Goal: Information Seeking & Learning: Check status

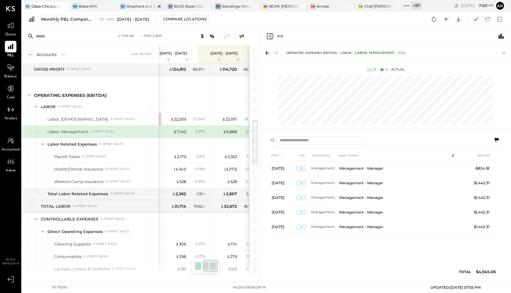
scroll to position [0, 61]
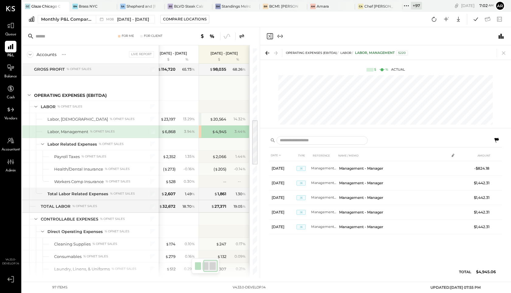
click at [273, 35] on icon "Close panel" at bounding box center [269, 36] width 7 height 7
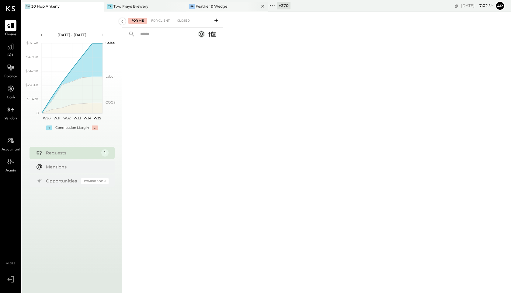
click at [215, 7] on div "Feather & Wedge" at bounding box center [212, 6] width 32 height 5
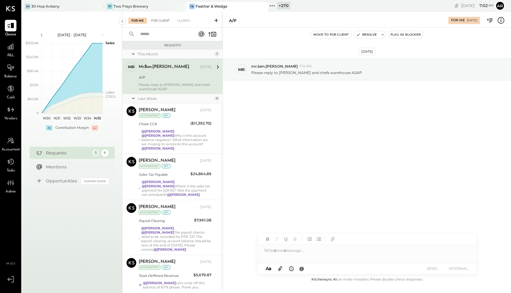
click at [156, 21] on div "For Client" at bounding box center [160, 21] width 25 height 6
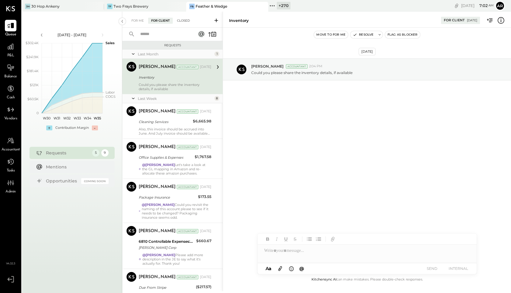
click at [180, 21] on div "Closed" at bounding box center [183, 21] width 19 height 6
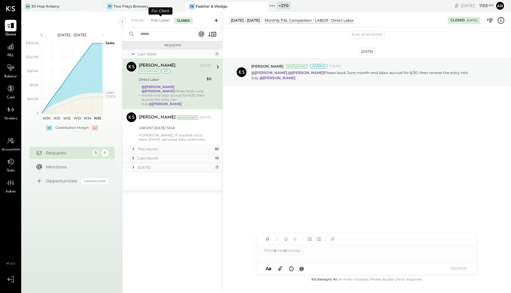
click at [152, 20] on div "For Client" at bounding box center [160, 21] width 25 height 6
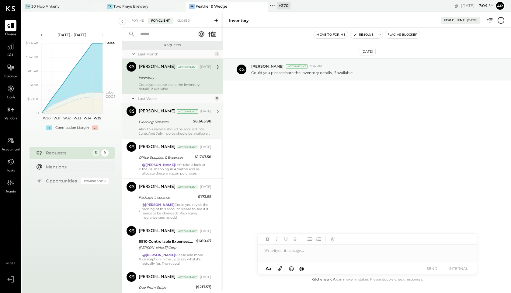
click at [157, 113] on div "[PERSON_NAME]" at bounding box center [157, 111] width 37 height 6
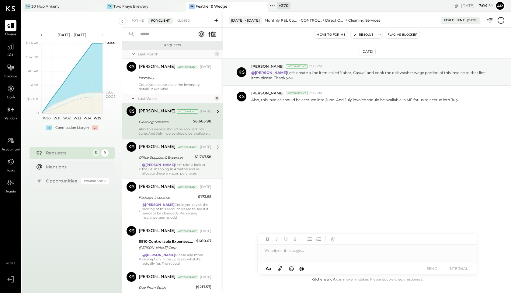
click at [159, 157] on div "Office Supplies & Expenses" at bounding box center [166, 157] width 54 height 6
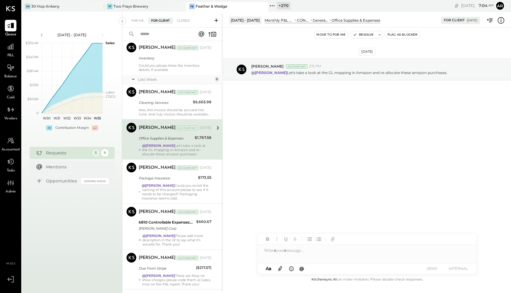
scroll to position [24, 0]
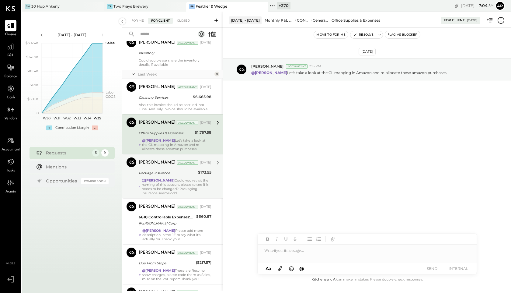
click at [159, 177] on div "[PERSON_NAME] Accountant [DATE] Package Insurance $173.55 @[PERSON_NAME] Could …" at bounding box center [175, 176] width 73 height 38
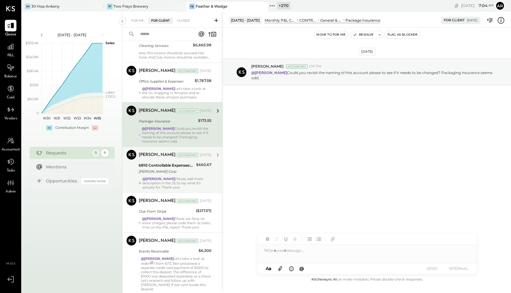
scroll to position [78, 0]
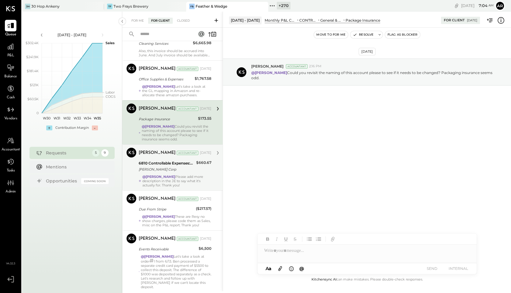
click at [160, 165] on div "6810 Controllable Expenses:Repairs & Maintenance:Repair & Maintenance, Equipment" at bounding box center [167, 163] width 56 height 6
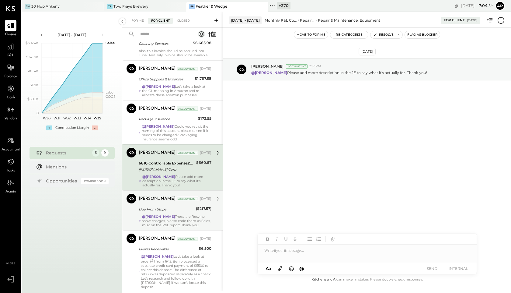
click at [160, 222] on div "@[PERSON_NAME] These are Resy no show charges, please code them as Sales, misc …" at bounding box center [176, 220] width 69 height 13
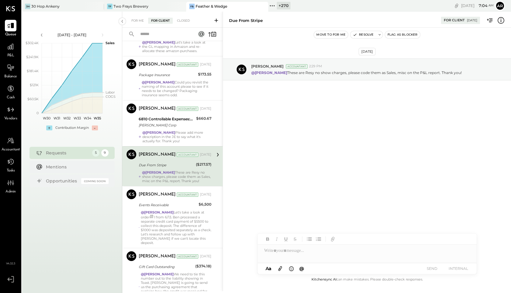
scroll to position [123, 0]
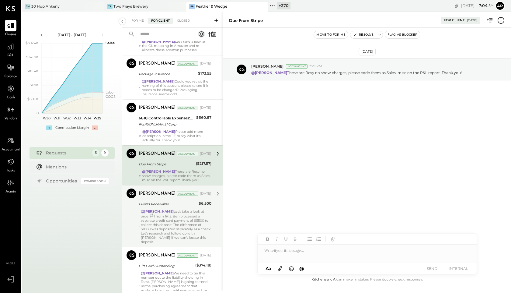
click at [160, 213] on strong "@[PERSON_NAME]" at bounding box center [157, 211] width 33 height 4
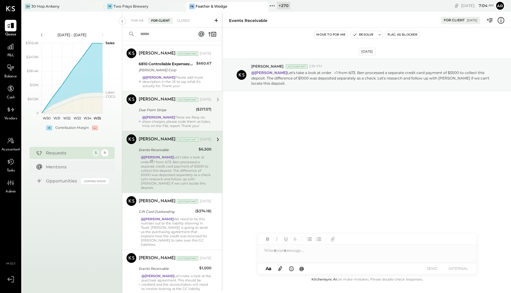
scroll to position [198, 0]
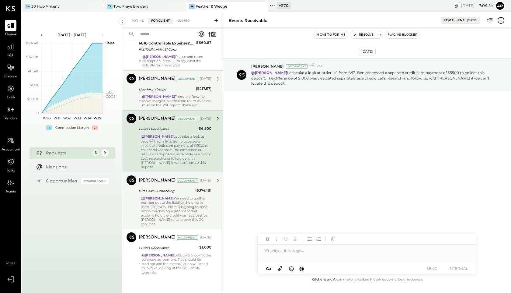
click at [162, 205] on div "@[PERSON_NAME] We need to tie this number out to the liability showing in [GEOG…" at bounding box center [176, 211] width 71 height 30
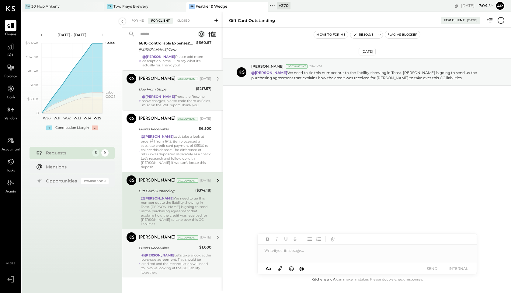
click at [167, 263] on div "@[PERSON_NAME] Let's take a look at the purchase agreement. This should be cred…" at bounding box center [176, 263] width 70 height 21
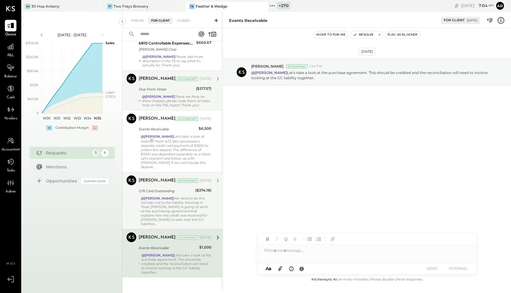
click at [153, 203] on div "@[PERSON_NAME] We need to tie this number out to the liability showing in [GEOG…" at bounding box center [176, 211] width 71 height 30
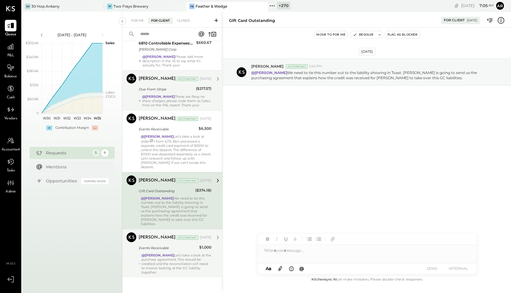
click at [163, 255] on div "@[PERSON_NAME] Let's take a look at the purchase agreement. This should be cred…" at bounding box center [176, 263] width 70 height 21
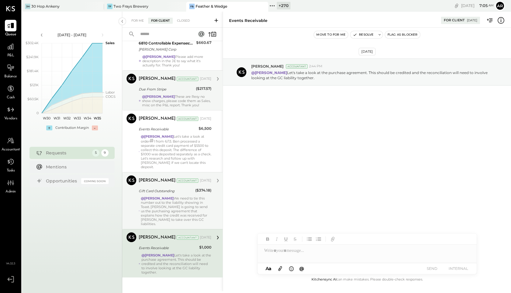
click at [159, 202] on div "@[PERSON_NAME] We need to tie this number out to the liability showing in [GEOG…" at bounding box center [176, 211] width 71 height 30
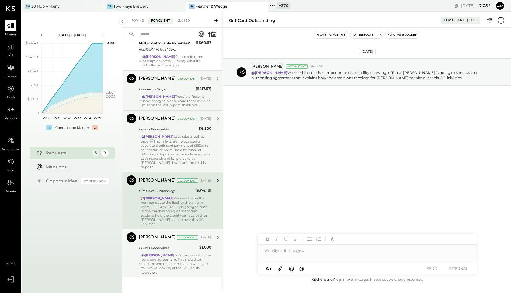
click at [156, 165] on div "@[PERSON_NAME] Let's take a look at order # 1 from 6/13. Ben processed a separa…" at bounding box center [176, 151] width 71 height 35
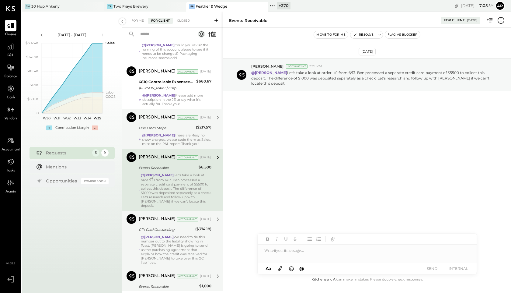
scroll to position [154, 0]
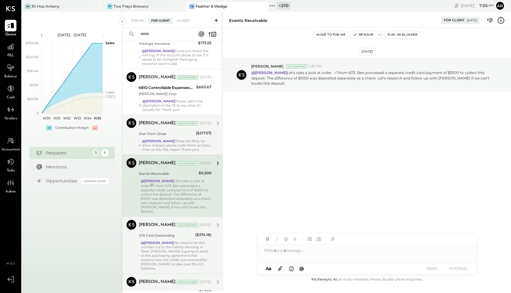
click at [153, 134] on div "Due From Stripe" at bounding box center [166, 134] width 55 height 6
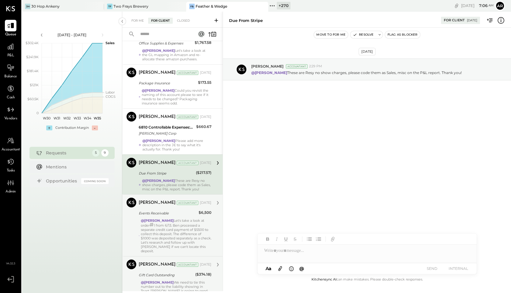
scroll to position [115, 0]
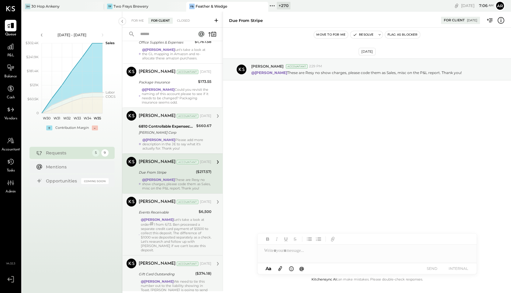
click at [154, 138] on strong "@[PERSON_NAME]" at bounding box center [158, 140] width 33 height 4
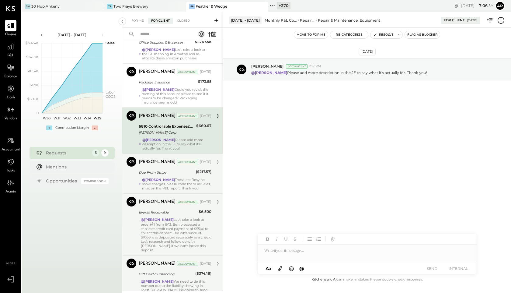
click at [155, 180] on strong "@[PERSON_NAME]" at bounding box center [158, 179] width 33 height 4
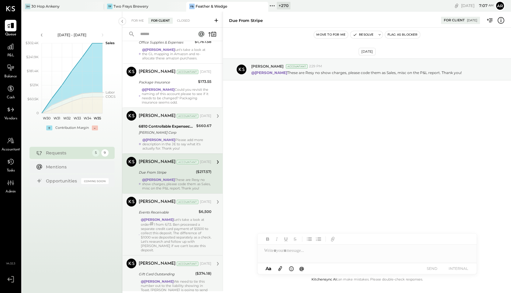
click at [502, 19] on icon at bounding box center [501, 20] width 8 height 8
click at [322, 107] on div "For Me For Client Closed Requests Last Month 1 [PERSON_NAME] Accountant [PERSON…" at bounding box center [316, 151] width 389 height 279
click at [169, 231] on div "@[PERSON_NAME] Let's take a look at order # 1 from 6/13. Ben processed a separa…" at bounding box center [176, 234] width 71 height 35
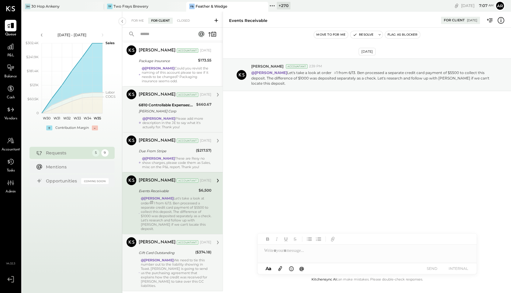
scroll to position [139, 0]
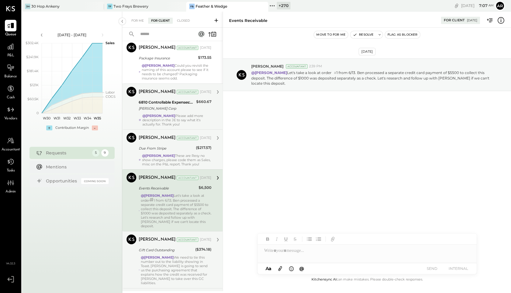
click at [502, 19] on icon at bounding box center [501, 20] width 8 height 8
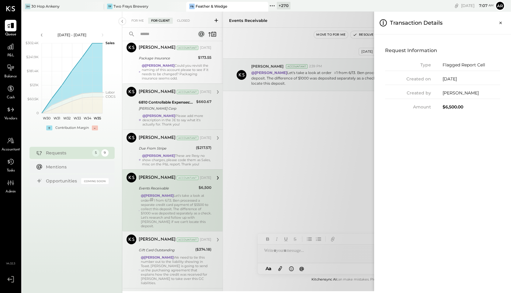
click at [502, 20] on icon "Close panel" at bounding box center [501, 23] width 6 height 6
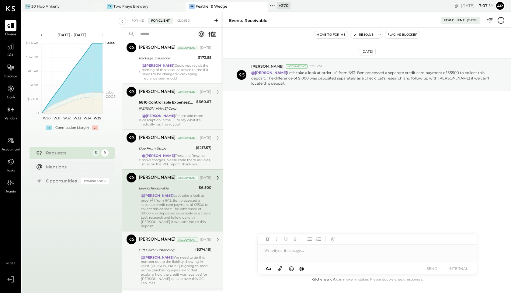
click at [171, 255] on strong "@[PERSON_NAME]" at bounding box center [157, 257] width 33 height 4
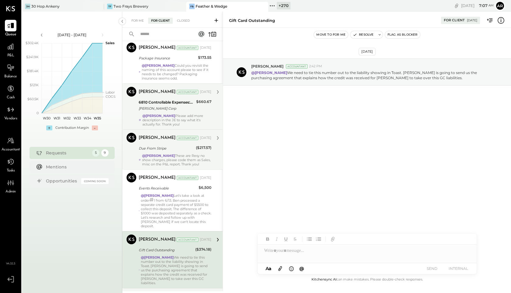
click at [500, 19] on icon at bounding box center [501, 20] width 8 height 8
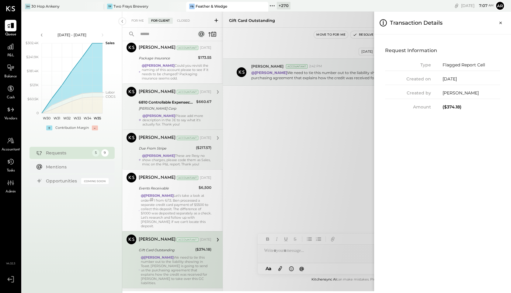
click at [500, 19] on button "Close panel" at bounding box center [500, 22] width 11 height 11
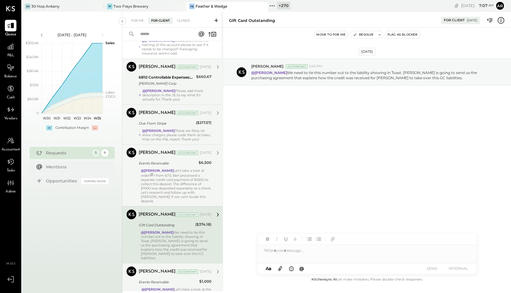
scroll to position [198, 0]
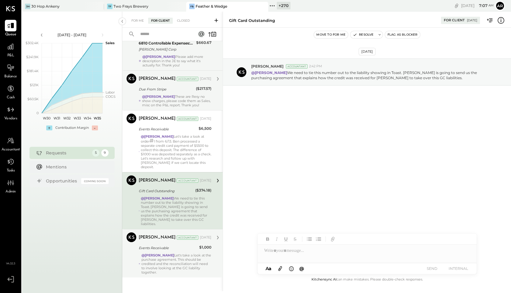
click at [168, 245] on div "Events Receivable" at bounding box center [168, 248] width 59 height 6
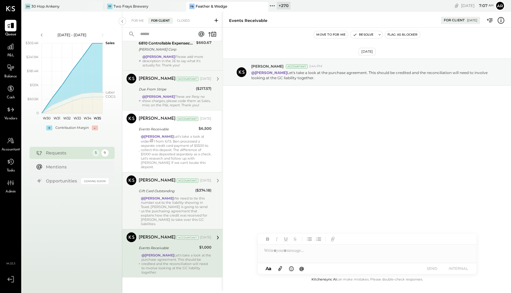
click at [503, 21] on icon at bounding box center [501, 20] width 8 height 8
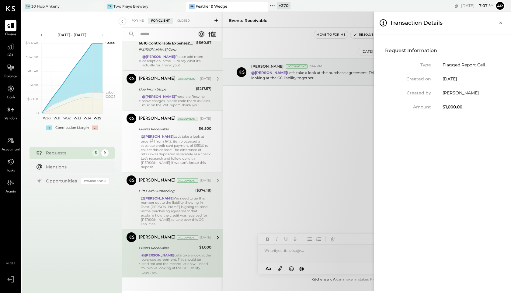
click at [503, 21] on icon "Close panel" at bounding box center [501, 23] width 6 height 6
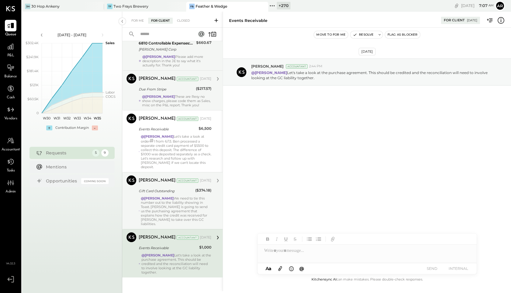
click at [503, 21] on icon at bounding box center [501, 20] width 8 height 8
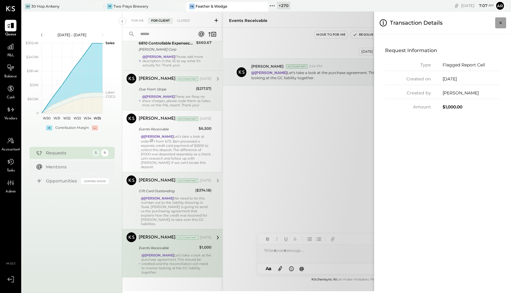
click at [497, 23] on button "Close panel" at bounding box center [500, 22] width 11 height 11
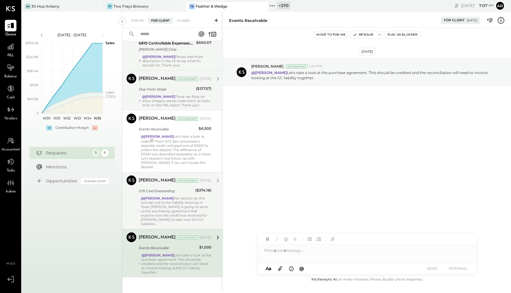
click at [173, 198] on strong "@[PERSON_NAME]" at bounding box center [157, 198] width 33 height 4
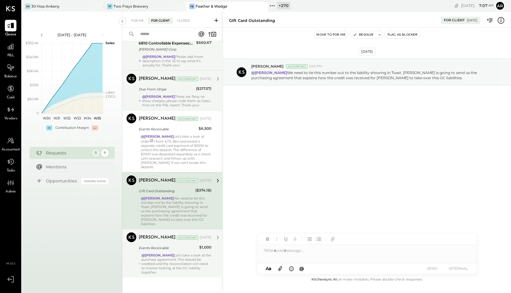
click at [171, 247] on div "Events Receivable" at bounding box center [168, 247] width 59 height 7
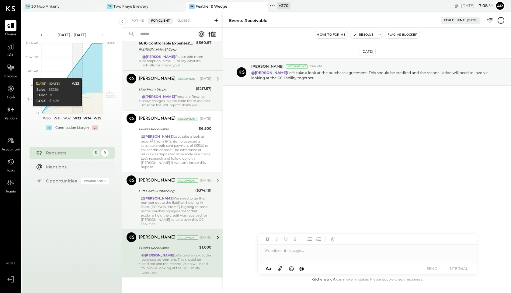
click at [145, 87] on div "Due From Stripe" at bounding box center [166, 89] width 55 height 6
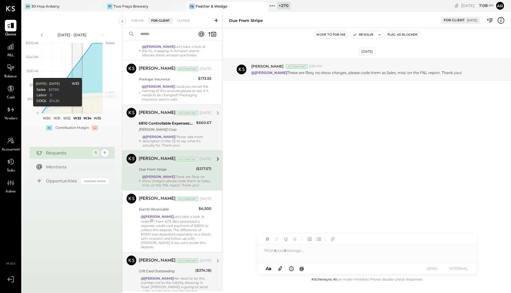
scroll to position [130, 0]
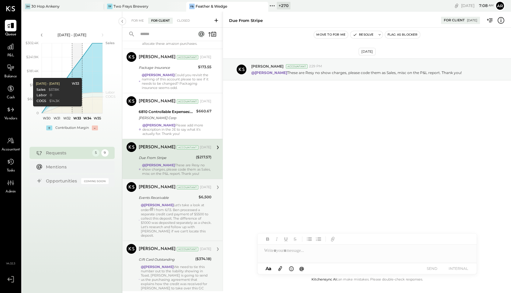
click at [169, 207] on strong "@[PERSON_NAME]" at bounding box center [157, 205] width 33 height 4
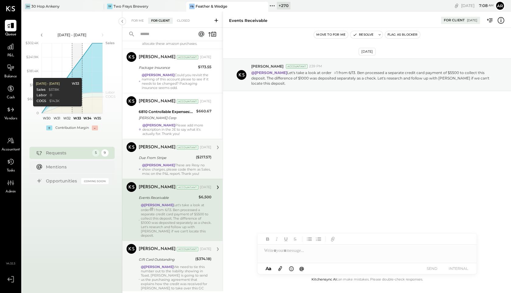
click at [162, 163] on strong "@[PERSON_NAME]" at bounding box center [158, 165] width 33 height 4
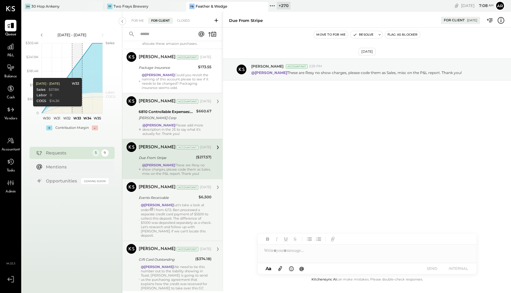
click at [161, 121] on div "[PERSON_NAME] Accountant [DATE] 6810 Controllable Expenses:Repairs & Maintenanc…" at bounding box center [175, 116] width 73 height 40
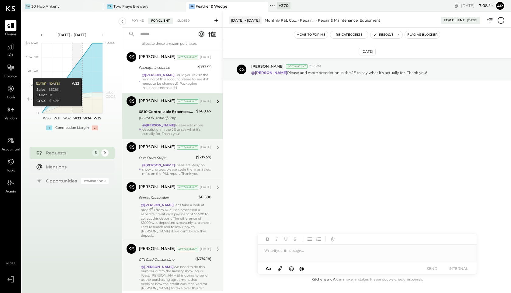
click at [167, 170] on div "@[PERSON_NAME] These are Resy no show charges, please code them as Sales, misc …" at bounding box center [176, 169] width 69 height 13
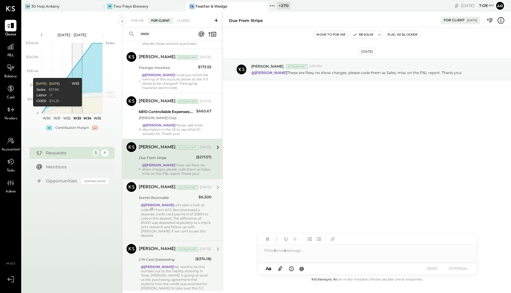
click at [170, 200] on div "Events Receivable" at bounding box center [168, 197] width 58 height 6
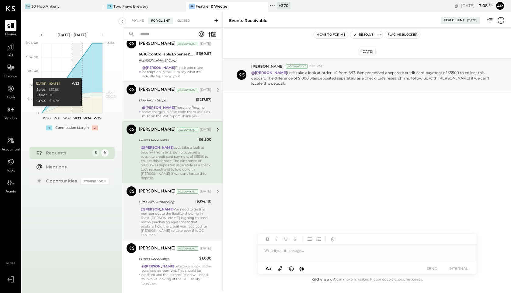
scroll to position [198, 0]
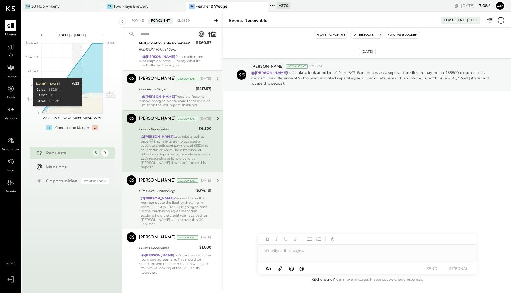
click at [168, 211] on div "@[PERSON_NAME] We need to tie this number out to the liability showing in [GEOG…" at bounding box center [176, 211] width 71 height 30
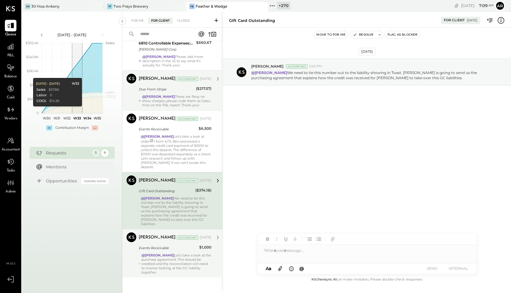
click at [178, 245] on div "Events Receivable" at bounding box center [168, 248] width 59 height 6
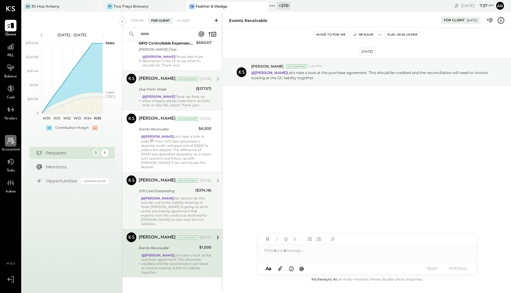
click at [11, 143] on icon at bounding box center [11, 141] width 8 height 8
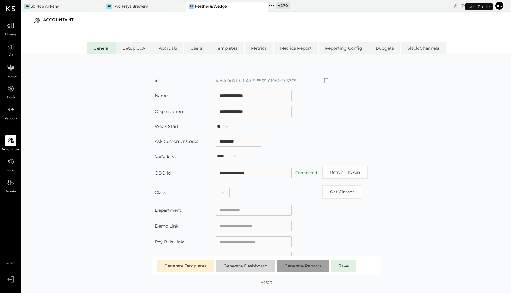
click at [306, 265] on span "Generate Reports" at bounding box center [302, 265] width 37 height 5
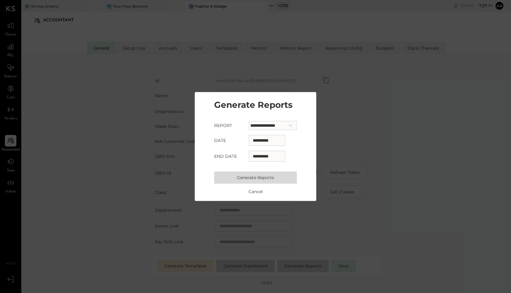
select select "*"
select select "****"
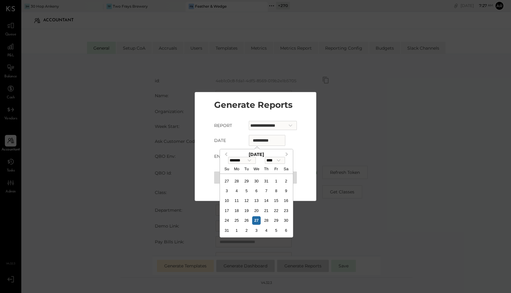
click at [250, 142] on input "**********" at bounding box center [267, 140] width 37 height 11
click at [240, 163] on select "******* ******** ***** ***** *** **** **** ****** ********* ******* ******** **…" at bounding box center [242, 160] width 28 height 7
select select "*"
click at [228, 157] on select "******* ******** ***** ***** *** **** **** ****** ********* ******* ******** **…" at bounding box center [242, 160] width 28 height 7
click at [257, 181] on div "1" at bounding box center [256, 181] width 8 height 8
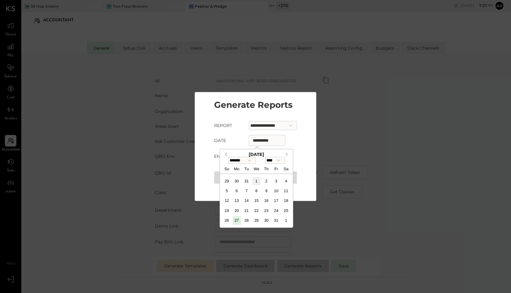
type input "**********"
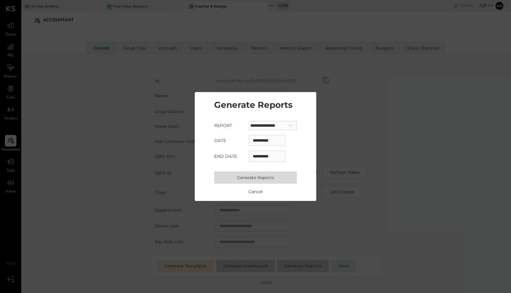
select select "*"
select select "****"
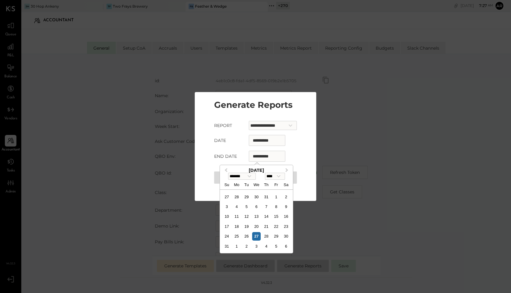
click at [260, 152] on input "**********" at bounding box center [267, 156] width 37 height 11
click at [235, 176] on select "******* ******** ***** ***** *** **** **** ****** ********* ******* ******** **…" at bounding box center [242, 176] width 28 height 7
select select "*"
click at [228, 173] on select "******* ******** ***** ***** *** **** **** ****** ********* ******* ******** **…" at bounding box center [242, 176] width 28 height 7
click at [236, 248] on div "31" at bounding box center [237, 246] width 8 height 8
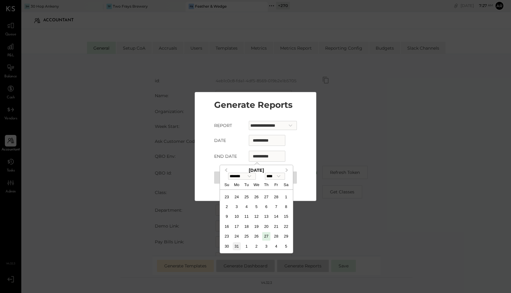
type input "**********"
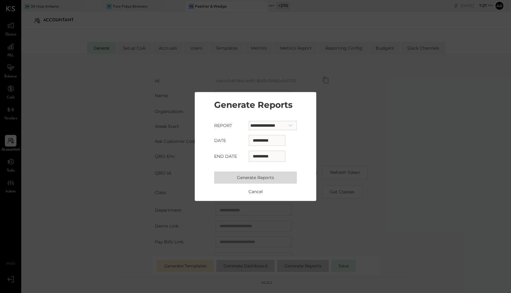
click at [254, 175] on button "Generate Reports" at bounding box center [255, 177] width 83 height 12
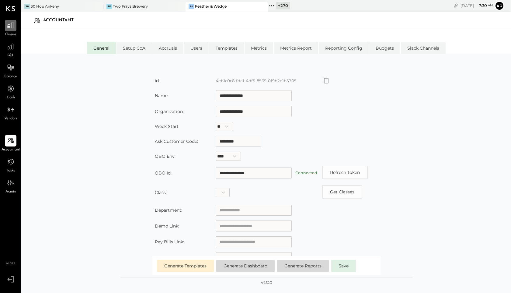
click at [11, 29] on icon at bounding box center [11, 26] width 8 height 8
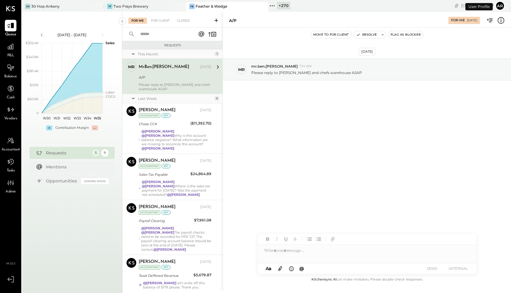
click at [160, 81] on div "A/P" at bounding box center [174, 77] width 71 height 7
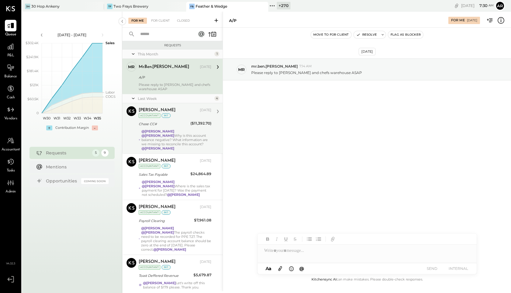
click at [168, 120] on div "Chase CC#" at bounding box center [164, 123] width 50 height 7
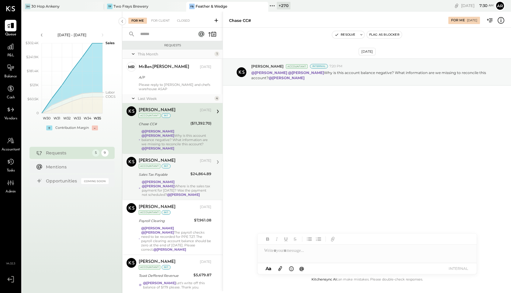
click at [167, 180] on strong "@[PERSON_NAME]" at bounding box center [158, 182] width 33 height 4
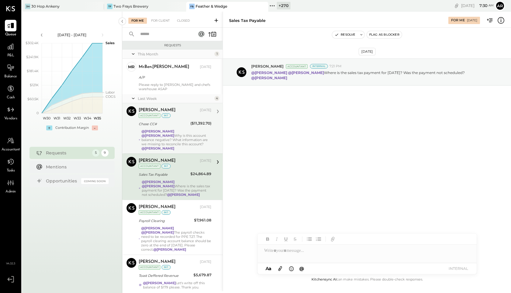
click at [173, 123] on div "Chase CC#" at bounding box center [164, 124] width 50 height 6
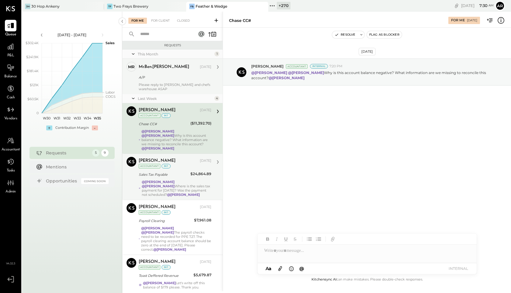
click at [176, 66] on div "mr.ben.[PERSON_NAME]" at bounding box center [169, 67] width 60 height 6
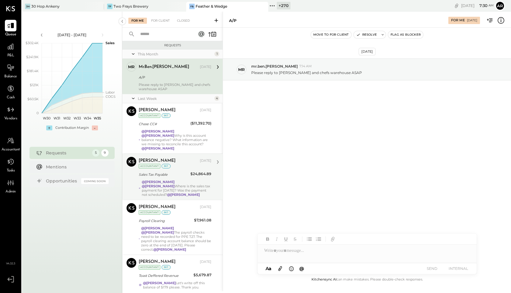
click at [503, 21] on icon at bounding box center [501, 20] width 8 height 8
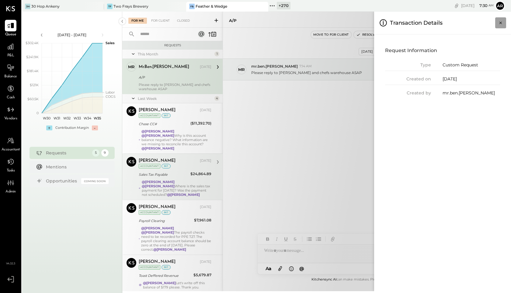
click at [502, 20] on icon "Close panel" at bounding box center [501, 23] width 6 height 6
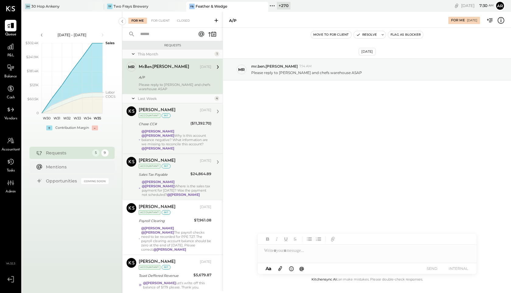
click at [177, 128] on div "[PERSON_NAME] [DATE] Accountant int Chase CC# ($11,392.70) @[PERSON_NAME] @[PER…" at bounding box center [175, 128] width 73 height 44
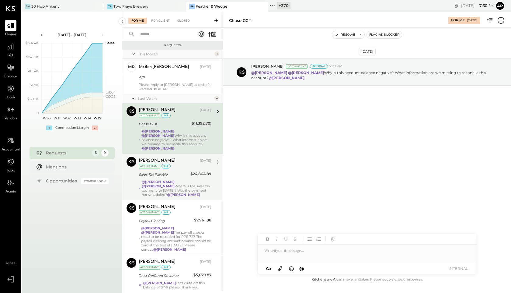
click at [500, 20] on icon at bounding box center [501, 20] width 8 height 8
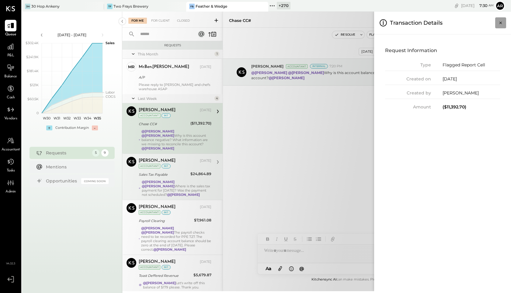
click at [500, 20] on icon "Close panel" at bounding box center [501, 23] width 6 height 6
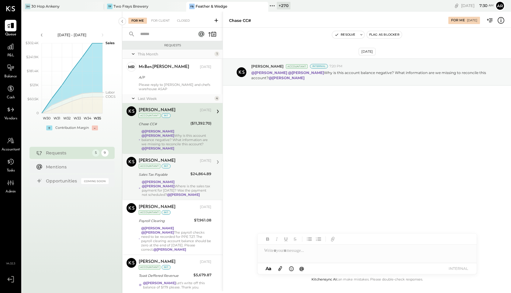
click at [182, 185] on div "@[PERSON_NAME] @[PERSON_NAME] Where is the sales tax payment for [DATE]? Was th…" at bounding box center [177, 188] width 70 height 17
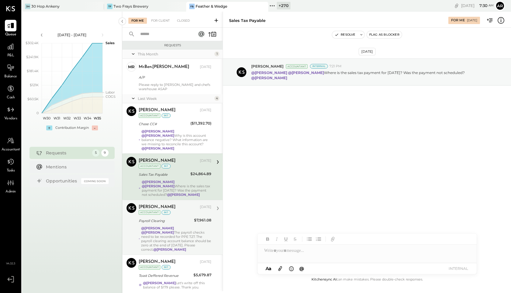
click at [174, 218] on div "Payroll Clearing" at bounding box center [166, 221] width 54 height 6
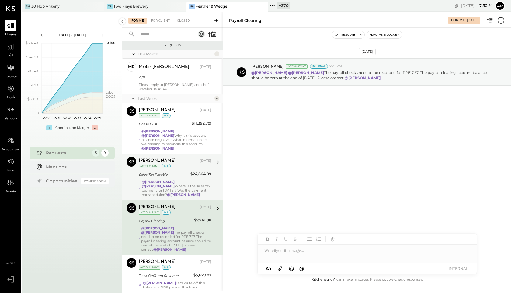
scroll to position [10, 0]
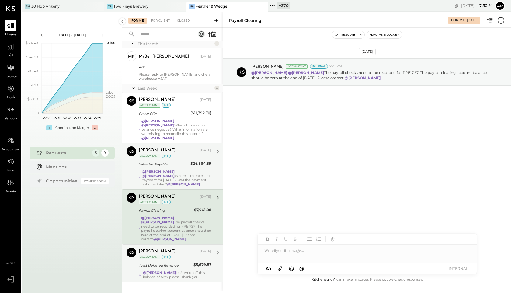
click at [170, 262] on div "Toast Deffered Revenue" at bounding box center [165, 265] width 53 height 6
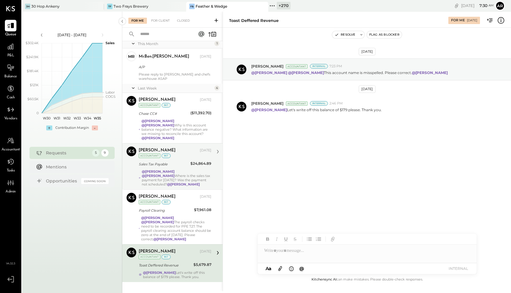
click at [504, 19] on icon at bounding box center [501, 20] width 7 height 7
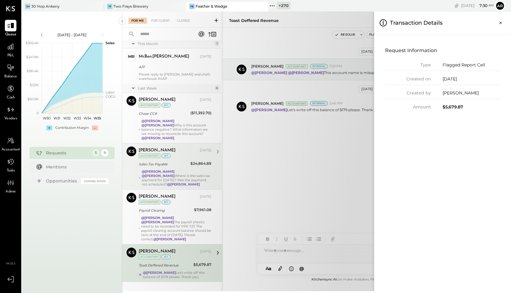
click at [504, 19] on button "Close panel" at bounding box center [500, 22] width 11 height 11
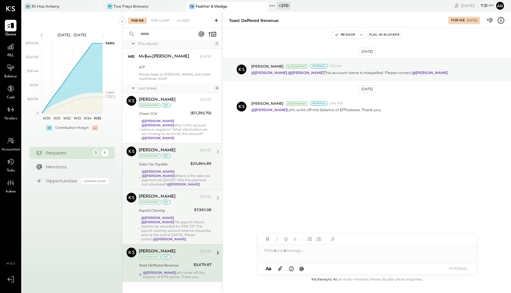
click at [174, 220] on strong "@[PERSON_NAME]" at bounding box center [157, 222] width 33 height 4
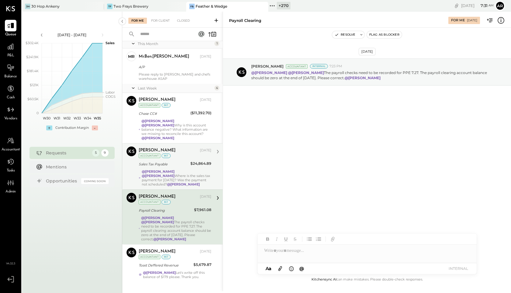
click at [174, 161] on div "Sales Tax Payable" at bounding box center [164, 164] width 50 height 6
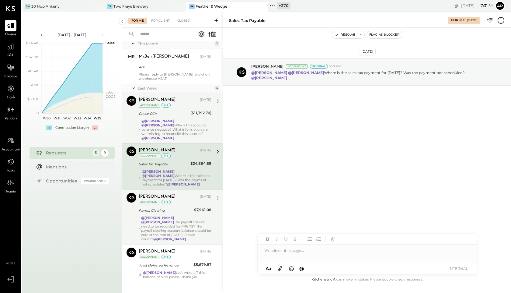
click at [174, 123] on strong "@[PERSON_NAME]" at bounding box center [157, 125] width 33 height 4
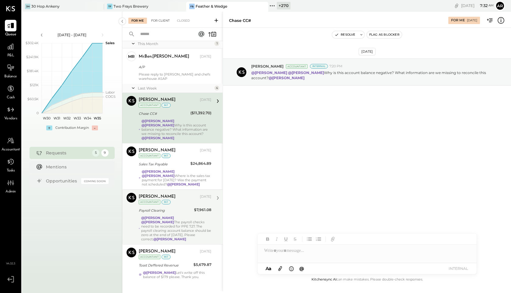
click at [153, 23] on div "For Client" at bounding box center [160, 21] width 25 height 6
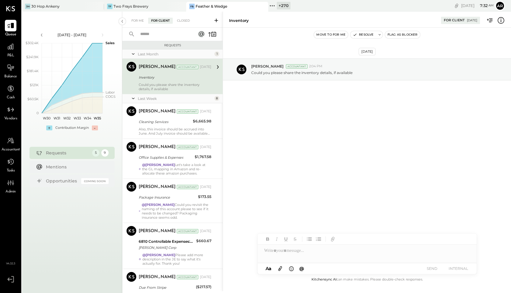
click at [503, 20] on icon at bounding box center [501, 20] width 8 height 8
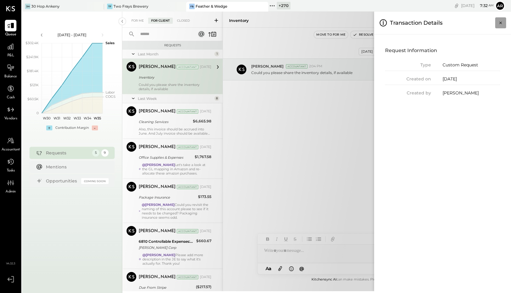
click at [504, 20] on button "Close panel" at bounding box center [500, 22] width 11 height 11
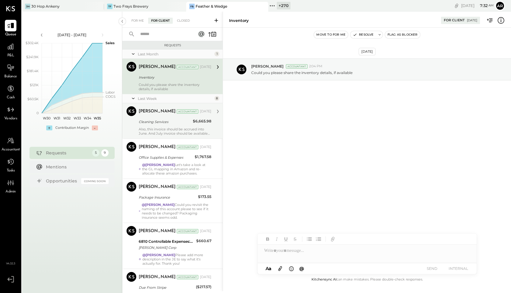
click at [167, 114] on div "[PERSON_NAME] Accountant [DATE]" at bounding box center [175, 111] width 73 height 9
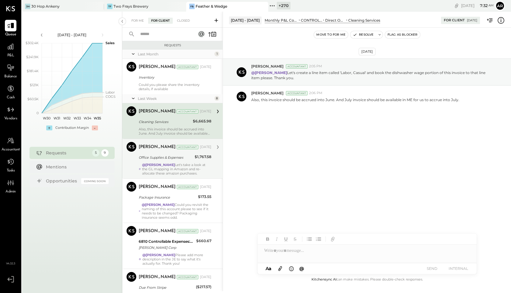
click at [182, 155] on div "Office Supplies & Expenses" at bounding box center [166, 157] width 54 height 6
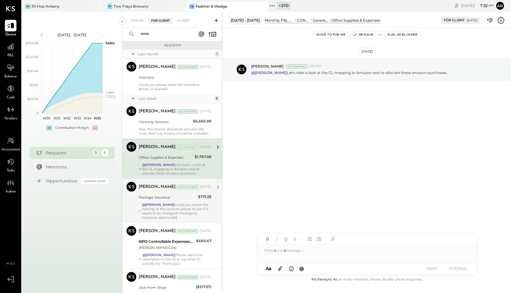
click at [174, 203] on strong "@[PERSON_NAME]" at bounding box center [158, 204] width 33 height 4
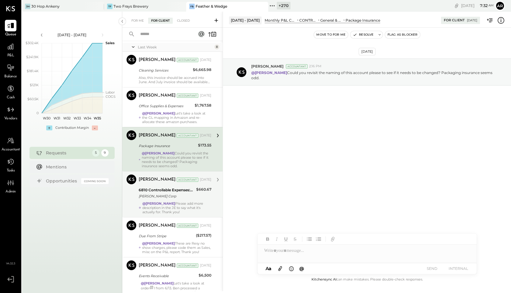
scroll to position [53, 0]
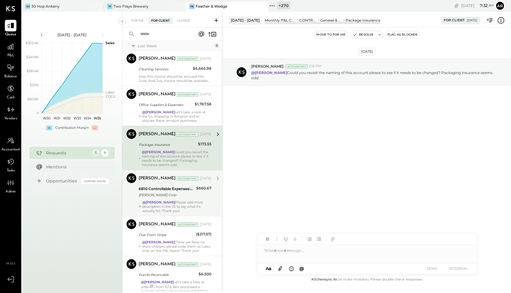
click at [175, 190] on div "6810 Controllable Expenses:Repairs & Maintenance:Repair & Maintenance, Equipment" at bounding box center [167, 189] width 56 height 6
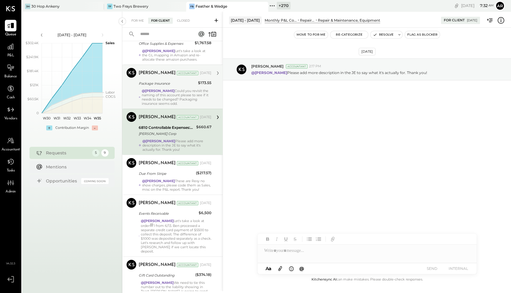
scroll to position [138, 0]
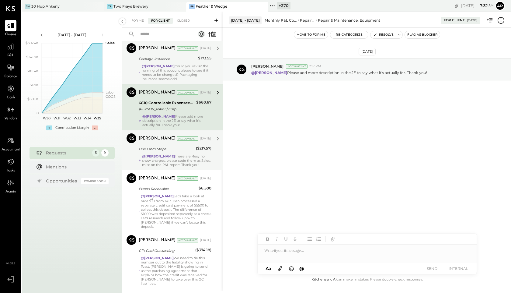
click at [172, 154] on div "[PERSON_NAME] Accountant [DATE] Due From Stripe ($217.57) @[PERSON_NAME] These …" at bounding box center [175, 149] width 73 height 33
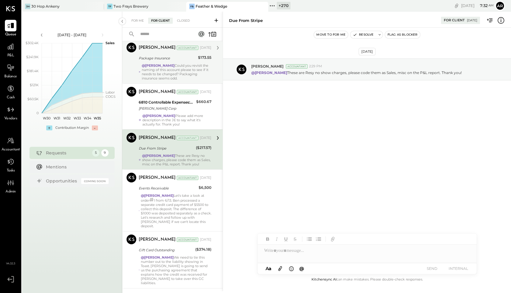
scroll to position [198, 0]
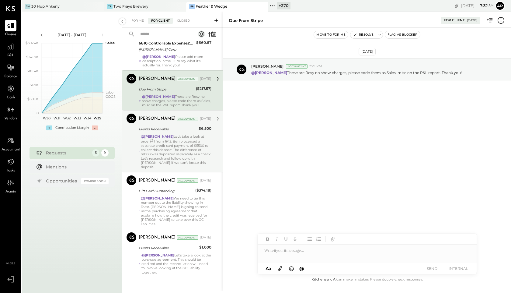
click at [173, 132] on div "Events Receivable" at bounding box center [168, 129] width 58 height 6
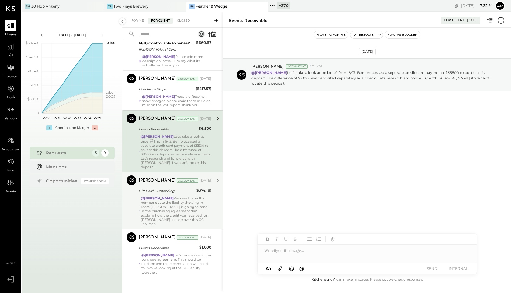
click at [177, 219] on div "@[PERSON_NAME] We need to tie this number out to the liability showing in [GEOG…" at bounding box center [176, 211] width 71 height 30
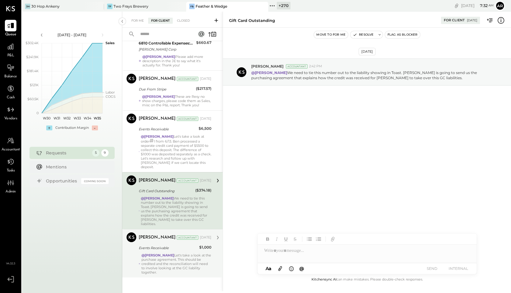
click at [183, 253] on div "@[PERSON_NAME] Let's take a look at the purchase agreement. This should be cred…" at bounding box center [176, 263] width 70 height 21
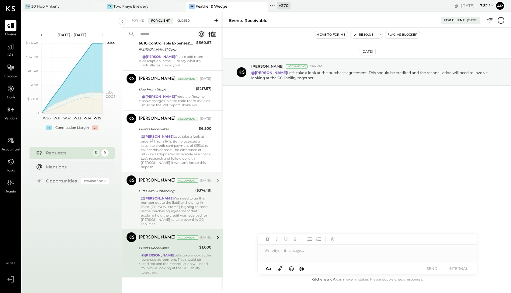
click at [179, 20] on div "Closed" at bounding box center [183, 21] width 19 height 6
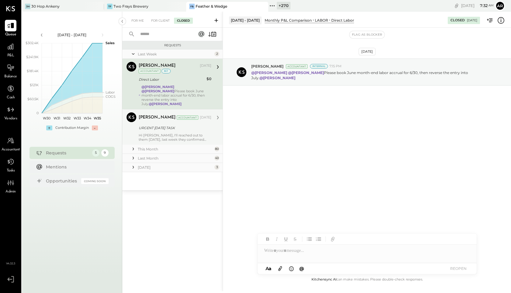
click at [162, 125] on div "URGENT [DATE] TASK" at bounding box center [174, 128] width 71 height 6
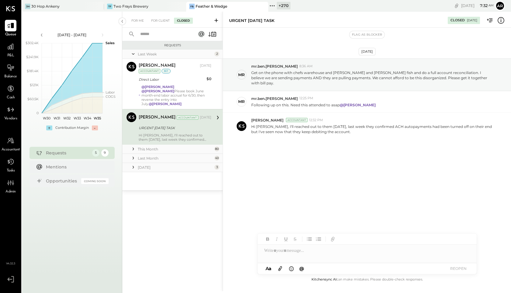
click at [147, 146] on div "This Month" at bounding box center [175, 148] width 75 height 5
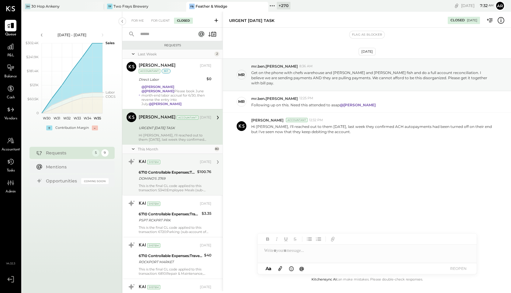
click at [157, 169] on div "6710 Controllable Expenses:Travel, Meals, & Entertainment:Meals & Entertainment" at bounding box center [167, 172] width 57 height 6
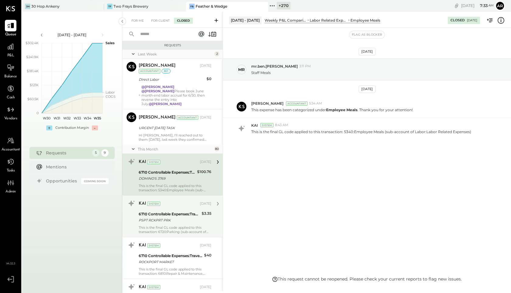
click at [162, 220] on div "KAI System [DATE] 6710 Controllable Expenses:Travel, Meals, & Entertainment:Mea…" at bounding box center [175, 215] width 73 height 35
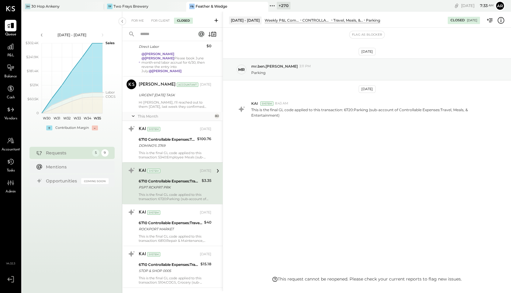
scroll to position [47, 0]
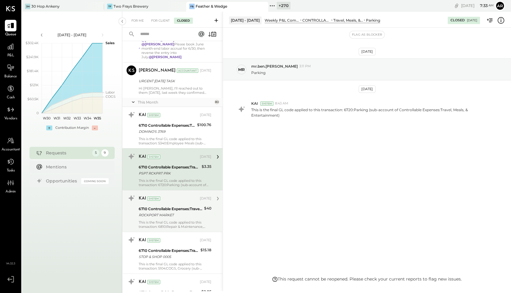
click at [166, 197] on div "KAI System [DATE]" at bounding box center [175, 198] width 73 height 9
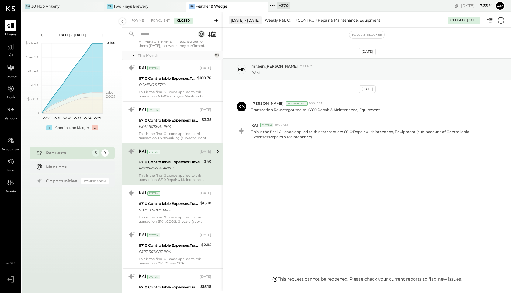
scroll to position [117, 0]
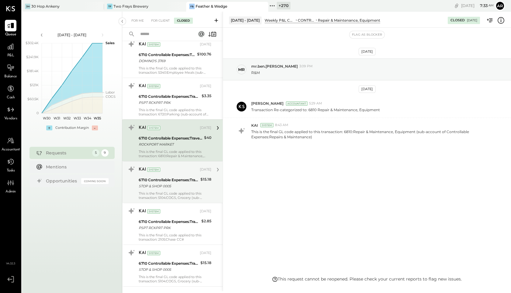
click at [166, 183] on div "STOP & SHOP 0005" at bounding box center [169, 186] width 60 height 6
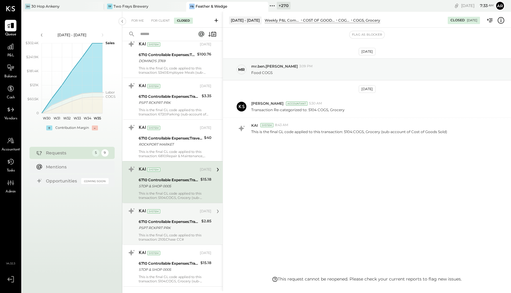
click at [166, 225] on div "PSPT RCKPRT PRK" at bounding box center [169, 228] width 61 height 6
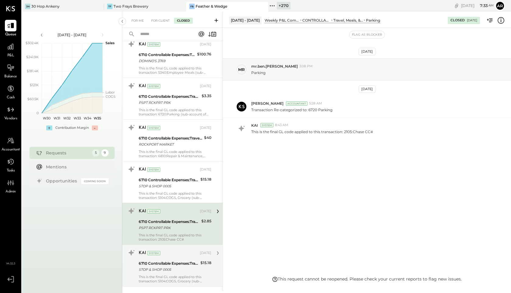
click at [176, 260] on div "6710 Controllable Expenses:Travel, Meals, & Entertainment:Meals & Entertainment" at bounding box center [169, 263] width 60 height 6
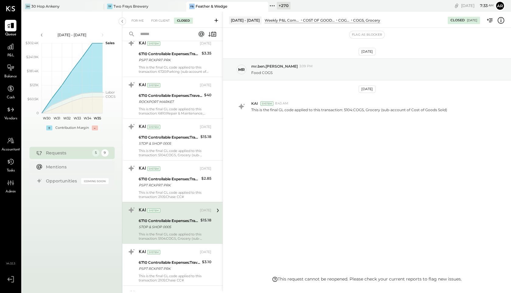
scroll to position [184, 0]
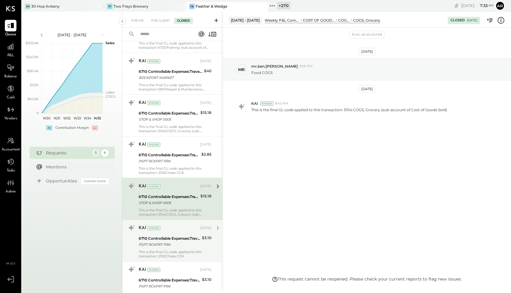
click at [172, 241] on div "PSPT RCKPRT PRK" at bounding box center [169, 244] width 61 height 6
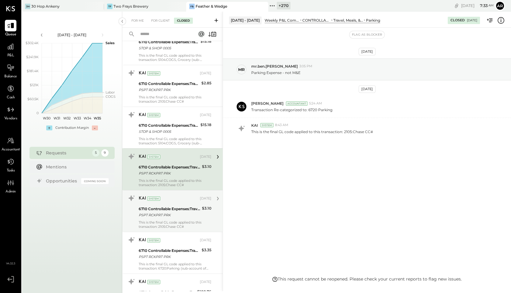
scroll to position [261, 0]
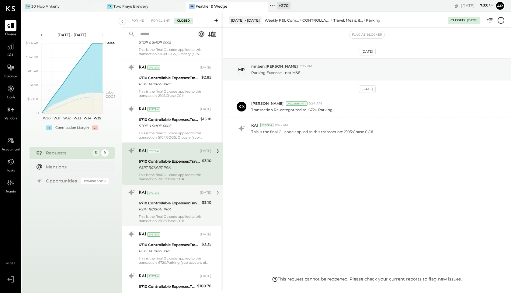
click at [180, 209] on div "KAI System [DATE] 6710 Controllable Expenses:Travel, Meals, & Entertainment:Mea…" at bounding box center [175, 204] width 73 height 35
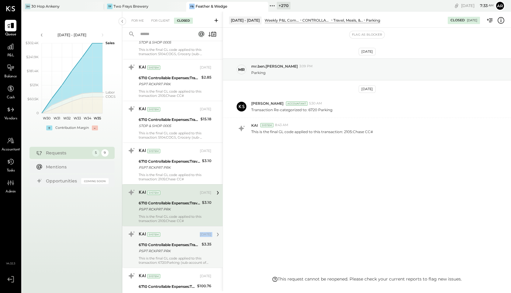
click at [189, 236] on div "KAI System [DATE] 6710 Controllable Expenses:Travel, Meals, & Entertainment:Mea…" at bounding box center [175, 246] width 73 height 35
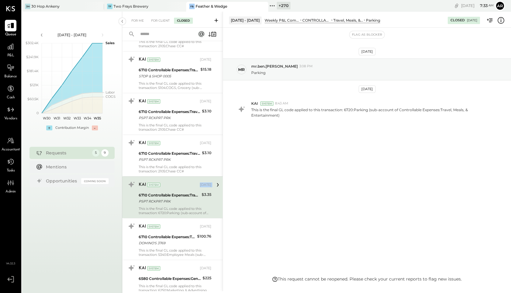
scroll to position [314, 0]
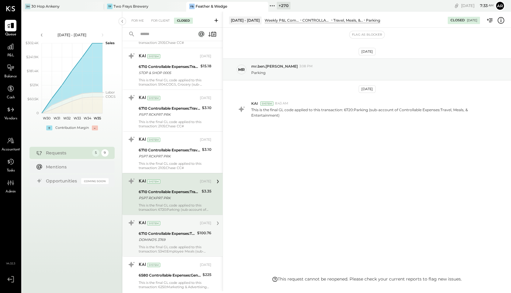
click at [189, 236] on div "DOMINO'S 3769" at bounding box center [167, 239] width 57 height 6
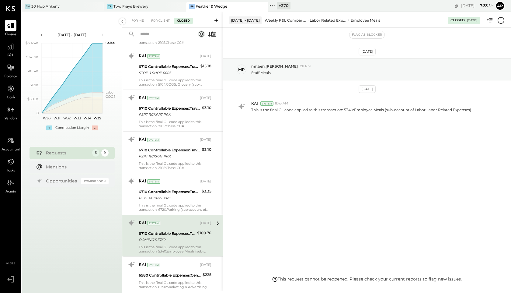
click at [500, 18] on icon at bounding box center [501, 20] width 8 height 8
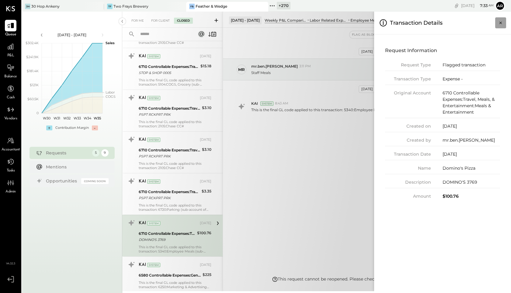
click at [502, 18] on button "Close panel" at bounding box center [500, 22] width 11 height 11
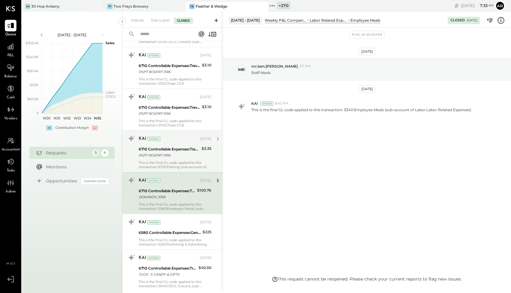
scroll to position [385, 0]
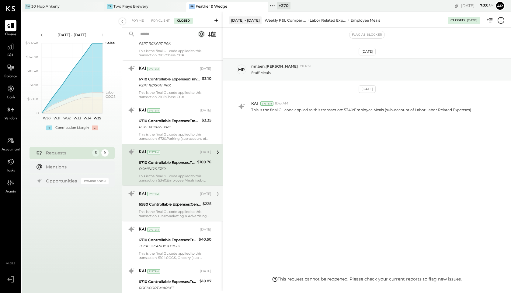
click at [181, 191] on div "KAI System" at bounding box center [169, 194] width 60 height 6
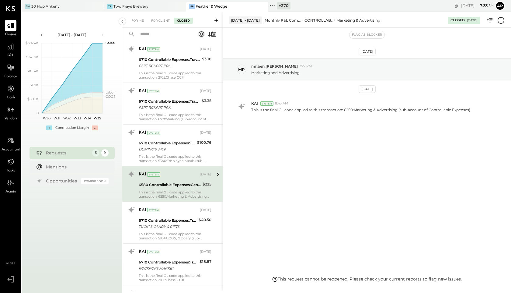
scroll to position [416, 0]
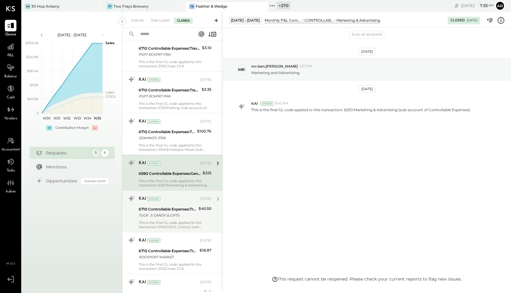
click at [179, 206] on div "6710 Controllable Expenses:Travel, Meals, & Entertainment:Meals & Entertainment" at bounding box center [168, 209] width 58 height 6
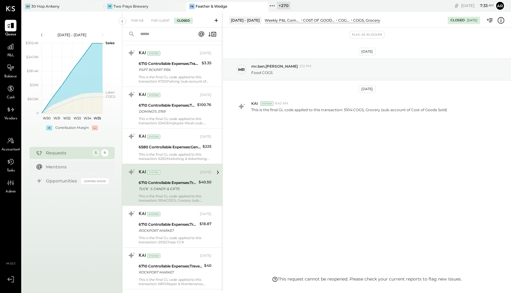
scroll to position [452, 0]
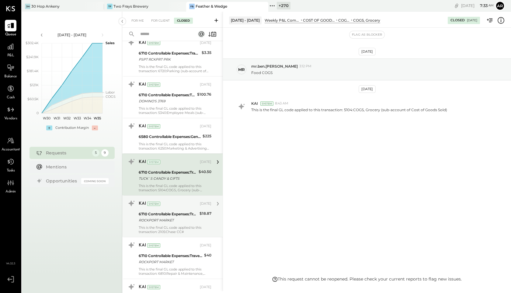
click at [181, 212] on div "6710 Controllable Expenses:Travel, Meals, & Entertainment:Meals & Entertainment" at bounding box center [168, 214] width 59 height 6
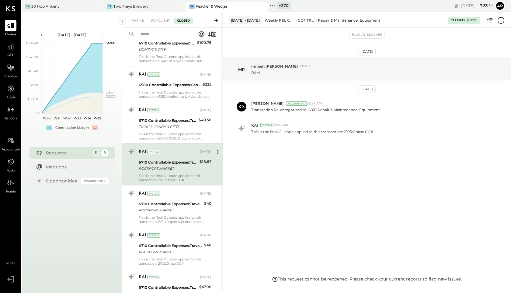
scroll to position [509, 0]
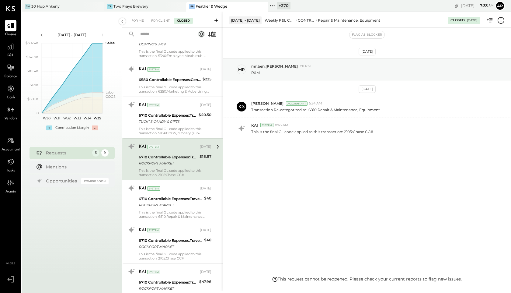
click at [181, 212] on div "This is the final GL code applied to this transaction: 6810:Repair & Maintenanc…" at bounding box center [175, 214] width 73 height 9
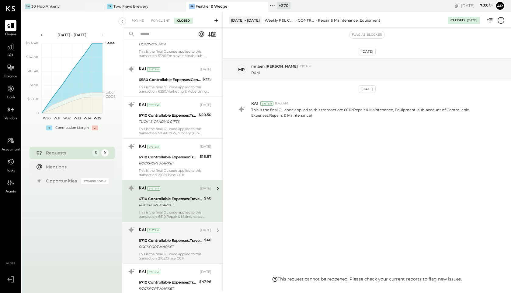
click at [181, 237] on div "6710 Controllable Expenses:Travel, Meals, & Entertainment:Meals & Entertainment…" at bounding box center [171, 243] width 64 height 13
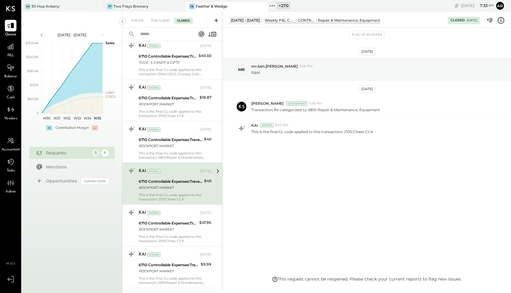
scroll to position [573, 0]
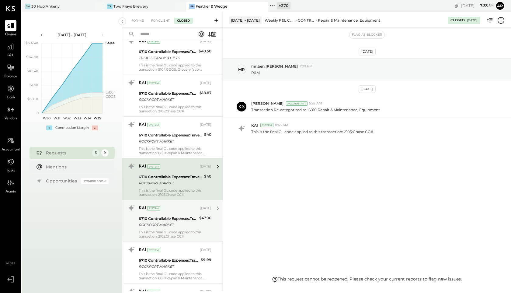
click at [178, 221] on div "ROCKPORT MARKET" at bounding box center [168, 224] width 59 height 6
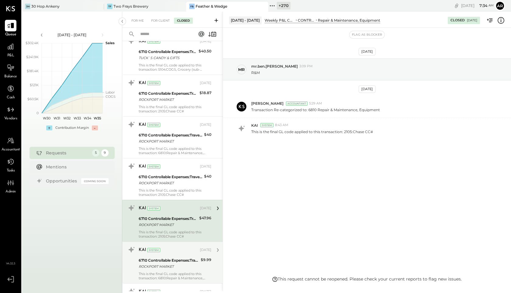
click at [196, 256] on div "6710 Controllable Expenses:Travel, Meals, & Entertainment:Meals & Entertainment…" at bounding box center [169, 262] width 60 height 13
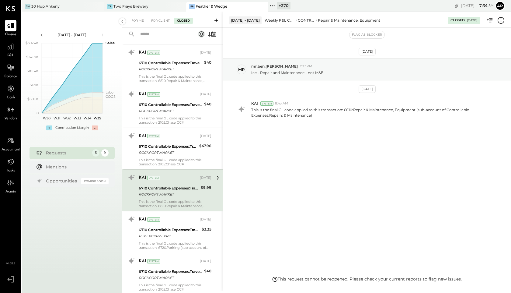
scroll to position [648, 0]
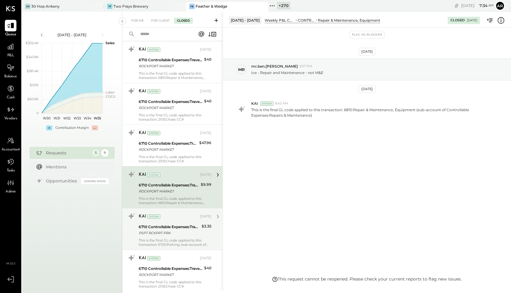
click at [202, 238] on div "This is the final GL code applied to this transaction: 6720:Parking (sub-accoun…" at bounding box center [175, 242] width 73 height 9
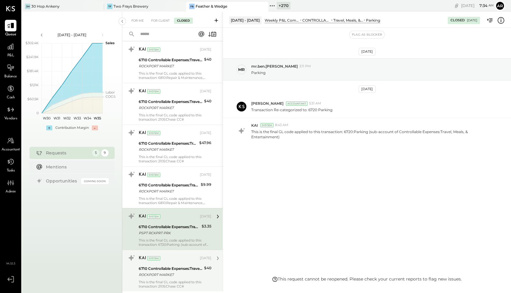
click at [204, 265] on div "$40" at bounding box center [207, 268] width 7 height 6
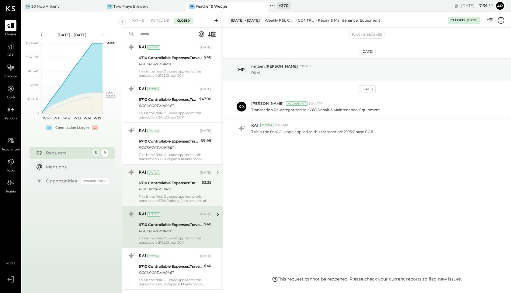
scroll to position [723, 0]
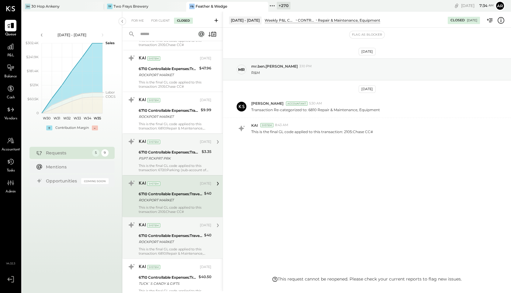
click at [192, 239] on div "ROCKPORT MARKET" at bounding box center [171, 242] width 64 height 6
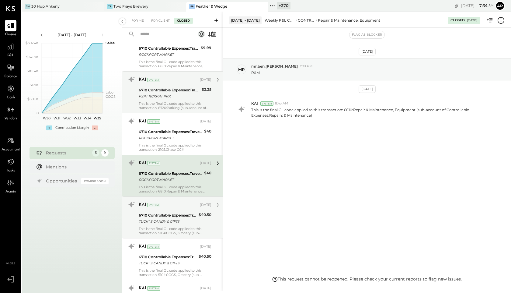
scroll to position [786, 0]
click at [188, 200] on div "KAI System" at bounding box center [169, 203] width 60 height 6
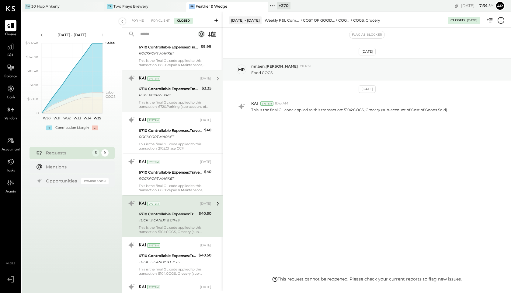
scroll to position [795, 0]
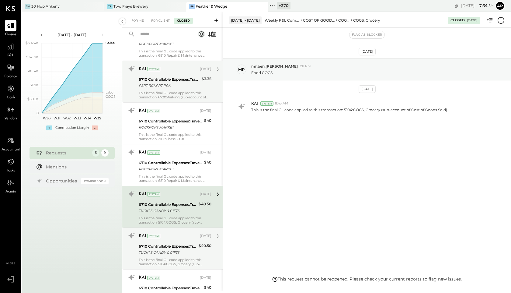
click at [159, 250] on div "TUCK`S CANDY & GIFTS" at bounding box center [168, 252] width 58 height 6
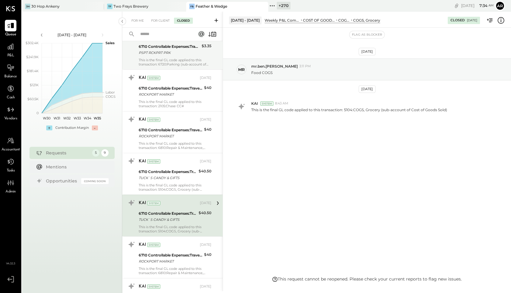
scroll to position [865, 0]
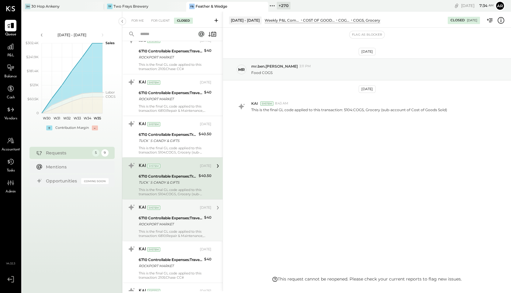
click at [162, 221] on div "ROCKPORT MARKET" at bounding box center [171, 224] width 64 height 6
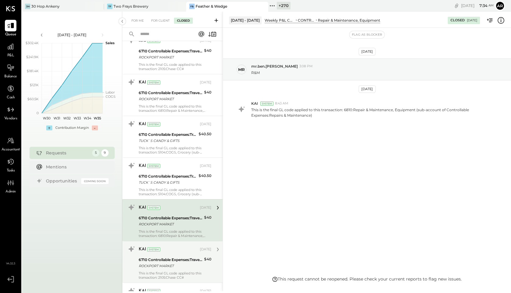
click at [173, 250] on div "KAI System [DATE] 6710 Controllable Expenses:Travel, Meals, & Entertainment:Mea…" at bounding box center [175, 261] width 73 height 35
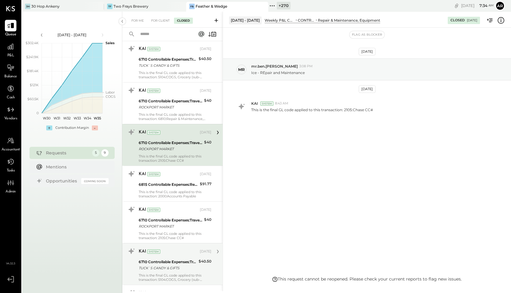
scroll to position [984, 0]
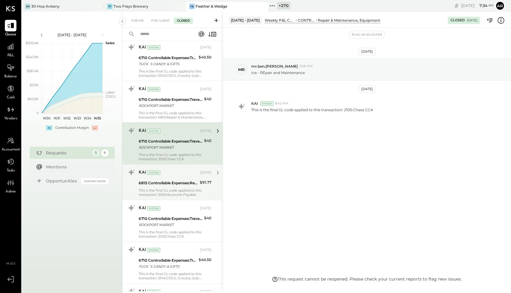
click at [178, 181] on div "6815 Controllable Expenses:Repairs & Maintenance:Repair & Maintenance, Facility" at bounding box center [168, 183] width 59 height 6
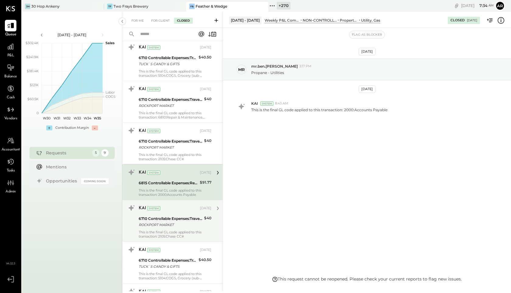
click at [176, 215] on div "6710 Controllable Expenses:Travel, Meals, & Entertainment:Meals & Entertainment" at bounding box center [171, 218] width 64 height 6
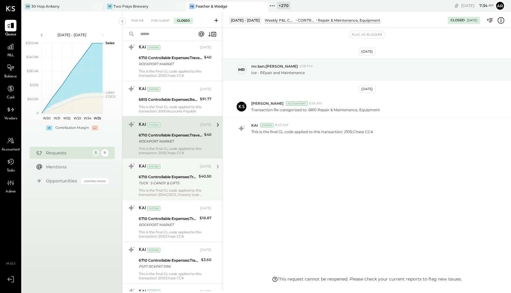
scroll to position [1073, 0]
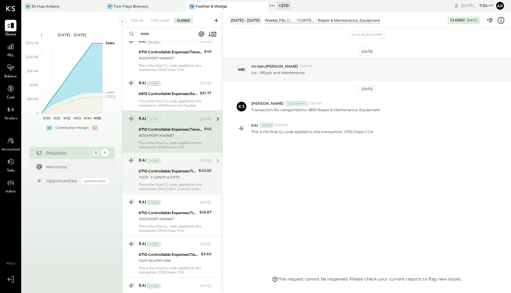
click at [176, 162] on div "KAI System [DATE] 6710 Controllable Expenses:Travel, Meals, & Entertainment:Mea…" at bounding box center [175, 172] width 73 height 35
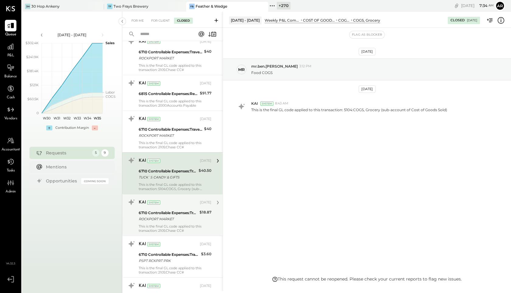
click at [172, 210] on div "6710 Controllable Expenses:Travel, Meals, & Entertainment:Meals & Entertainment" at bounding box center [168, 213] width 59 height 6
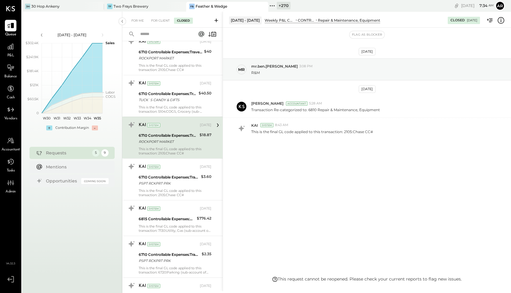
scroll to position [1159, 0]
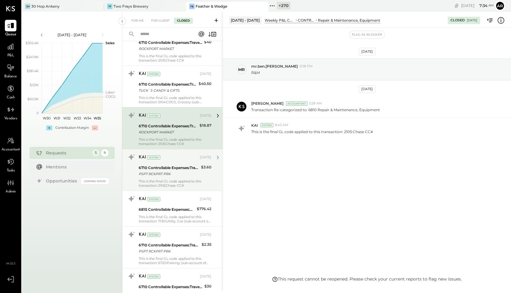
click at [168, 157] on div "KAI System [DATE]" at bounding box center [175, 157] width 73 height 9
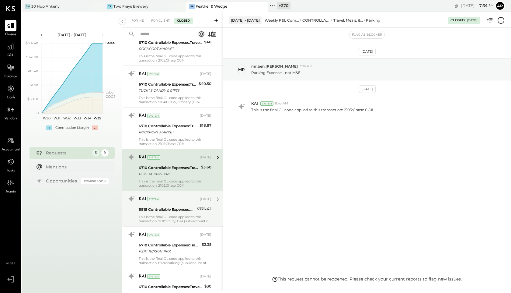
click at [167, 197] on div "KAI System" at bounding box center [169, 199] width 60 height 6
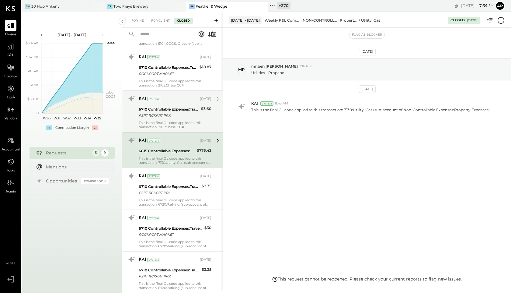
scroll to position [1249, 0]
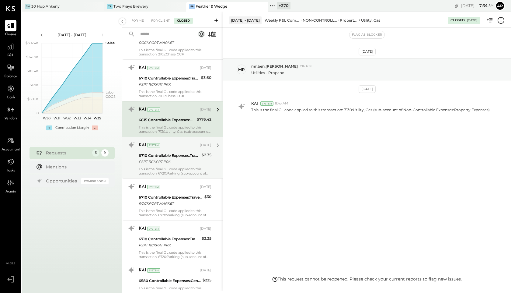
click at [169, 146] on div "KAI System [DATE]" at bounding box center [175, 145] width 73 height 10
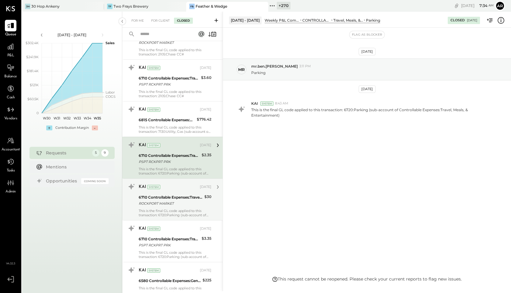
click at [169, 202] on div "6710 Controllable Expenses:Travel, Meals, & Entertainment:Meals & Entertainment…" at bounding box center [171, 199] width 64 height 13
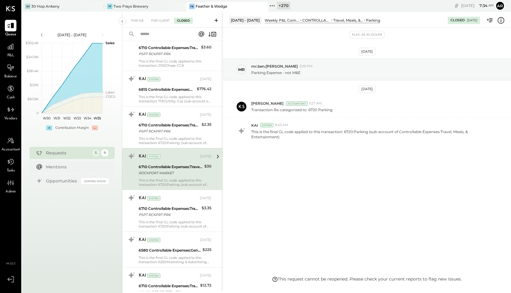
scroll to position [1320, 0]
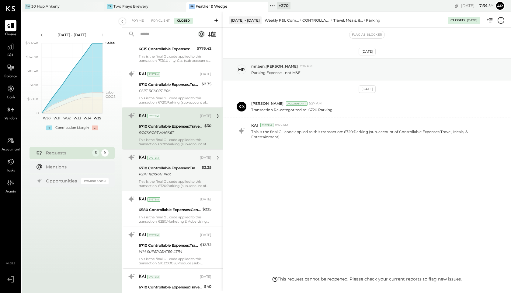
click at [170, 165] on div "6710 Controllable Expenses:Travel, Meals, & Entertainment:Meals & Entertainment" at bounding box center [169, 168] width 61 height 6
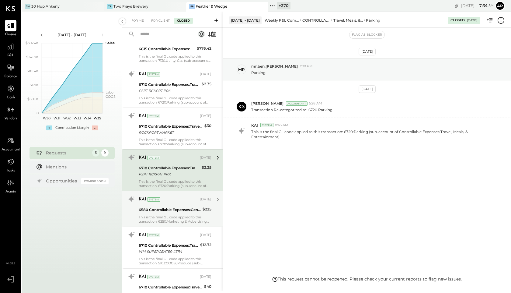
click at [169, 199] on div "KAI System [DATE]" at bounding box center [175, 199] width 73 height 10
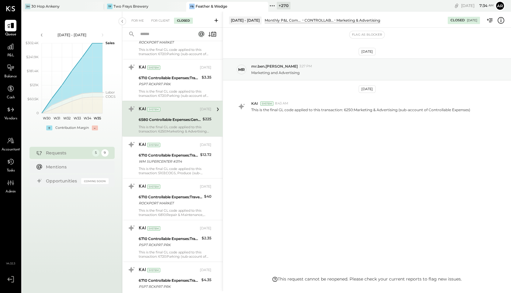
scroll to position [1421, 0]
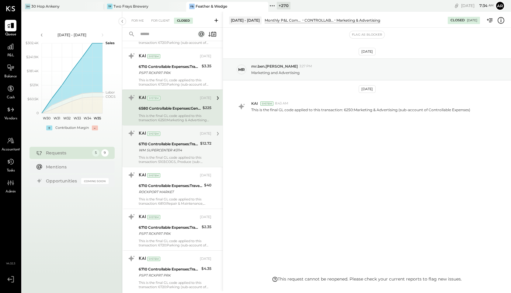
click at [167, 135] on div "KAI System [DATE] 6710 Controllable Expenses:Travel, Meals, & Entertainment:Mea…" at bounding box center [175, 145] width 73 height 35
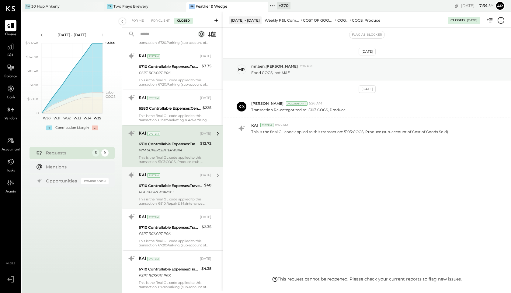
click at [169, 175] on div "KAI System [DATE]" at bounding box center [175, 175] width 73 height 10
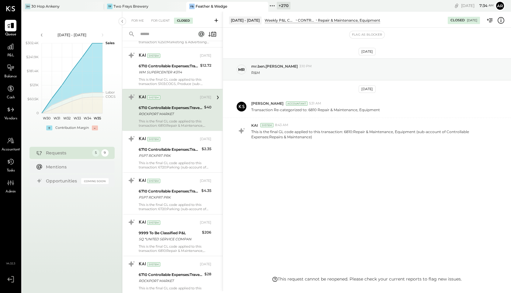
scroll to position [1511, 0]
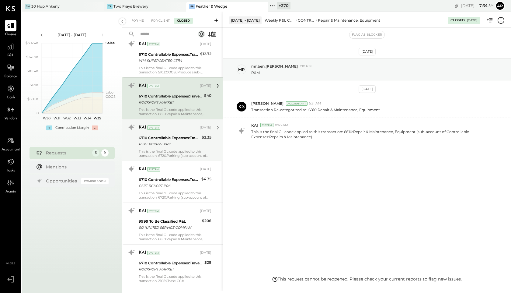
click at [166, 135] on div "6710 Controllable Expenses:Travel, Meals, & Entertainment:Meals & Entertainment" at bounding box center [169, 138] width 61 height 6
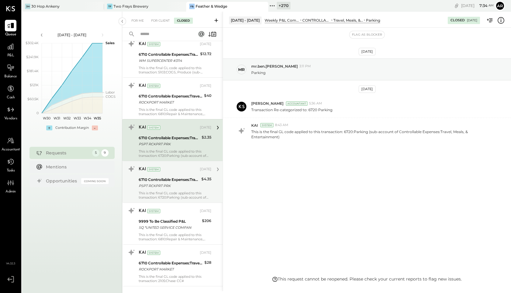
click at [171, 183] on div "PSPT RCKPRT PRK" at bounding box center [169, 186] width 61 height 6
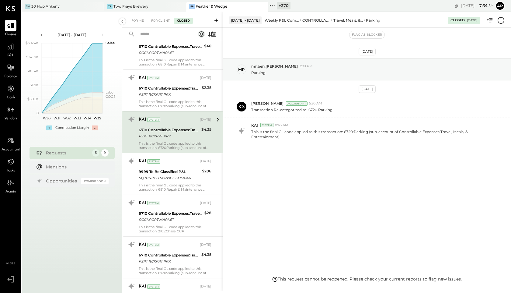
scroll to position [1607, 0]
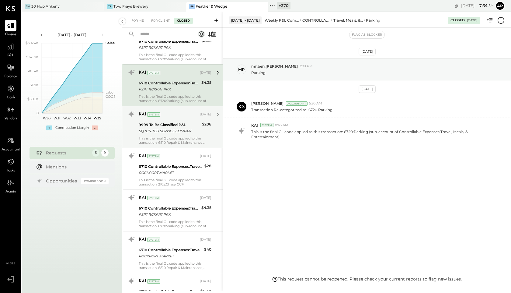
click at [163, 122] on div "9999 To Be Classified P&L" at bounding box center [169, 125] width 61 height 6
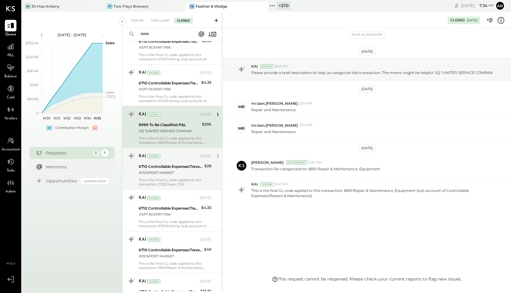
click at [162, 163] on div "6710 Controllable Expenses:Travel, Meals, & Entertainment:Meals & Entertainment" at bounding box center [171, 166] width 64 height 6
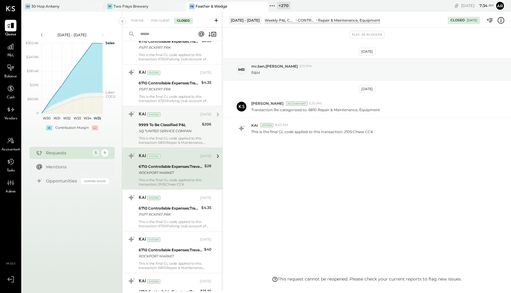
click at [167, 122] on div "9999 To Be Classified P&L" at bounding box center [169, 125] width 61 height 6
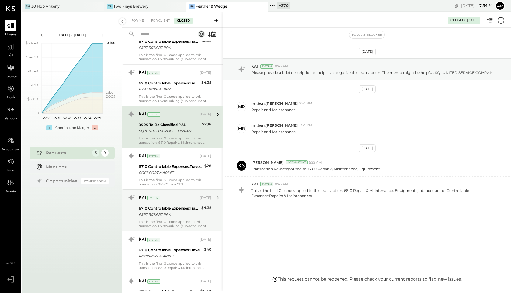
click at [166, 205] on div "6710 Controllable Expenses:Travel, Meals, & Entertainment:Meals & Entertainment" at bounding box center [169, 208] width 61 height 6
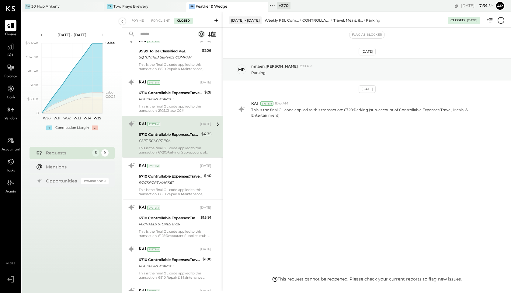
scroll to position [1723, 0]
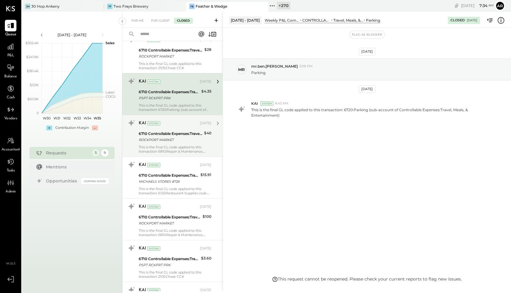
click at [163, 131] on div "6710 Controllable Expenses:Travel, Meals, & Entertainment:Meals & Entertainment" at bounding box center [171, 134] width 64 height 6
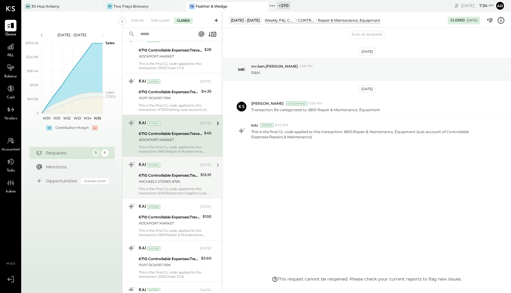
click at [171, 172] on div "6710 Controllable Expenses:Travel, Meals, & Entertainment:Meals & Entertainment" at bounding box center [169, 175] width 60 height 6
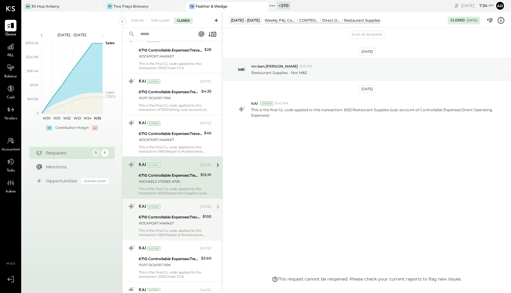
click at [176, 220] on div "ROCKPORT MARKET" at bounding box center [170, 223] width 62 height 6
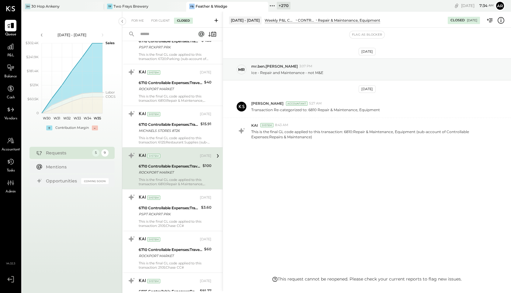
scroll to position [1816, 0]
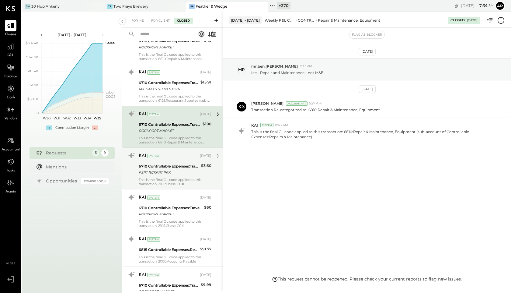
click at [173, 163] on div "6710 Controllable Expenses:Travel, Meals, & Entertainment:Meals & Entertainment" at bounding box center [169, 166] width 61 height 6
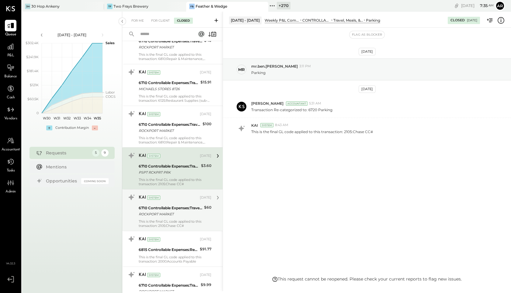
click at [168, 199] on div "KAI System [DATE] 6710 Controllable Expenses:Travel, Meals, & Entertainment:Mea…" at bounding box center [175, 209] width 73 height 35
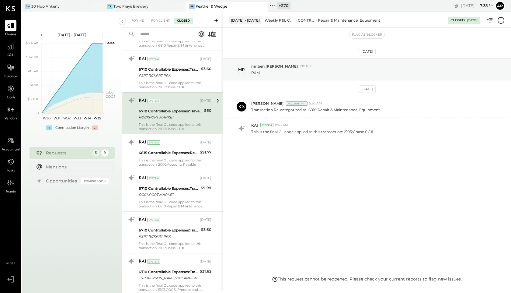
scroll to position [1936, 0]
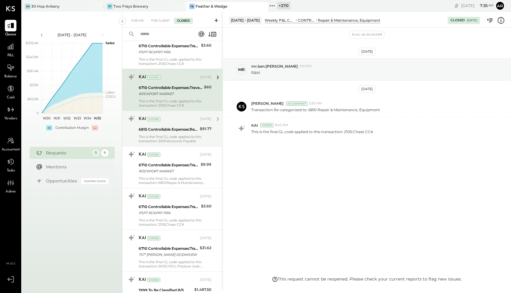
click at [169, 128] on div "6815 Controllable Expenses:Repairs & Maintenance:Repair & Maintenance, Facility" at bounding box center [168, 129] width 59 height 7
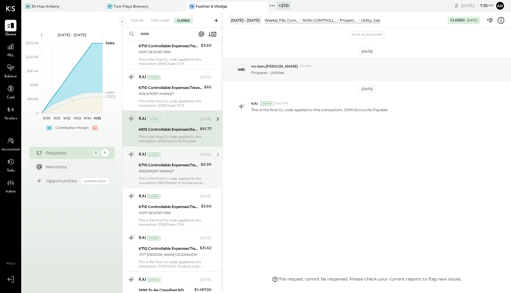
click at [166, 176] on div "This is the final GL code applied to this transaction: 6810:Repair & Maintenanc…" at bounding box center [175, 180] width 73 height 9
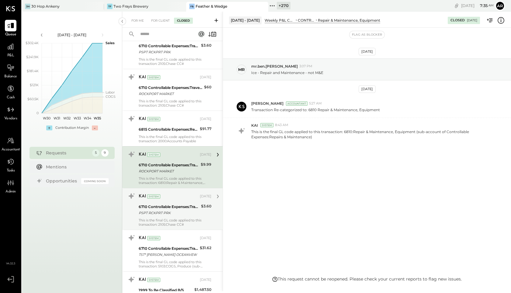
click at [169, 204] on div "6710 Controllable Expenses:Travel, Meals, & Entertainment:Meals & Entertainment" at bounding box center [169, 207] width 61 height 6
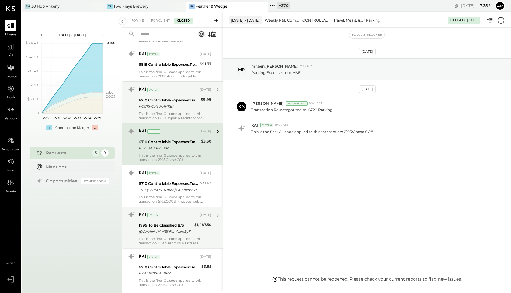
scroll to position [2006, 0]
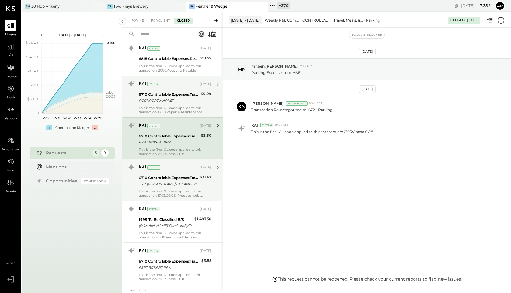
click at [169, 175] on div "6710 Controllable Expenses:Travel, Meals, & Entertainment:Meals & Entertainment" at bounding box center [168, 178] width 59 height 6
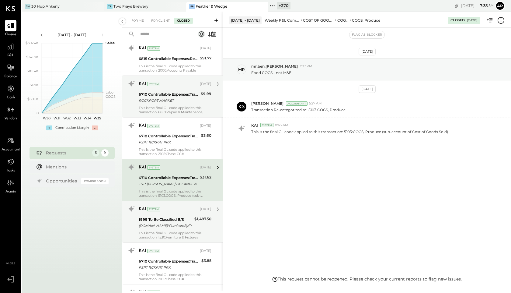
click at [174, 216] on div "1999 To Be Classified B/S" at bounding box center [166, 219] width 54 height 6
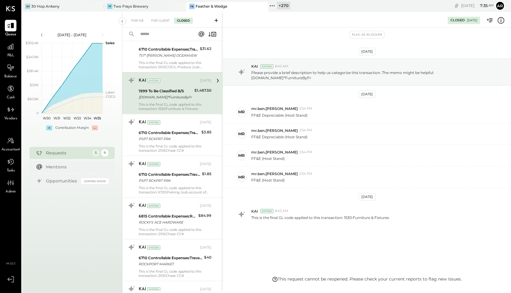
scroll to position [2137, 0]
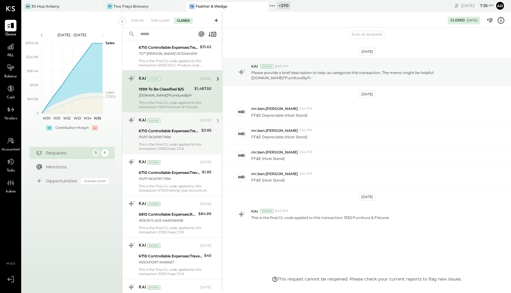
click at [176, 128] on div "6710 Controllable Expenses:Travel, Meals, & Entertainment:Meals & Entertainment" at bounding box center [169, 131] width 61 height 6
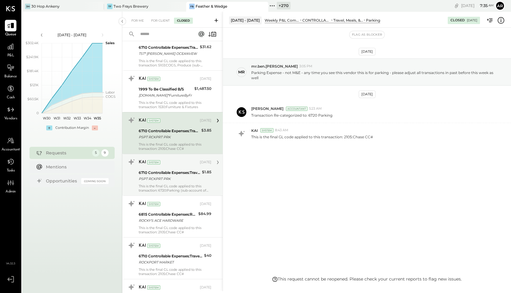
click at [179, 170] on div "6710 Controllable Expenses:Travel, Meals, & Entertainment:Meals & Entertainment" at bounding box center [169, 172] width 61 height 6
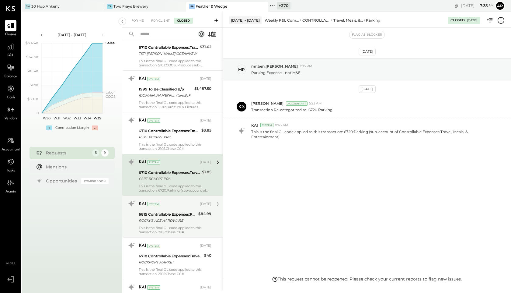
click at [170, 211] on div "6815 Controllable Expenses:Repairs & Maintenance:Repair & Maintenance, Facility…" at bounding box center [168, 217] width 58 height 13
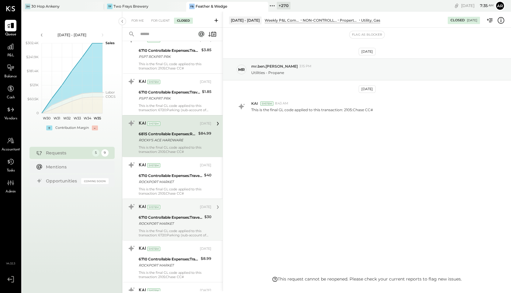
scroll to position [2227, 0]
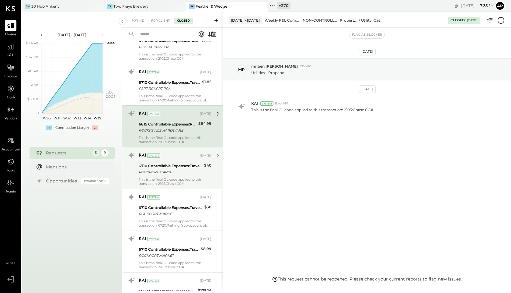
click at [170, 163] on div "6710 Controllable Expenses:Travel, Meals, & Entertainment:Meals & Entertainment" at bounding box center [171, 166] width 64 height 6
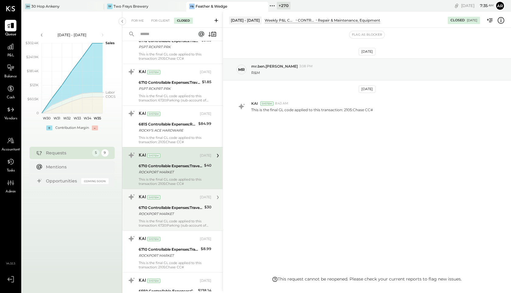
click at [166, 212] on div "ROCKPORT MARKET" at bounding box center [171, 214] width 64 height 6
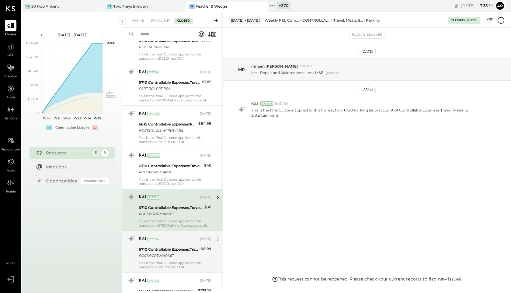
click at [165, 240] on div "KAI System [DATE] 6710 Controllable Expenses:Travel, Meals, & Entertainment:Mea…" at bounding box center [175, 251] width 73 height 35
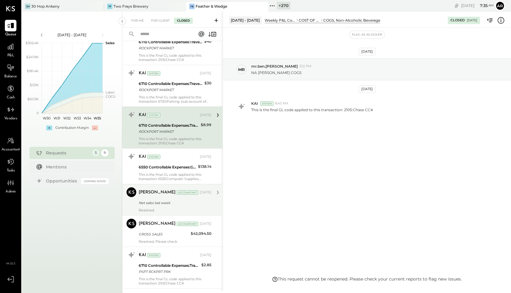
scroll to position [2353, 0]
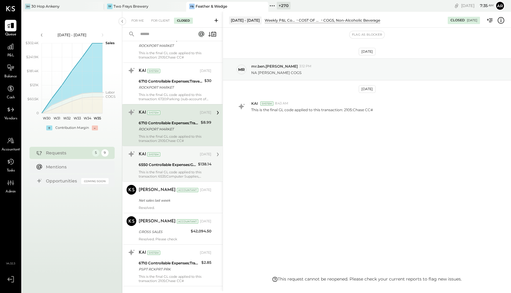
click at [174, 162] on div "6550 Controllable Expenses:General & Administrative Expenses:Dues and Subscript…" at bounding box center [168, 165] width 58 height 6
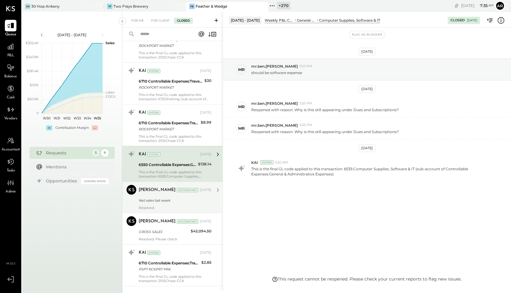
click at [173, 186] on div "[PERSON_NAME] Accountant [DATE]" at bounding box center [175, 190] width 73 height 9
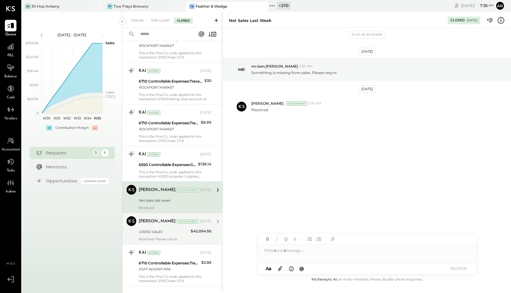
click at [169, 222] on div "[PERSON_NAME] Accountant [DATE] GROSS SALES $42,094.50 Resolved. Please check" at bounding box center [175, 228] width 73 height 25
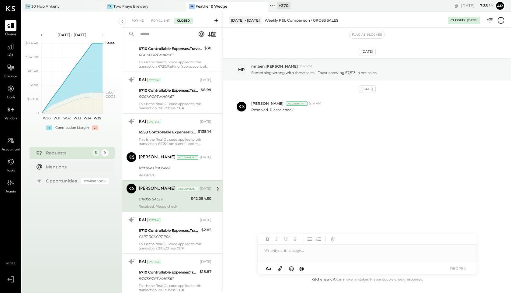
scroll to position [2390, 0]
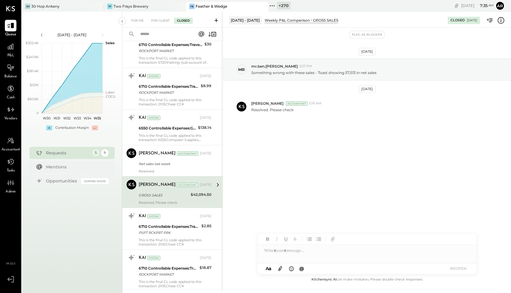
click at [169, 223] on div "6710 Controllable Expenses:Travel, Meals, & Entertainment:Meals & Entertainment" at bounding box center [169, 226] width 61 height 6
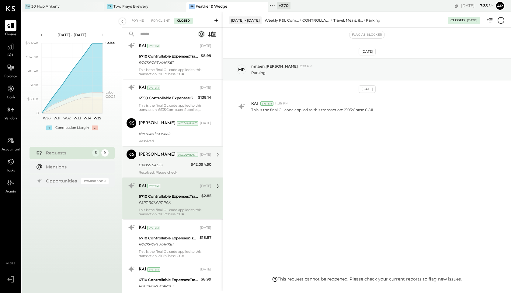
scroll to position [2434, 0]
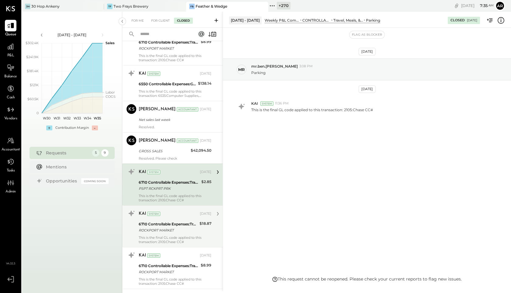
click at [170, 220] on div "6710 Controllable Expenses:Travel, Meals, & Entertainment:Meals & Entertainment…" at bounding box center [168, 226] width 59 height 13
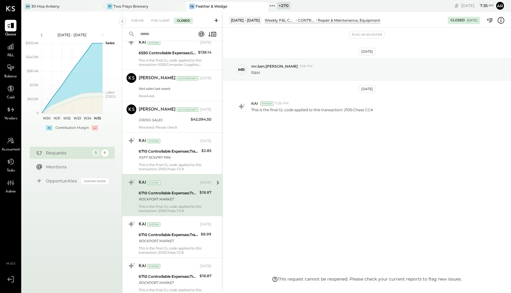
scroll to position [2481, 0]
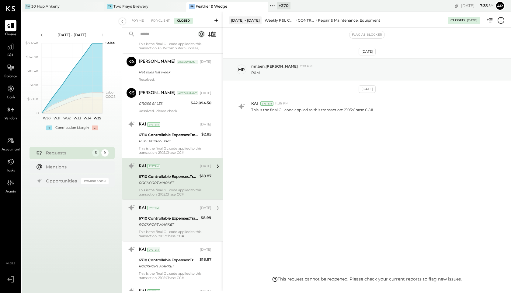
click at [169, 216] on div "6710 Controllable Expenses:Travel, Meals, & Entertainment:Meals & Entertainment" at bounding box center [169, 218] width 60 height 6
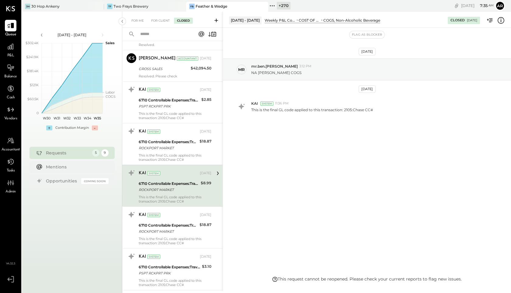
scroll to position [2527, 0]
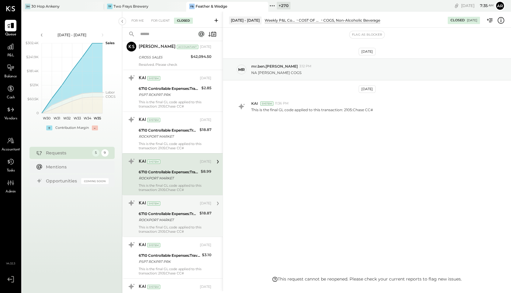
click at [169, 204] on div "KAI System [DATE] 6710 Controllable Expenses:Travel, Meals, & Entertainment:Mea…" at bounding box center [175, 215] width 73 height 35
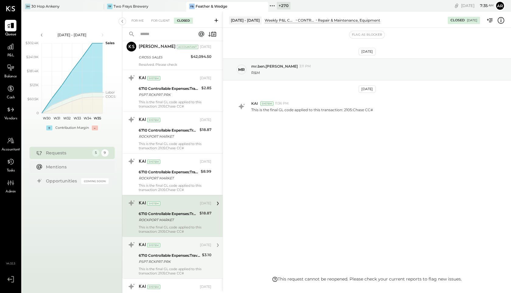
click at [164, 252] on div "6710 Controllable Expenses:Travel, Meals, & Entertainment:Meals & Entertainment" at bounding box center [169, 255] width 61 height 6
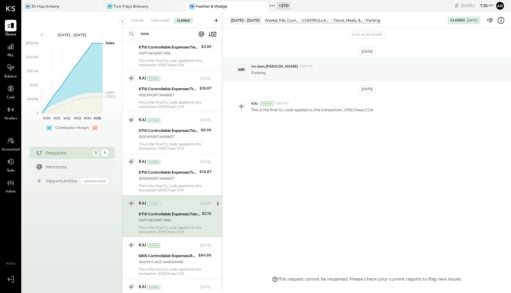
scroll to position [2605, 0]
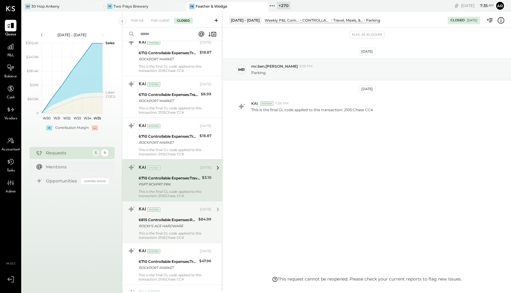
click at [164, 217] on div "6815 Controllable Expenses:Repairs & Maintenance:Repair & Maintenance, Facility" at bounding box center [168, 220] width 58 height 6
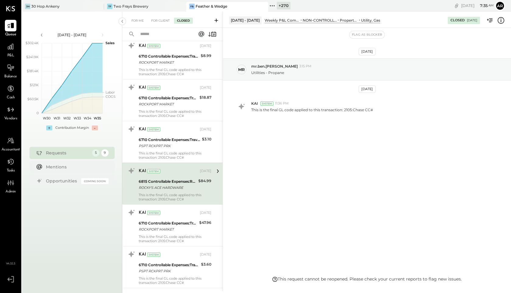
scroll to position [2660, 0]
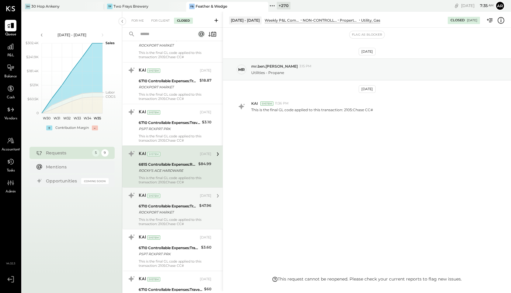
click at [162, 203] on div "6710 Controllable Expenses:Travel, Meals, & Entertainment:Meals & Entertainment" at bounding box center [168, 206] width 59 height 6
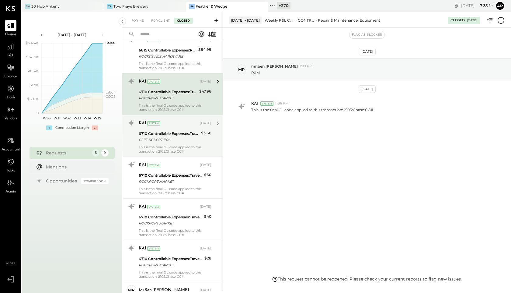
scroll to position [2775, 0]
click at [165, 136] on div "PSPT RCKPRT PRK" at bounding box center [169, 139] width 61 height 6
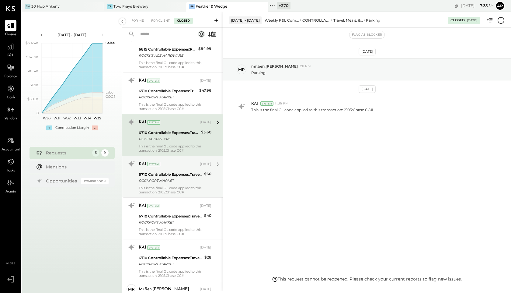
click at [170, 177] on div "ROCKPORT MARKET" at bounding box center [171, 180] width 64 height 6
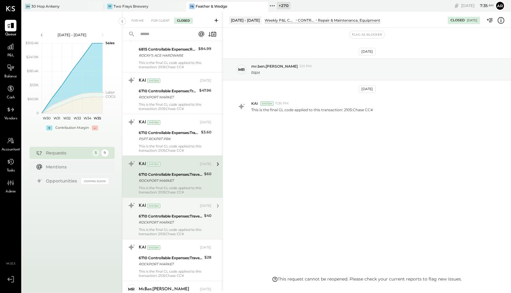
click at [166, 221] on div "6710 Controllable Expenses:Travel, Meals, & Entertainment:Meals & Entertainment…" at bounding box center [171, 218] width 64 height 13
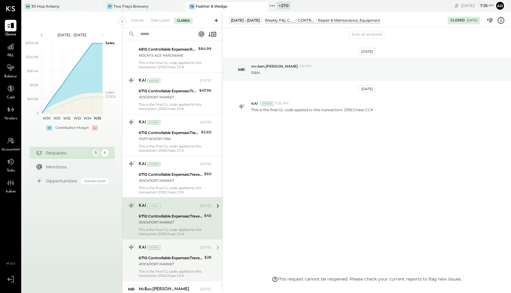
click at [167, 245] on div "KAI System" at bounding box center [169, 247] width 60 height 6
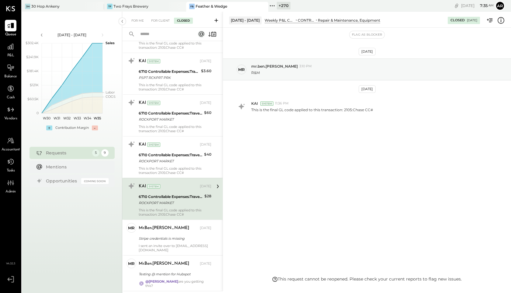
scroll to position [2854, 0]
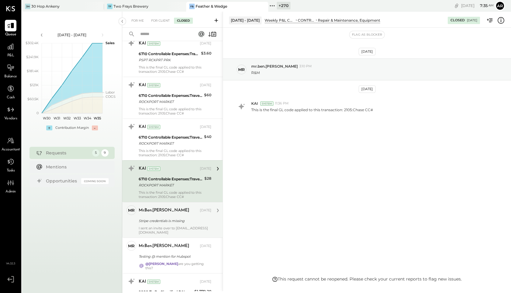
click at [167, 218] on div "Stripe credentials is missing" at bounding box center [174, 221] width 71 height 6
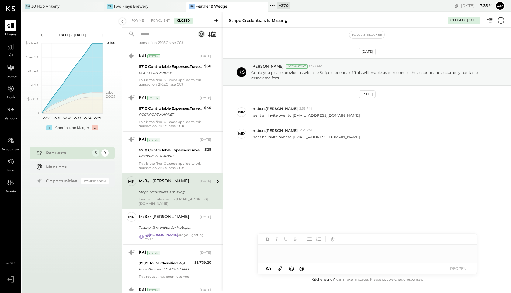
scroll to position [2891, 0]
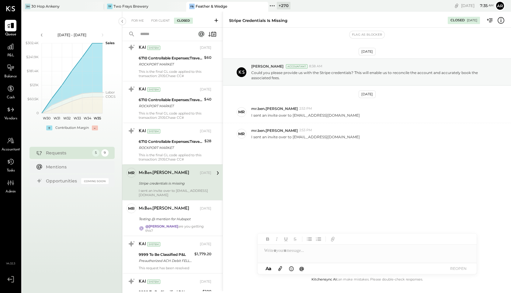
click at [167, 217] on div "Testing @ mention for Hubspot" at bounding box center [174, 219] width 71 height 6
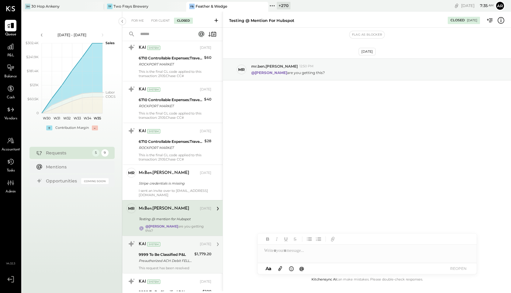
click at [165, 266] on div "This request has been resolved" at bounding box center [175, 268] width 73 height 4
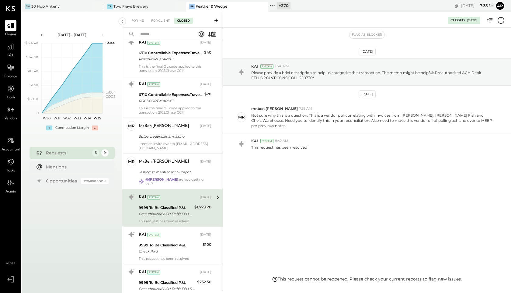
scroll to position [2944, 0]
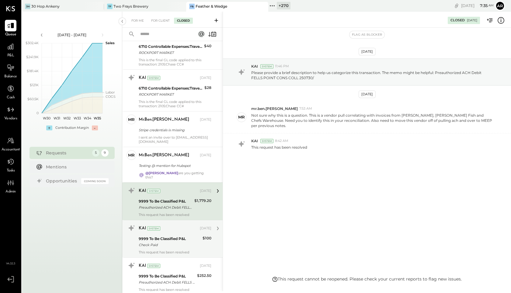
click at [165, 220] on div "KAI System [DATE] 9999 To Be Classified P&L Check Paid $100 This request has be…" at bounding box center [172, 238] width 100 height 37
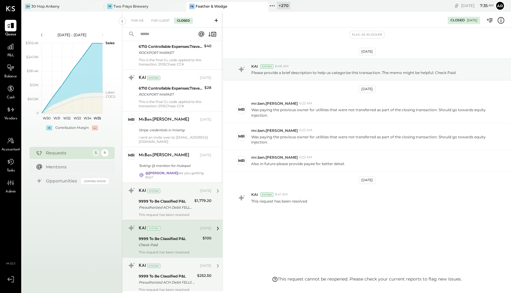
click at [166, 261] on div "KAI System [DATE]" at bounding box center [175, 265] width 73 height 9
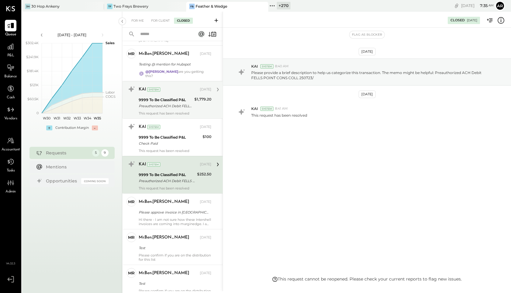
scroll to position [3059, 0]
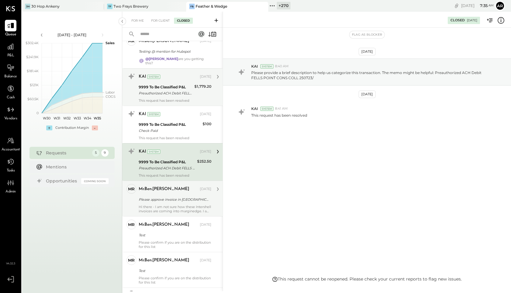
click at [174, 196] on div "Please approve invoice in [GEOGRAPHIC_DATA]" at bounding box center [174, 199] width 71 height 6
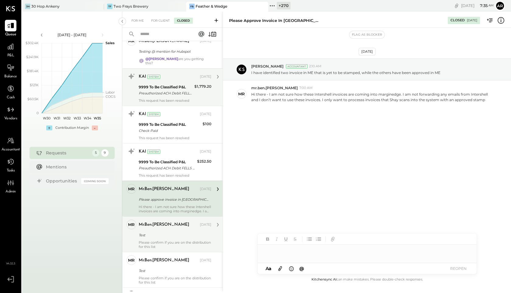
click at [175, 240] on div "Please confirm if you are on the distribution for this list" at bounding box center [175, 244] width 73 height 9
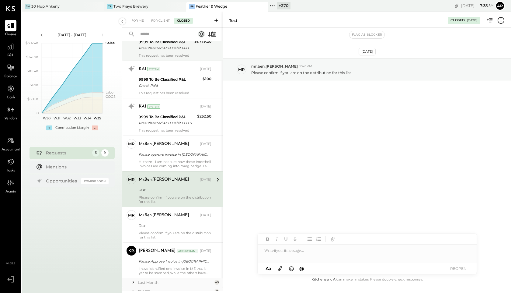
scroll to position [3119, 0]
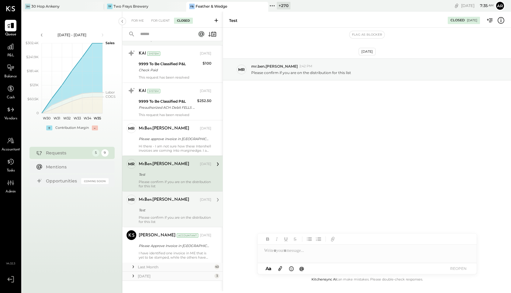
click at [171, 207] on div "Test" at bounding box center [174, 210] width 71 height 6
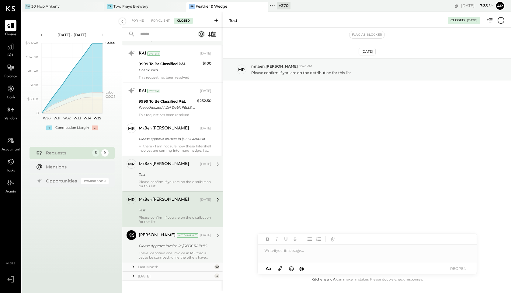
click at [167, 234] on div "[PERSON_NAME] Accountant [DATE] Please Approve Invoice in [GEOGRAPHIC_DATA] I h…" at bounding box center [175, 244] width 73 height 29
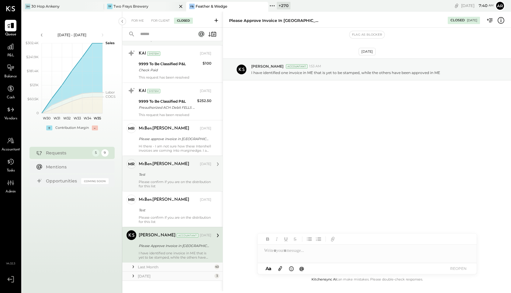
click at [139, 5] on div "Two Frays Brewery" at bounding box center [130, 6] width 35 height 5
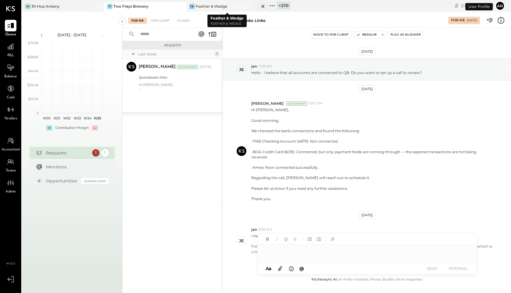
scroll to position [87, 0]
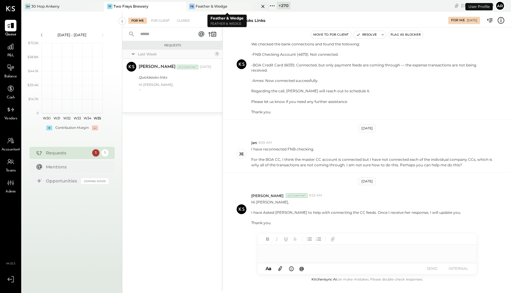
click at [263, 5] on icon at bounding box center [263, 6] width 8 height 7
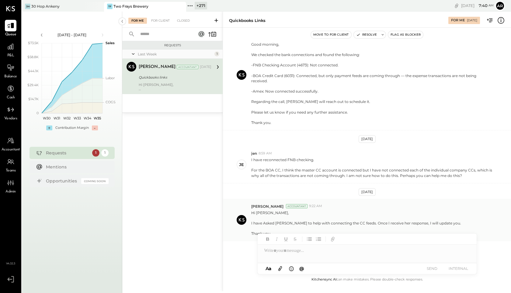
scroll to position [0, 0]
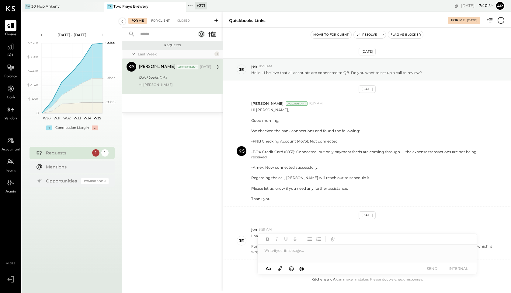
click at [159, 20] on div "For Client" at bounding box center [160, 21] width 25 height 6
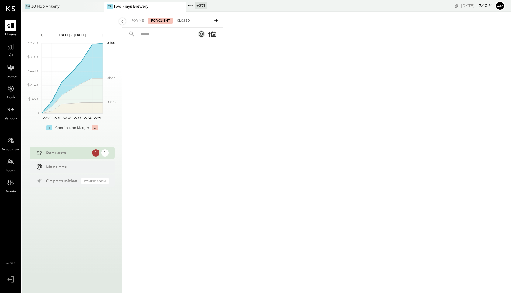
click at [180, 22] on div "Closed" at bounding box center [183, 21] width 19 height 6
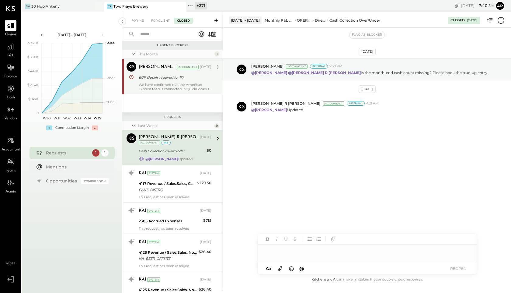
click at [169, 76] on div "EOP Details required for P7" at bounding box center [174, 77] width 71 height 6
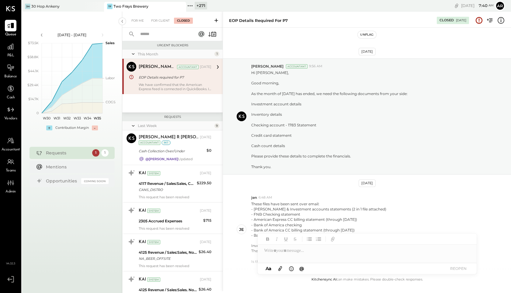
scroll to position [348, 0]
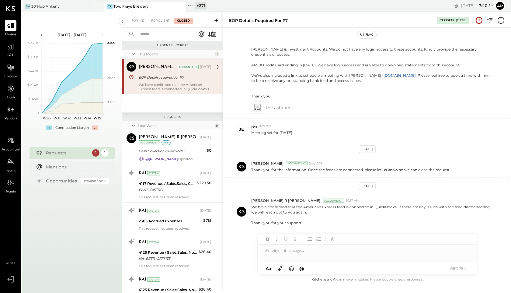
click at [504, 19] on icon at bounding box center [501, 20] width 8 height 8
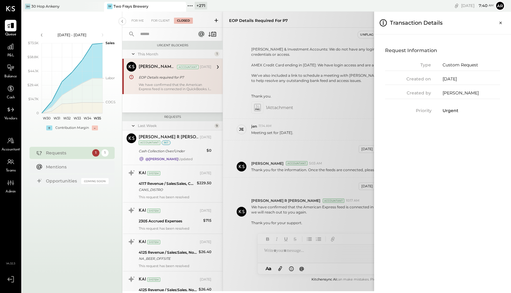
click at [504, 19] on button "Close panel" at bounding box center [500, 22] width 11 height 11
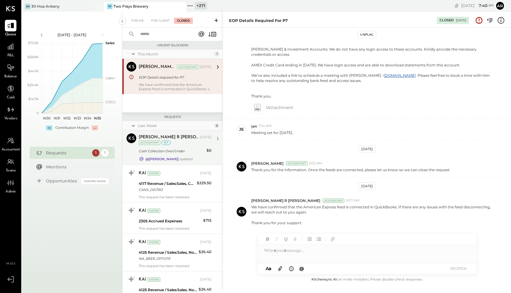
click at [200, 137] on div "[DATE]" at bounding box center [206, 137] width 12 height 5
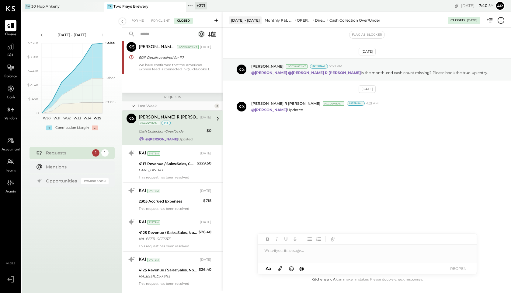
scroll to position [30, 0]
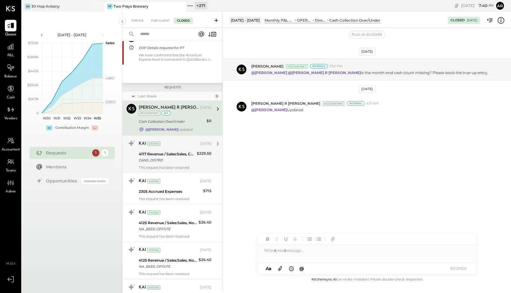
click at [189, 153] on div "4117 Revenue / Sales:Sales, Can Beer" at bounding box center [167, 154] width 56 height 6
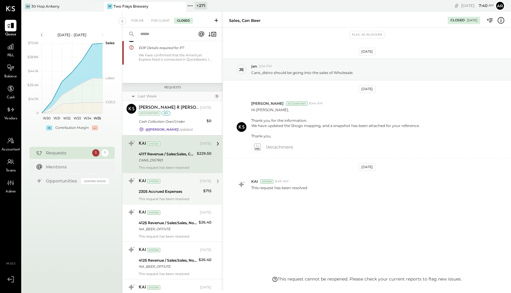
click at [181, 196] on div "KAI System [DATE] 2305 Accrued Expenses $715 This request has been resolved" at bounding box center [175, 188] width 73 height 25
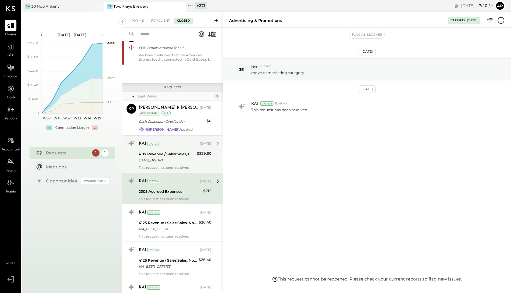
click at [181, 165] on div "This request has been resolved" at bounding box center [175, 167] width 73 height 4
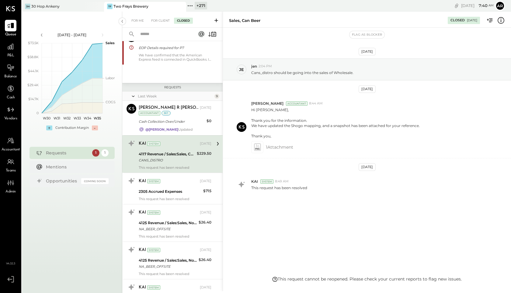
click at [501, 22] on icon at bounding box center [501, 20] width 8 height 8
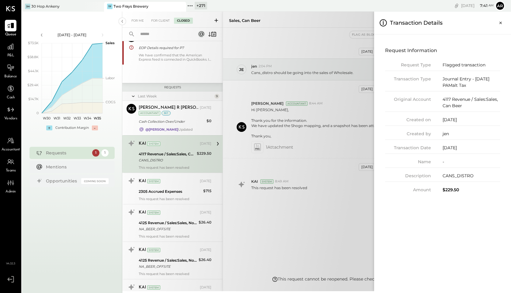
click at [501, 22] on icon "Close panel" at bounding box center [501, 23] width 2 height 2
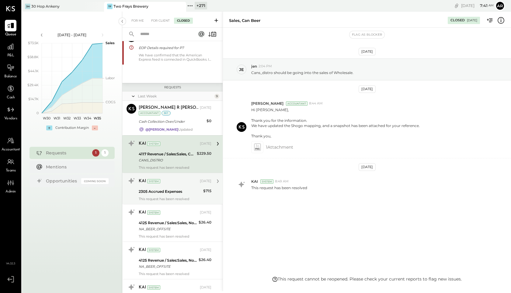
click at [169, 187] on div "KAI System [DATE] 2305 Accrued Expenses $715 This request has been resolved" at bounding box center [175, 188] width 73 height 25
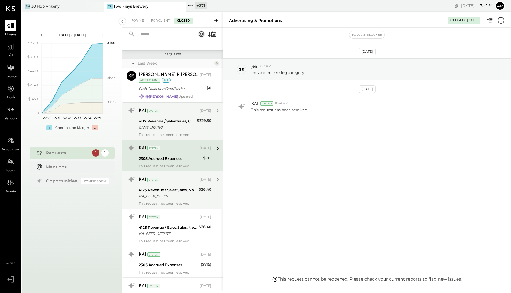
scroll to position [64, 0]
click at [170, 190] on div "4125 Revenue / Sales:Sales, Non-Alcoholic" at bounding box center [168, 189] width 58 height 6
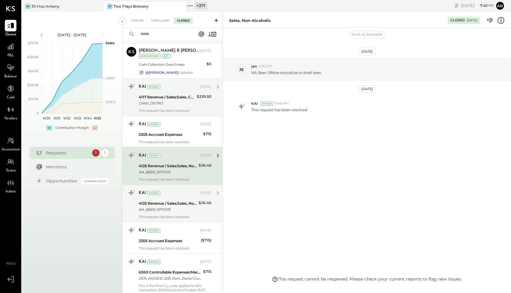
scroll to position [91, 0]
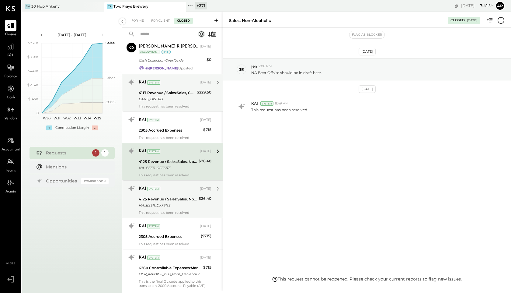
click at [171, 197] on div "4125 Revenue / Sales:Sales, Non-Alcoholic" at bounding box center [168, 199] width 58 height 6
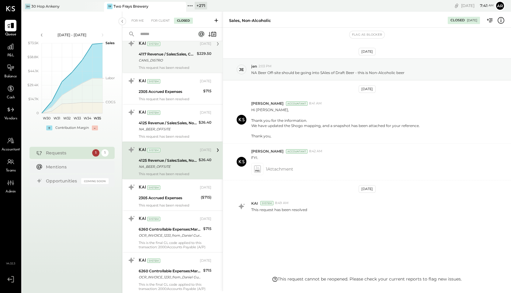
scroll to position [133, 0]
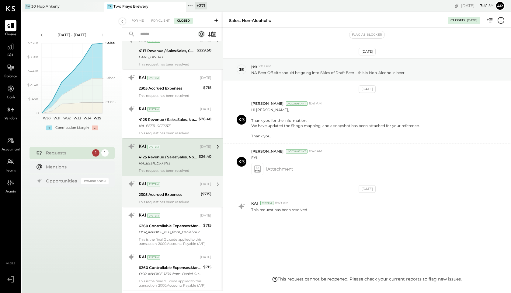
click at [159, 194] on div "2305 Accrued Expenses" at bounding box center [169, 194] width 60 height 6
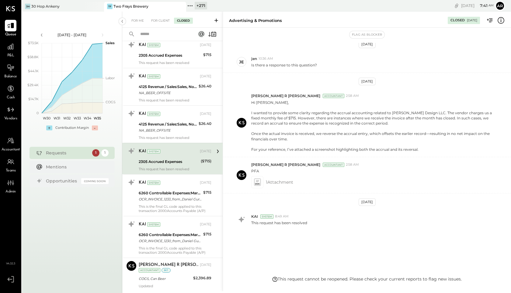
scroll to position [174, 0]
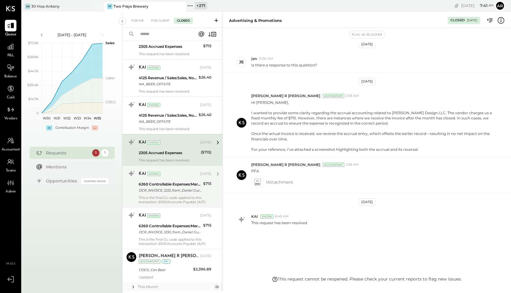
click at [167, 195] on div "KAI System [DATE] 6260 Controllable Expenses:Marketing & Advertising:Advertisin…" at bounding box center [175, 186] width 73 height 35
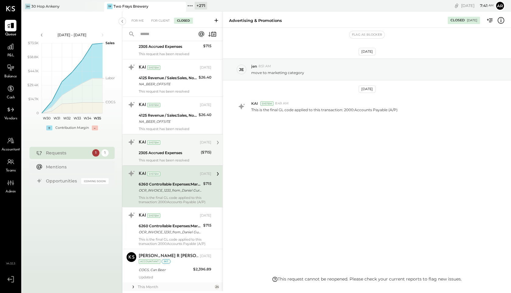
click at [162, 156] on div "2305 Accrued Expenses" at bounding box center [169, 152] width 60 height 7
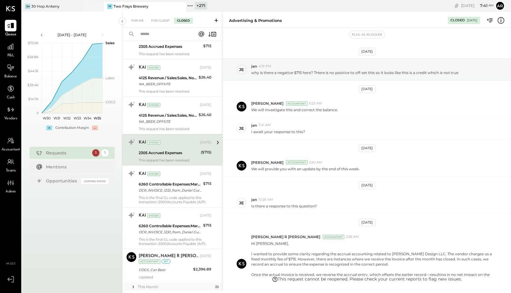
scroll to position [141, 0]
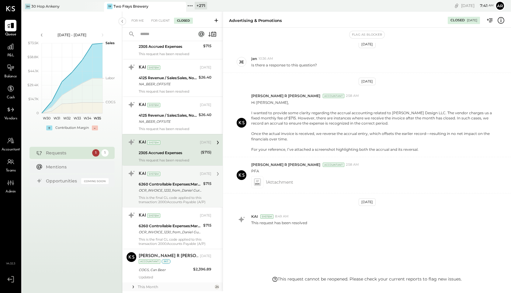
click at [165, 188] on div "OCR_INVOICE_1233_from_Daniel Gurwin Design.pdf" at bounding box center [170, 190] width 63 height 6
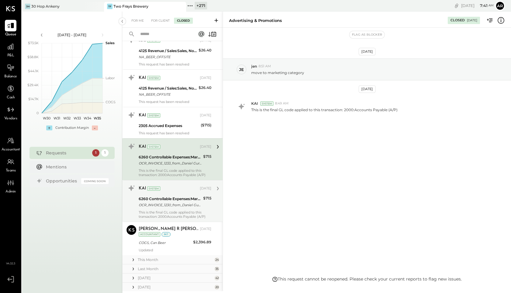
scroll to position [214, 0]
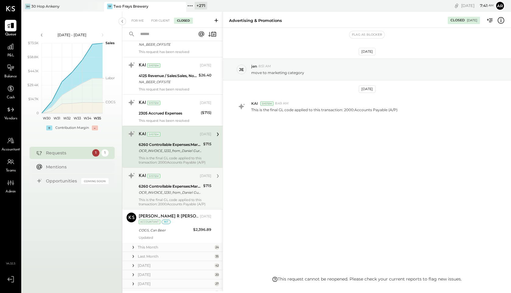
click at [170, 191] on div "OCR_INVOICE_1230_from_Daniel Gurwin Design.pdf" at bounding box center [170, 192] width 63 height 6
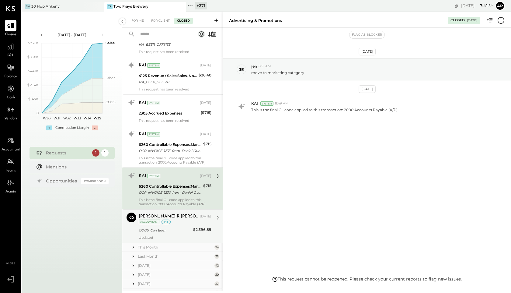
click at [178, 229] on div "COGS, Can Beer" at bounding box center [165, 230] width 53 height 6
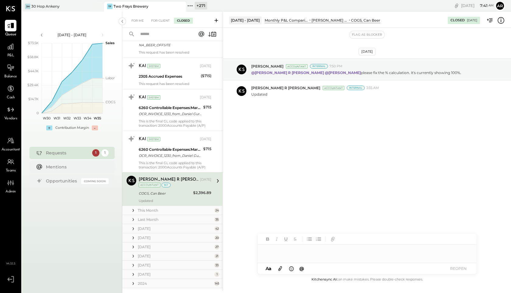
scroll to position [265, 0]
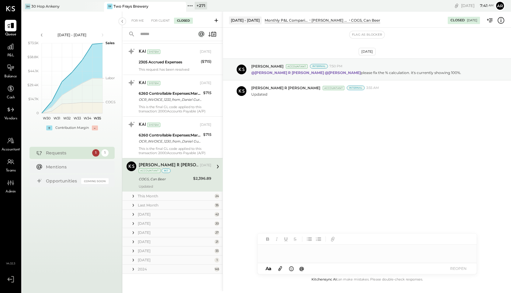
click at [133, 197] on icon at bounding box center [133, 195] width 1 height 3
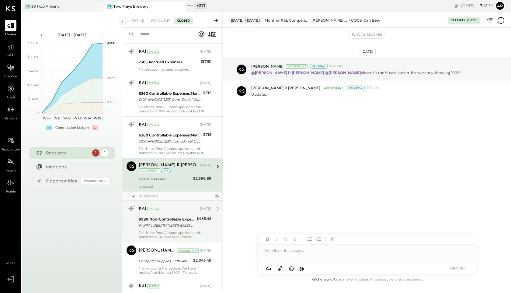
click at [157, 223] on div "PAYPAL DES:TRANSFER ID:SESAC INDN:TWO FRAYS BREWERY CO ID:PAYPALMTCU WEB" at bounding box center [167, 225] width 56 height 6
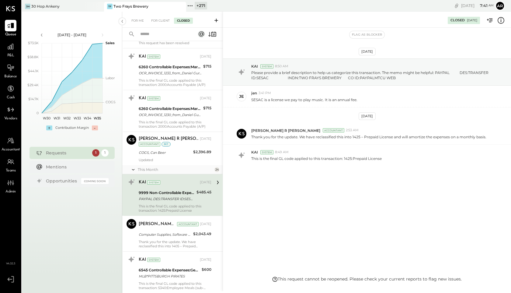
scroll to position [304, 0]
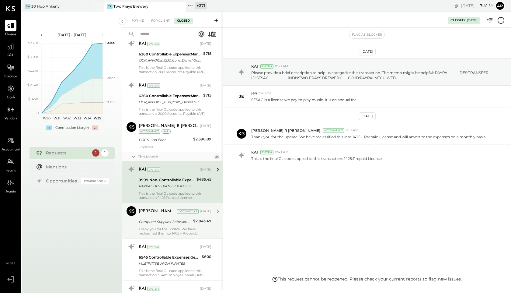
click at [158, 225] on div "[PERSON_NAME] R [PERSON_NAME] Accountant [DATE] Computer Supplies, Software & I…" at bounding box center [175, 220] width 73 height 29
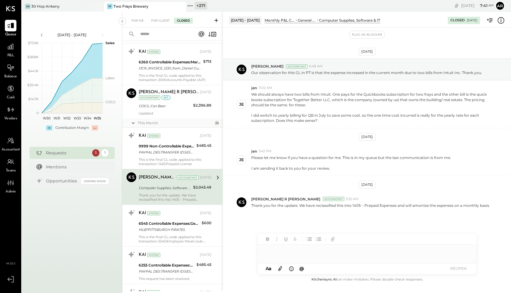
scroll to position [339, 0]
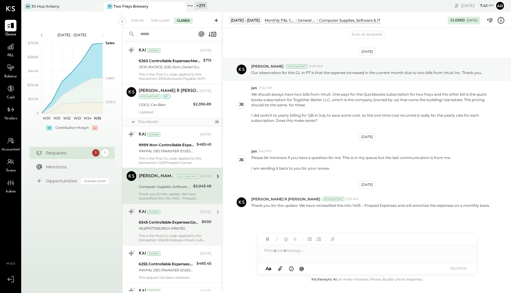
click at [159, 228] on div "MLB*PITTSBURGH PIRATES" at bounding box center [169, 228] width 61 height 6
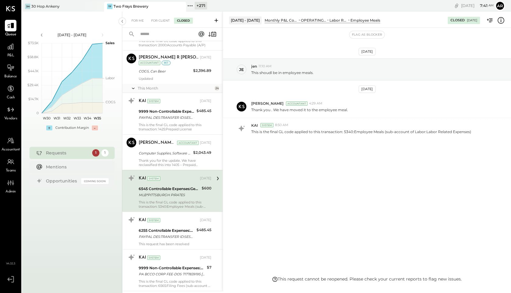
scroll to position [381, 0]
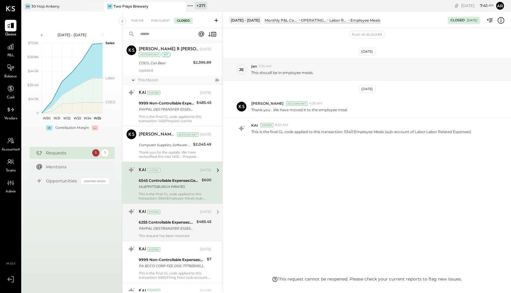
click at [159, 230] on div "PAYPAL DES:TRANSFER ID:SESAC INDN:TWO FRAYS BREWERY CO ID:PAYPALMTCU WEB" at bounding box center [167, 228] width 56 height 6
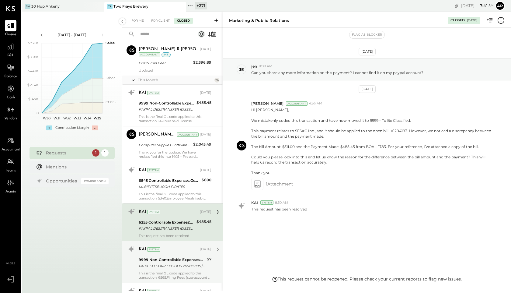
click at [166, 253] on div "KAI System [DATE]" at bounding box center [175, 249] width 73 height 9
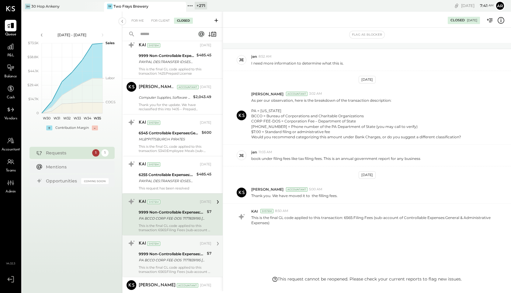
scroll to position [432, 0]
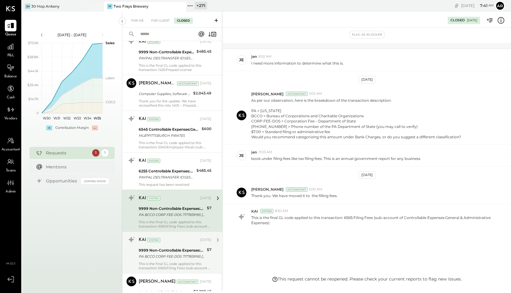
click at [164, 254] on div "PA BCCO CORP FEE-DOS 7177839195 [GEOGRAPHIC_DATA]" at bounding box center [172, 256] width 66 height 6
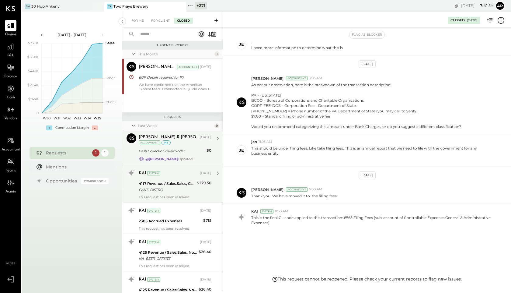
click at [180, 134] on div "[PERSON_NAME] R [PERSON_NAME]" at bounding box center [169, 137] width 60 height 6
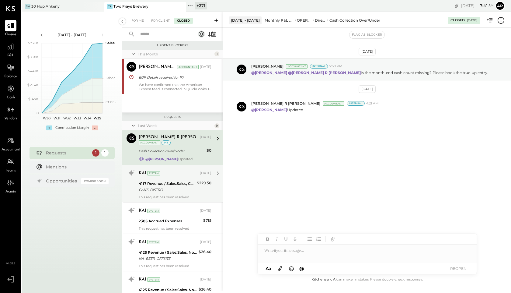
click at [174, 192] on div "CANS_DISTRO" at bounding box center [167, 189] width 56 height 6
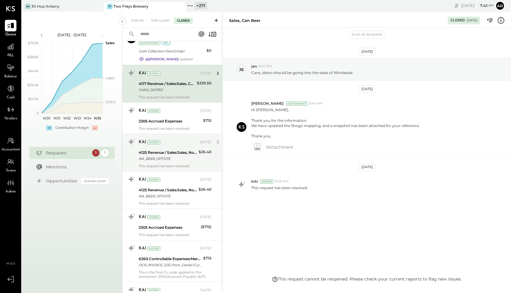
scroll to position [101, 0]
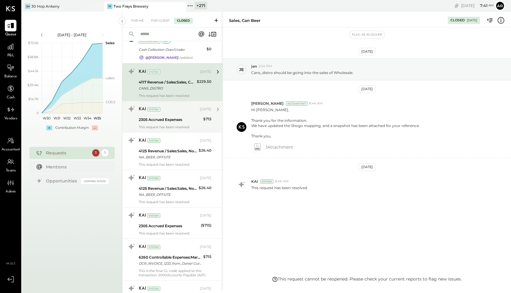
click at [178, 113] on div "KAI System [DATE]" at bounding box center [175, 109] width 73 height 10
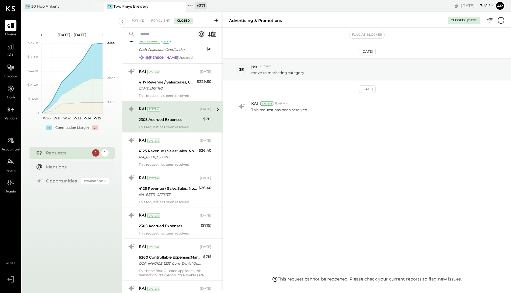
scroll to position [113, 0]
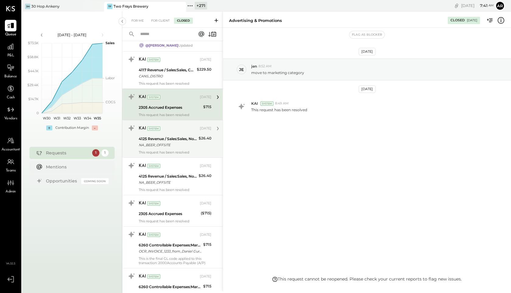
click at [182, 131] on div "KAI System" at bounding box center [169, 128] width 60 height 6
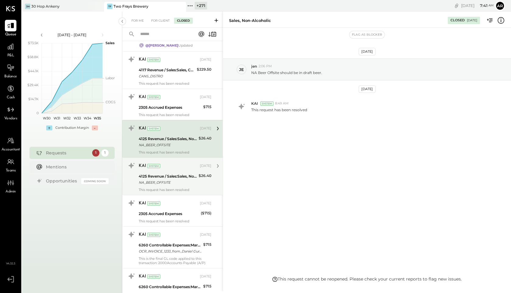
click at [182, 166] on div "KAI System" at bounding box center [169, 166] width 60 height 6
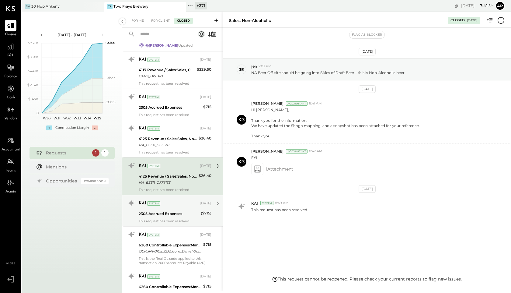
click at [177, 207] on div "KAI System [DATE]" at bounding box center [175, 203] width 73 height 9
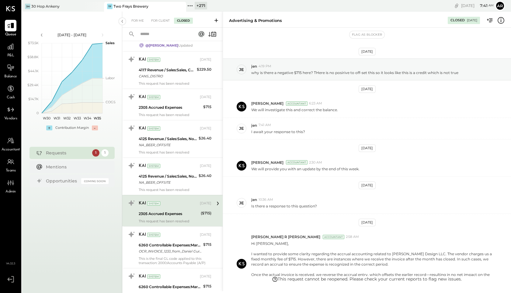
scroll to position [141, 0]
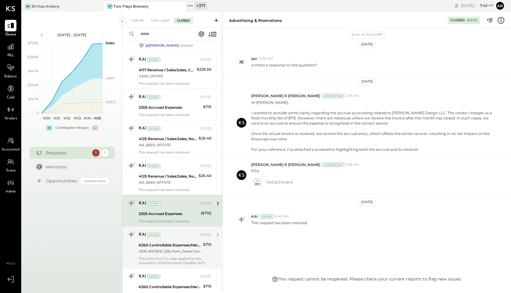
click at [176, 239] on div "KAI System [DATE]" at bounding box center [175, 234] width 73 height 9
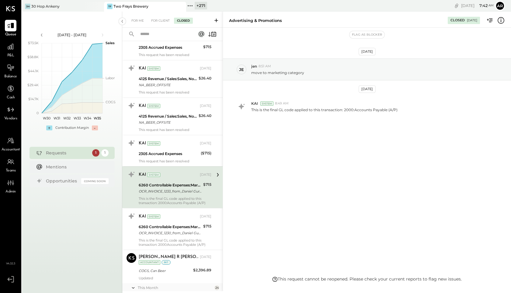
scroll to position [183, 0]
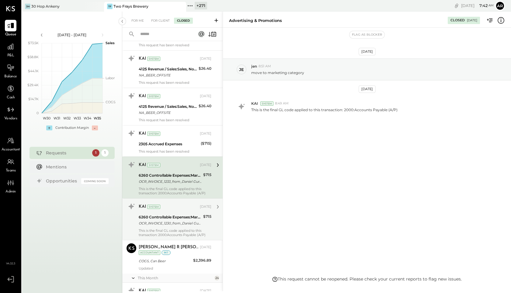
click at [173, 219] on div "6260 Controllable Expenses:Marketing & Advertising:Advertising & Promotions" at bounding box center [170, 217] width 63 height 6
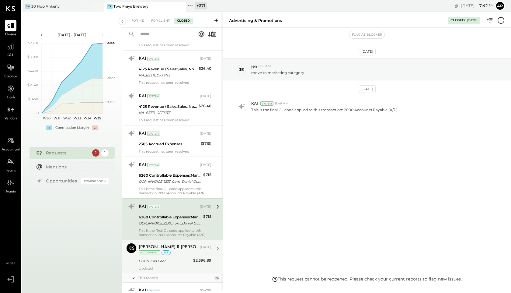
click at [174, 252] on div "[PERSON_NAME] R [PERSON_NAME] [DATE] Accountant int" at bounding box center [175, 249] width 73 height 12
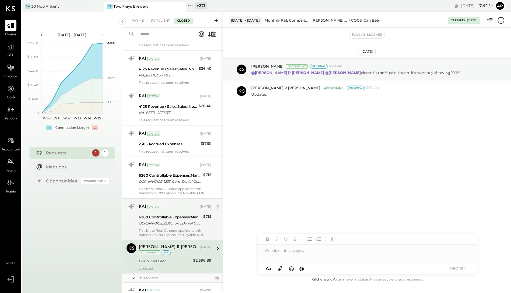
click at [144, 209] on div "KAI" at bounding box center [142, 207] width 7 height 6
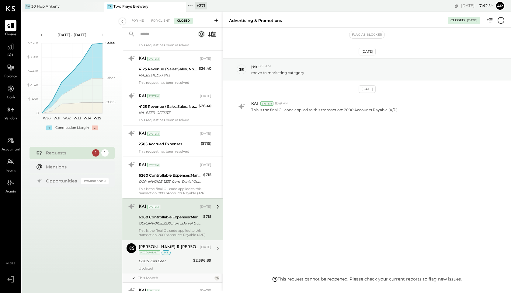
click at [162, 252] on div "int" at bounding box center [166, 252] width 9 height 5
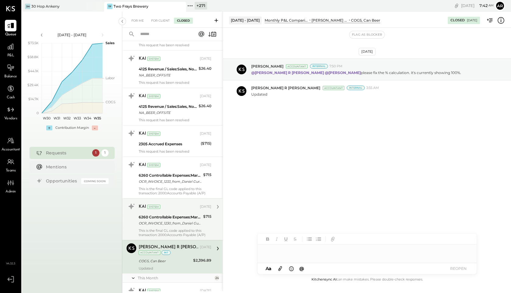
click at [176, 231] on div "This is the final GL code applied to this transaction: 2000:Accounts Payable (A…" at bounding box center [175, 232] width 73 height 9
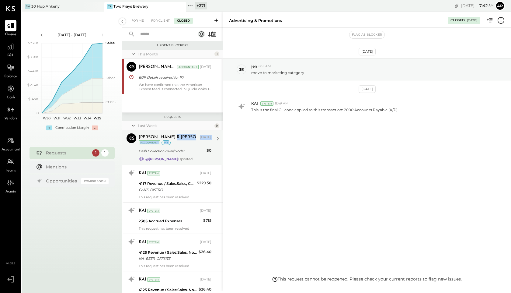
click at [176, 146] on div "[PERSON_NAME] R [PERSON_NAME] [DATE] Accountant int Cash Collection Over/Under …" at bounding box center [175, 147] width 73 height 28
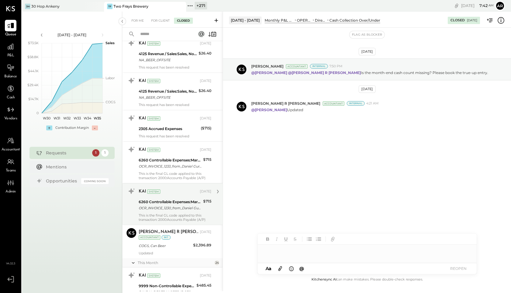
scroll to position [196, 0]
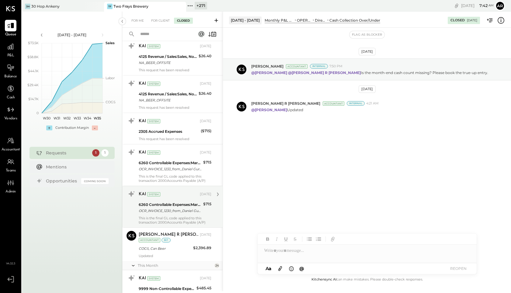
click at [183, 207] on div "6260 Controllable Expenses:Marketing & Advertising:Advertising & Promotions" at bounding box center [170, 204] width 63 height 6
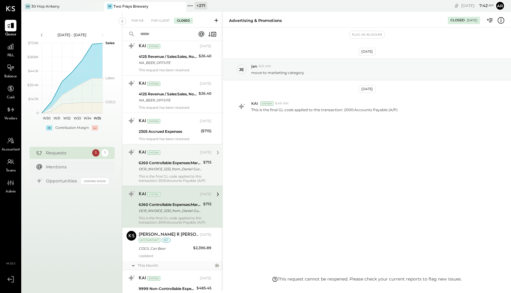
click at [183, 173] on div "KAI System [DATE] 6260 Controllable Expenses:Marketing & Advertising:Advertisin…" at bounding box center [175, 164] width 73 height 35
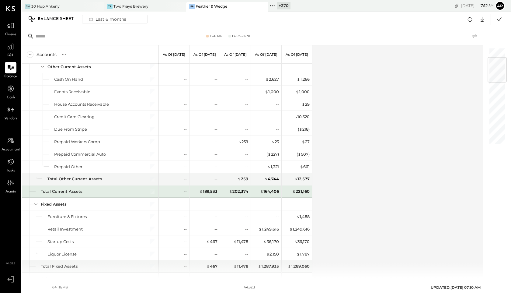
scroll to position [95, 0]
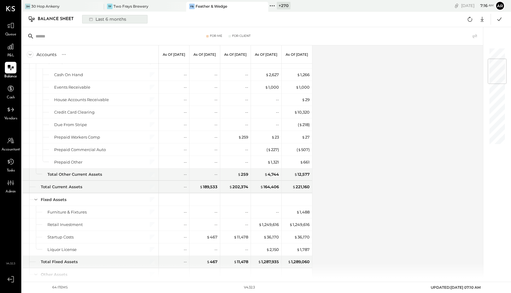
click at [113, 19] on div "Last 6 months" at bounding box center [106, 19] width 43 height 8
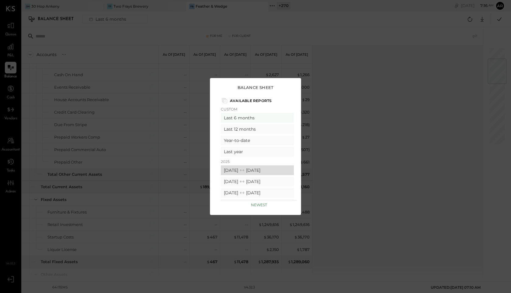
click at [236, 169] on div "07/01/2025 07/31/2025" at bounding box center [257, 170] width 73 height 10
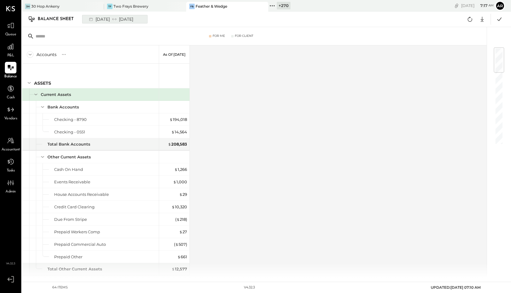
click at [129, 19] on div "07/01/2025 07/31/2025" at bounding box center [110, 19] width 50 height 8
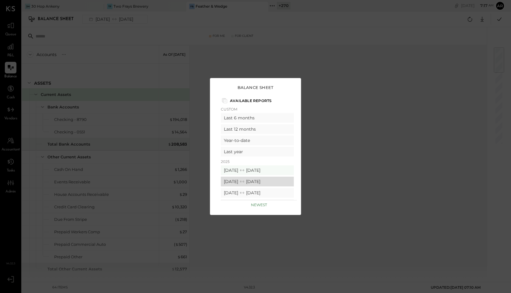
click at [225, 182] on div "06/01/2025 06/30/2025" at bounding box center [257, 181] width 73 height 10
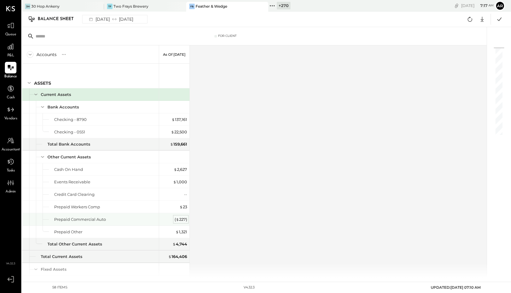
click at [180, 218] on div "( $ 227 )" at bounding box center [181, 219] width 12 height 6
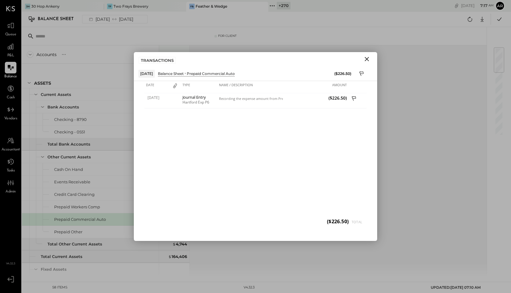
click at [366, 59] on icon "Close" at bounding box center [367, 59] width 4 height 4
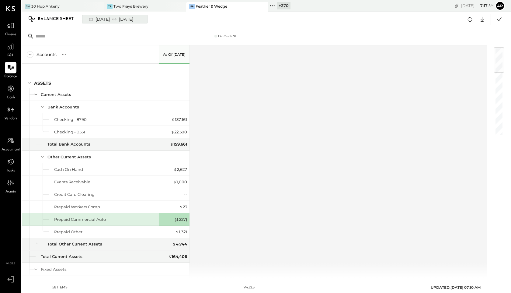
click at [127, 19] on div "06/01/2025 06/30/2025" at bounding box center [110, 19] width 50 height 8
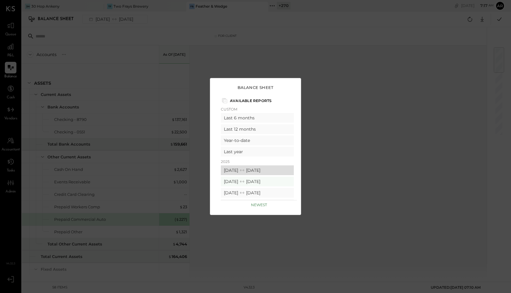
click at [245, 169] on icon at bounding box center [242, 170] width 6 height 6
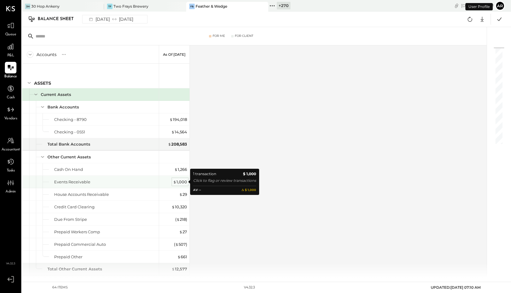
click at [182, 179] on div "$ 1,000" at bounding box center [180, 182] width 14 height 6
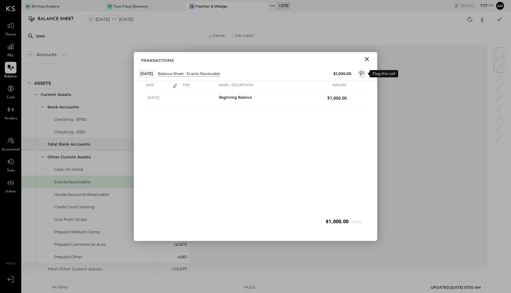
click at [360, 74] on icon at bounding box center [361, 74] width 5 height 7
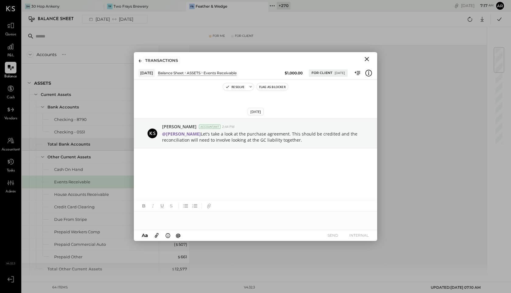
click at [368, 58] on icon "Close" at bounding box center [367, 59] width 4 height 4
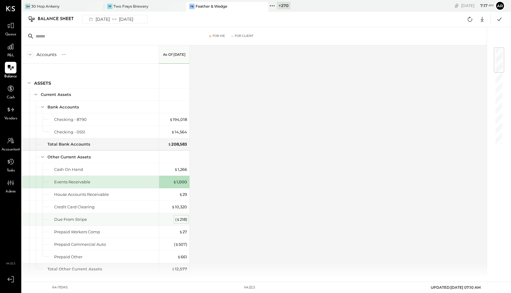
click at [181, 219] on div "( $ 218 )" at bounding box center [181, 219] width 12 height 6
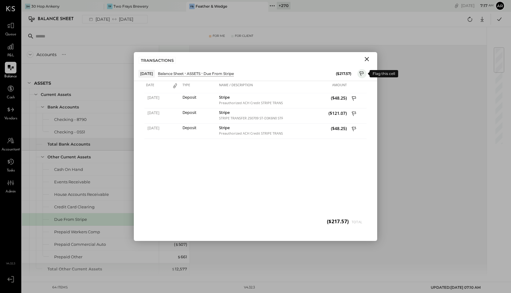
click at [364, 72] on icon at bounding box center [361, 74] width 5 height 7
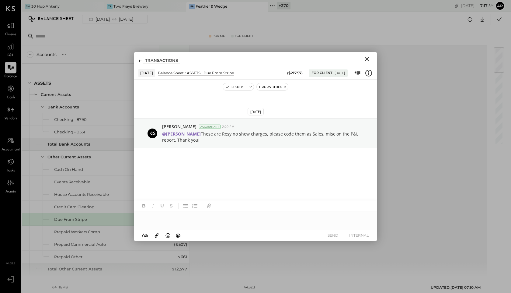
click at [368, 55] on button "Close" at bounding box center [366, 59] width 11 height 8
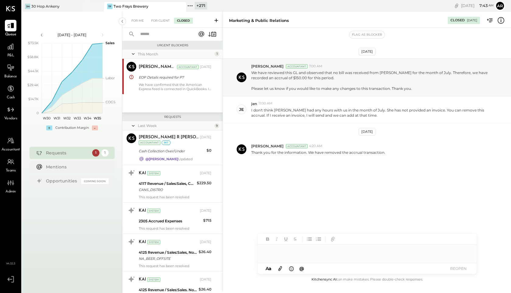
scroll to position [504, 0]
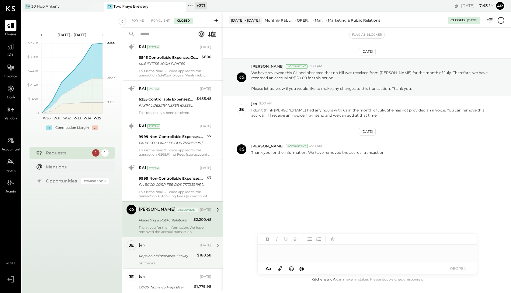
click at [173, 244] on div "jen" at bounding box center [169, 245] width 60 height 6
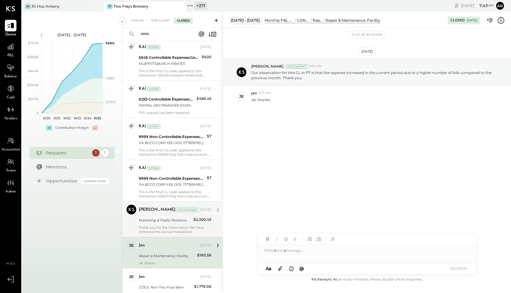
click at [174, 213] on div "Rizwan Shaikh Accountant Aug 08, 2025" at bounding box center [175, 209] width 73 height 9
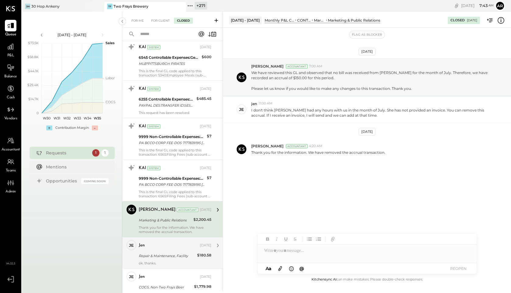
click at [172, 247] on div "jen" at bounding box center [169, 245] width 60 height 6
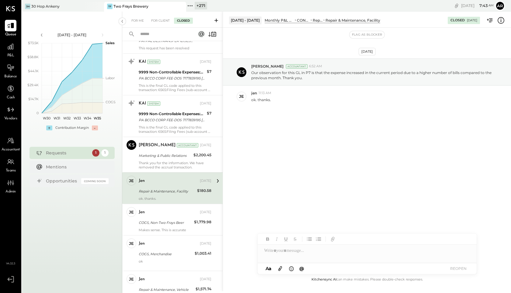
scroll to position [576, 0]
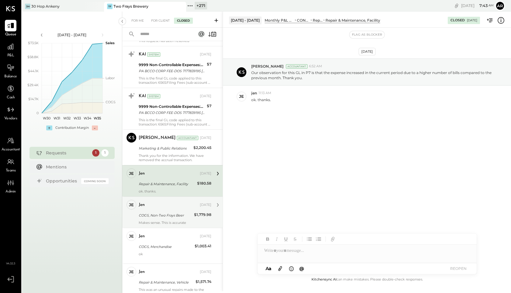
click at [169, 211] on div "jen Aug 07, 2025 COGS, Non-Two Frays Beer $1,779.98 Makes sense. This is accura…" at bounding box center [175, 212] width 73 height 25
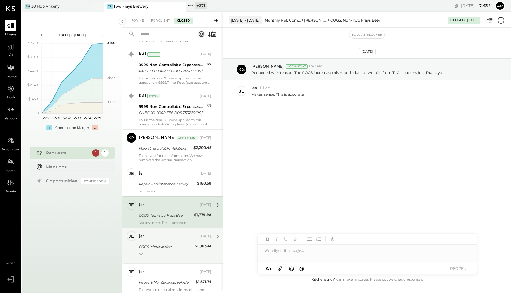
click at [167, 232] on div "jen Aug 08, 2025" at bounding box center [175, 236] width 73 height 9
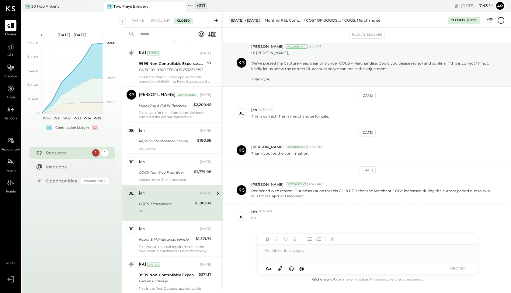
scroll to position [622, 0]
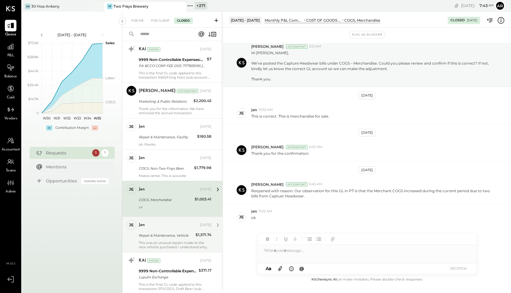
click at [170, 227] on div "jen" at bounding box center [169, 225] width 60 height 6
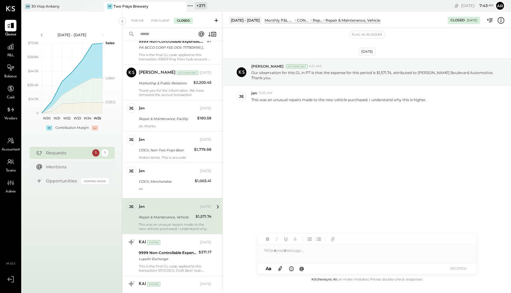
scroll to position [665, 0]
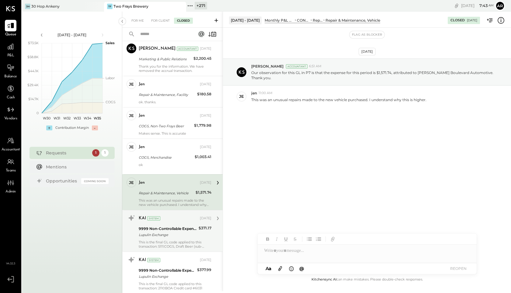
click at [170, 231] on div "9999 Non-Controllable Expenses:Other Income and Expenses:To Be Classified" at bounding box center [168, 228] width 58 height 6
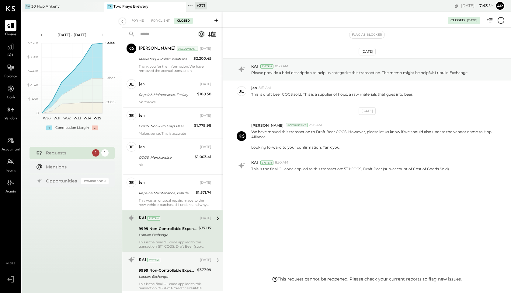
click at [169, 264] on div "KAI System Aug 07, 2025" at bounding box center [175, 260] width 73 height 9
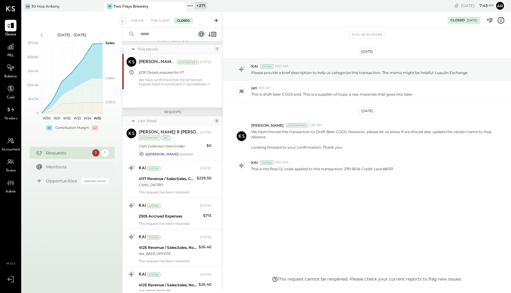
scroll to position [10, 0]
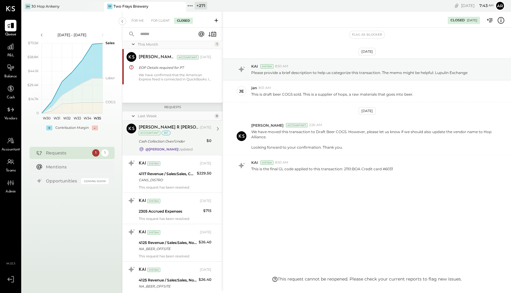
click at [173, 134] on div "Chintan R Dave Aug 21, 2025 Accountant int" at bounding box center [175, 130] width 73 height 12
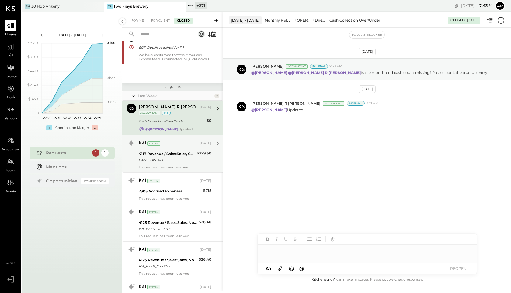
scroll to position [39, 0]
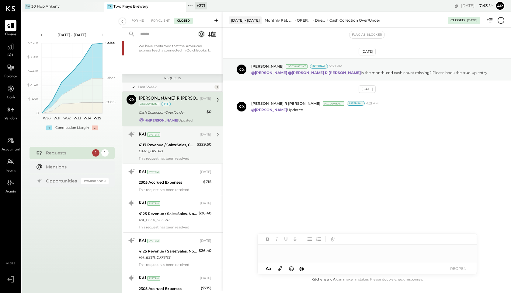
click at [173, 147] on div "4117 Revenue / Sales:Sales, Can Beer" at bounding box center [167, 145] width 56 height 6
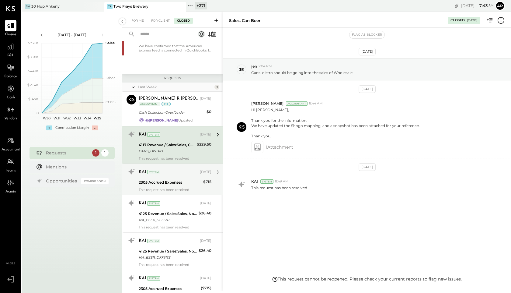
click at [172, 193] on div "KAI System [DATE] 2305 Accrued Expenses $715 This request has been resolved" at bounding box center [172, 178] width 100 height 31
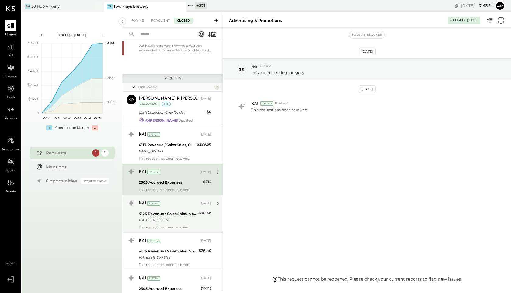
click at [173, 208] on div "KAI System [DATE]" at bounding box center [175, 203] width 73 height 10
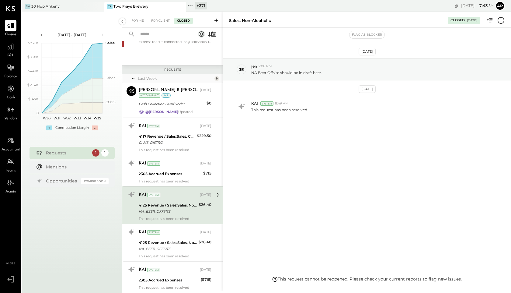
scroll to position [51, 0]
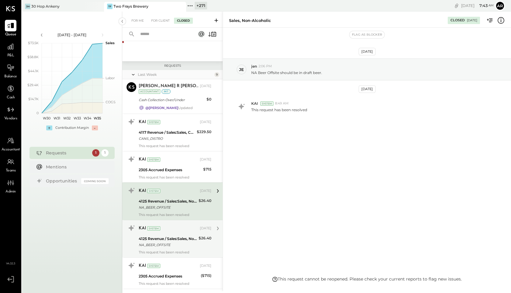
click at [176, 245] on div "NA_BEER_OFFSITE" at bounding box center [168, 245] width 58 height 6
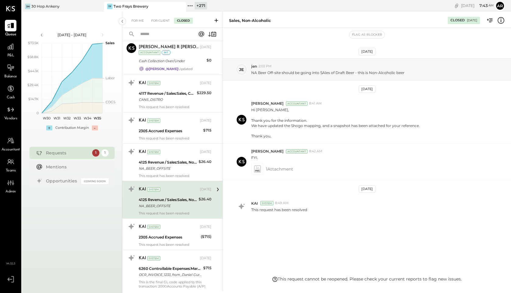
scroll to position [91, 0]
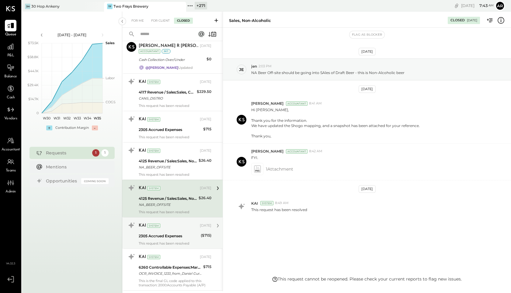
click at [176, 239] on div "KAI System Aug 20, 2025 2305 Accrued Expenses ($715) This request has been reso…" at bounding box center [175, 232] width 73 height 25
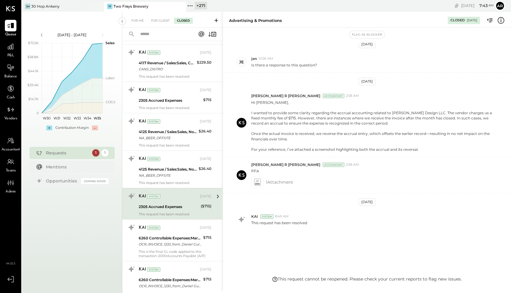
scroll to position [134, 0]
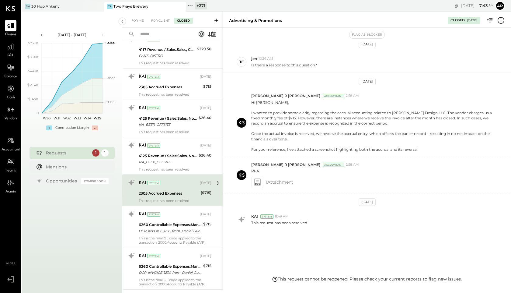
click at [176, 239] on div "This is the final GL code applied to this transaction: 2000:Accounts Payable (A…" at bounding box center [175, 240] width 73 height 9
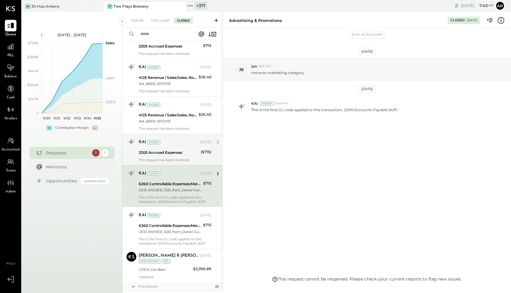
scroll to position [187, 0]
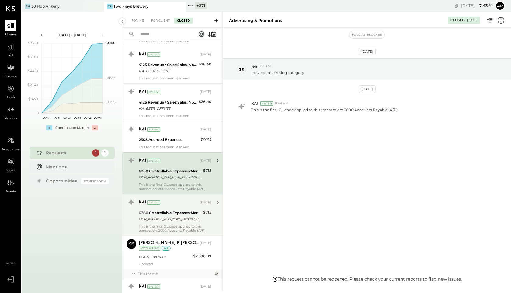
click at [174, 216] on div "OCR_INVOICE_1230_from_Daniel Gurwin Design.pdf" at bounding box center [170, 219] width 63 height 6
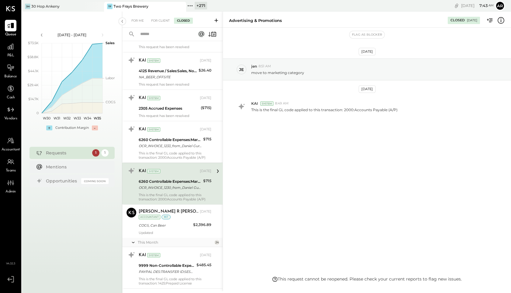
scroll to position [227, 0]
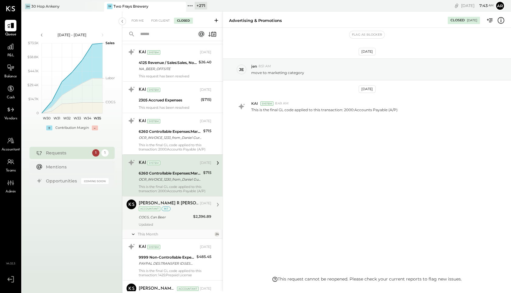
click at [174, 212] on div "Chintan R Dave Aug 20, 2025 Accountant int COGS, Can Beer $2,396.89 Updated" at bounding box center [175, 212] width 73 height 27
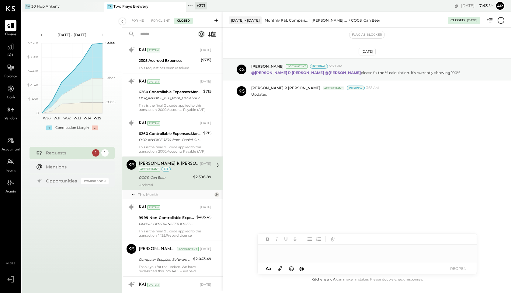
scroll to position [287, 0]
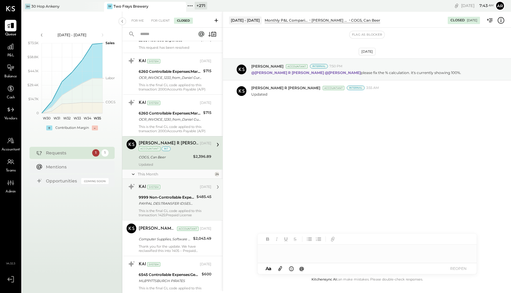
click at [173, 197] on div "9999 Non-Controllable Expenses:Other Income and Expenses:To Be Classified" at bounding box center [167, 197] width 56 height 6
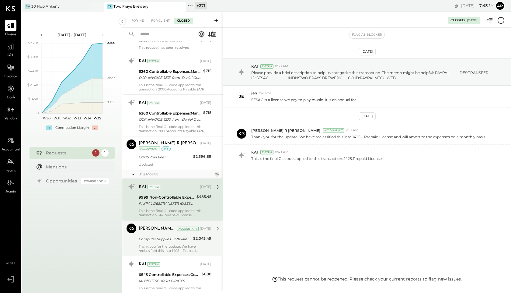
click at [169, 244] on div "Thank you for the update. We have reclassified this into 1405 – Prepaid Expense…" at bounding box center [175, 248] width 73 height 9
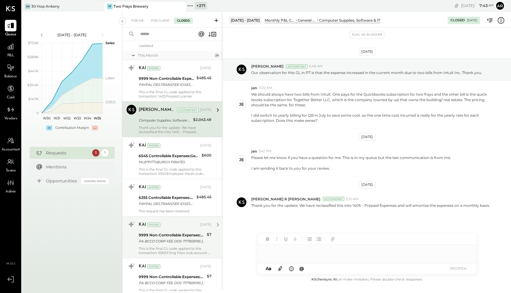
scroll to position [409, 0]
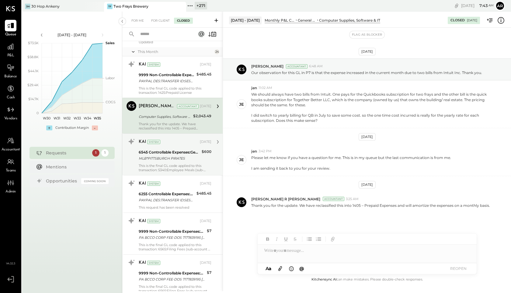
click at [168, 163] on div "KAI System Aug 08, 2025 6545 Controllable Expenses:General & Administrative Exp…" at bounding box center [175, 154] width 73 height 35
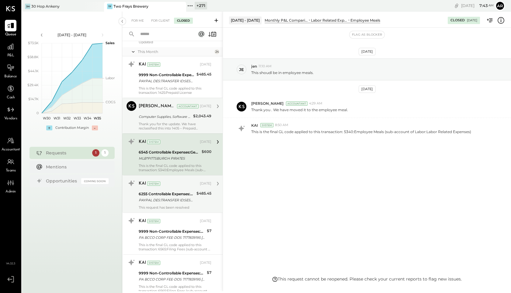
click at [170, 202] on div "PAYPAL DES:TRANSFER ID:SESAC INDN:TWO FRAYS BREWERY CO ID:PAYPALMTCU WEB" at bounding box center [167, 200] width 56 height 6
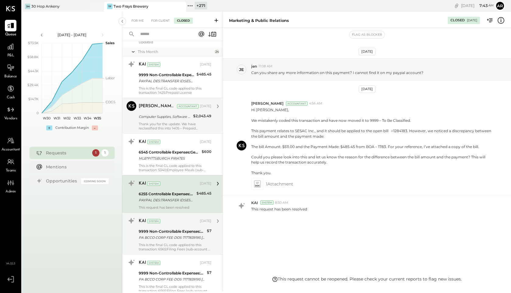
click at [168, 237] on div "PA BCCO CORP FEE-DOS 7177839195 [GEOGRAPHIC_DATA]" at bounding box center [172, 237] width 66 height 6
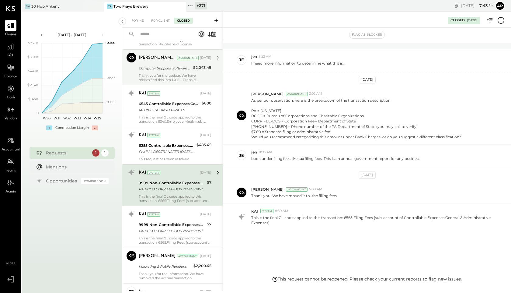
scroll to position [465, 0]
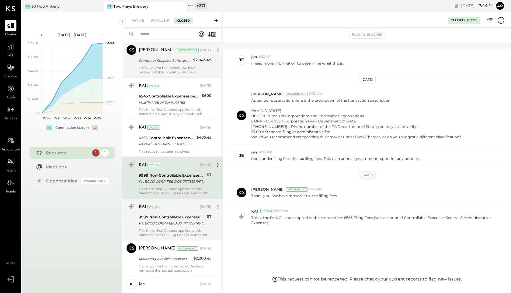
click at [167, 209] on div "KAI System" at bounding box center [169, 207] width 60 height 6
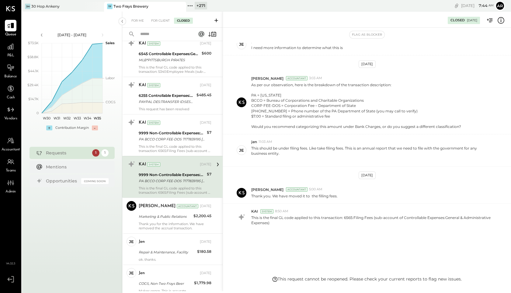
scroll to position [535, 0]
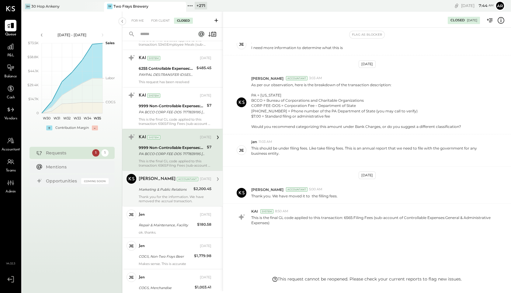
click at [165, 186] on div "Marketing & Public Relations" at bounding box center [165, 189] width 53 height 7
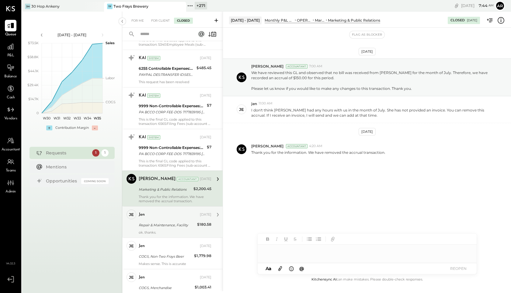
click at [160, 226] on div "Repair & Maintenance, Facility" at bounding box center [167, 225] width 57 height 6
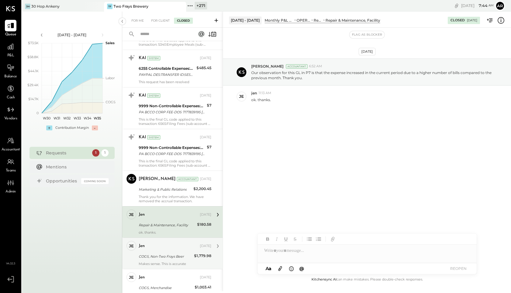
click at [162, 252] on div "jen Aug 07, 2025 COGS, Non-Two Frays Beer $1,779.98 Makes sense. This is accura…" at bounding box center [175, 253] width 73 height 25
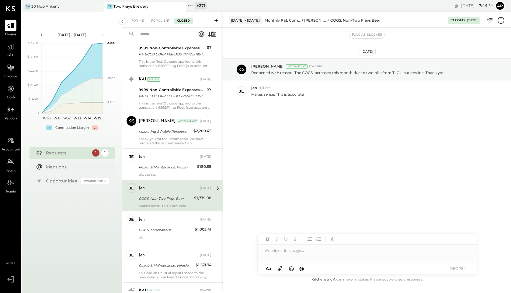
scroll to position [601, 0]
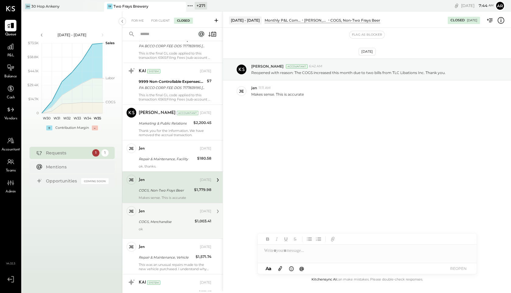
click at [165, 214] on div "jen Aug 08, 2025" at bounding box center [175, 211] width 73 height 9
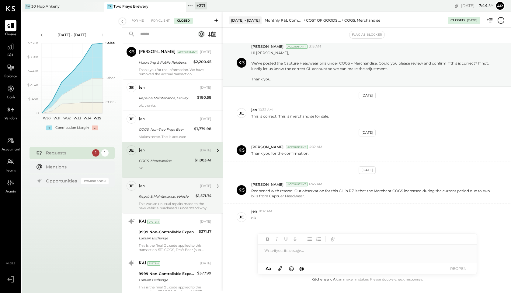
scroll to position [664, 0]
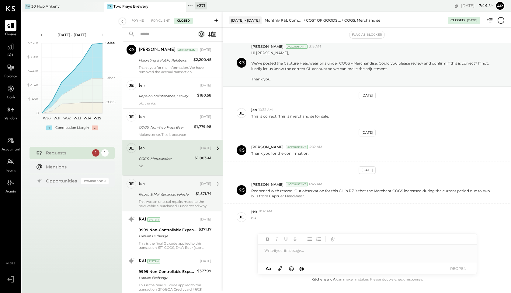
click at [164, 194] on div "Repair & Maintenance, Vehicle" at bounding box center [166, 194] width 55 height 6
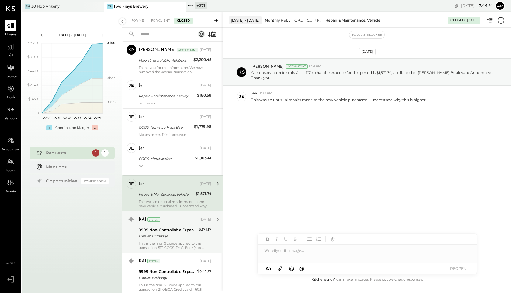
click at [162, 231] on div "9999 Non-Controllable Expenses:Other Income and Expenses:To Be Classified" at bounding box center [168, 230] width 58 height 6
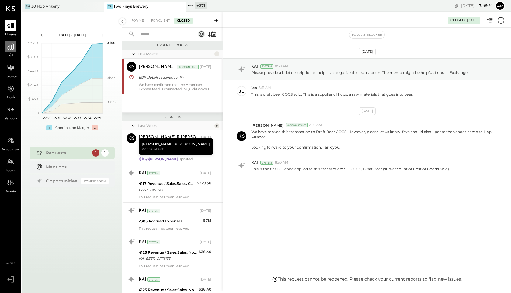
click at [9, 48] on icon at bounding box center [11, 47] width 6 height 6
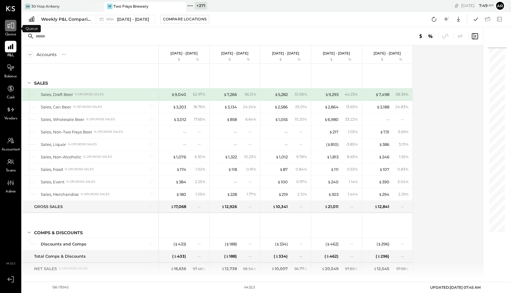
click at [8, 26] on icon at bounding box center [10, 26] width 7 height 6
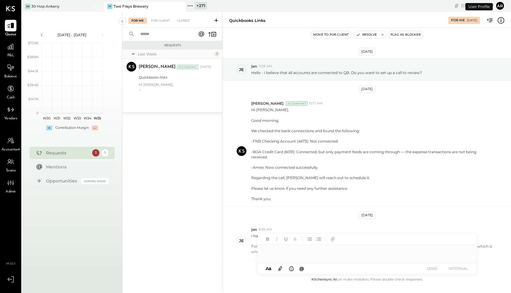
scroll to position [87, 0]
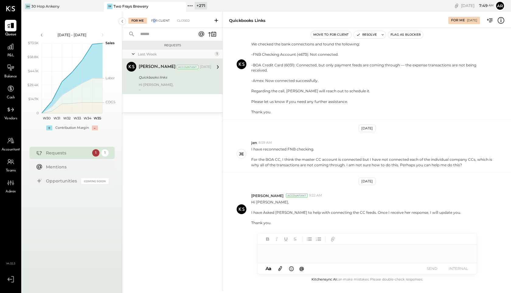
click at [154, 20] on div "For Client" at bounding box center [160, 21] width 25 height 6
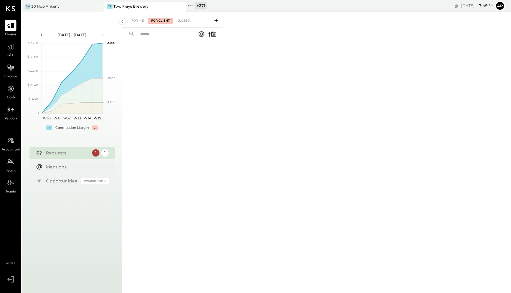
click at [184, 17] on div "For Me For Client Closed" at bounding box center [172, 20] width 100 height 16
click at [184, 21] on div "Closed" at bounding box center [183, 21] width 19 height 6
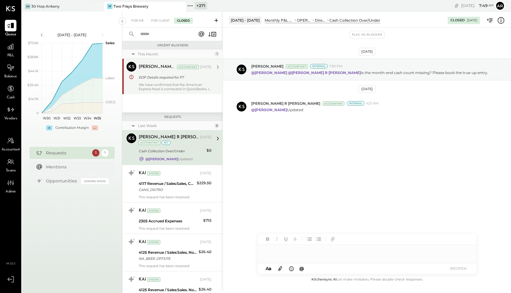
click at [173, 82] on div "Chintan R Dave Accountant Aug 11, 2025 EOP Details required for P7 We have conf…" at bounding box center [175, 76] width 73 height 29
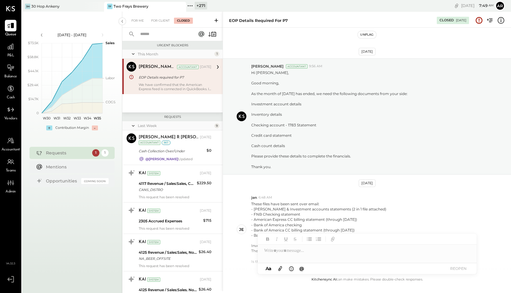
scroll to position [348, 0]
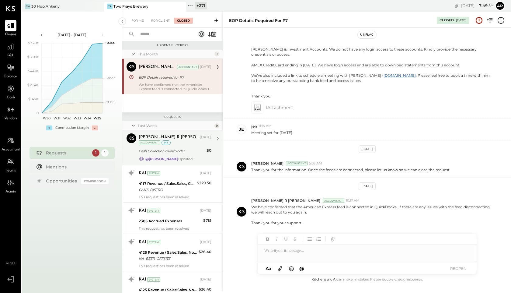
click at [186, 156] on div "@Joseph Shin Updated" at bounding box center [175, 158] width 73 height 5
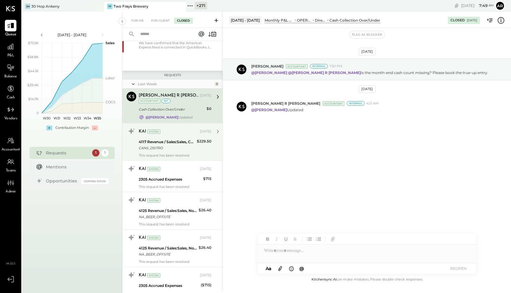
scroll to position [61, 0]
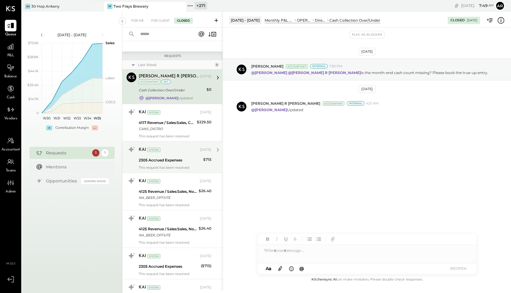
click at [175, 116] on div "KAI System [DATE]" at bounding box center [175, 112] width 73 height 9
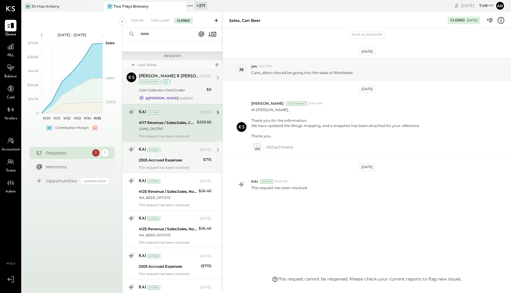
click at [179, 166] on div "This request has been resolved" at bounding box center [175, 167] width 73 height 4
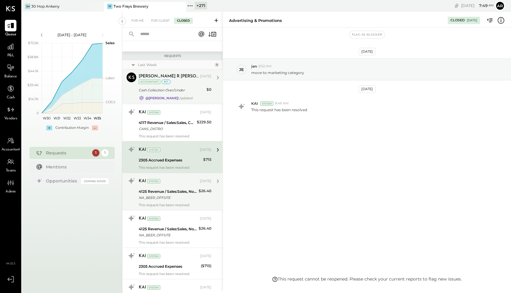
click at [180, 189] on div "4125 Revenue / Sales:Sales, Non-Alcoholic" at bounding box center [168, 191] width 58 height 6
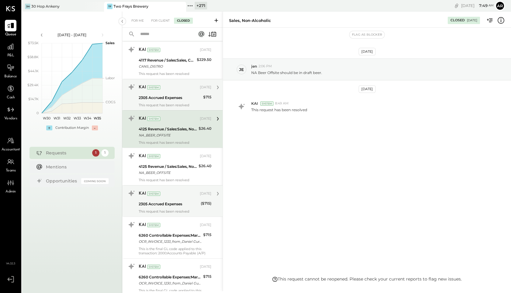
scroll to position [129, 0]
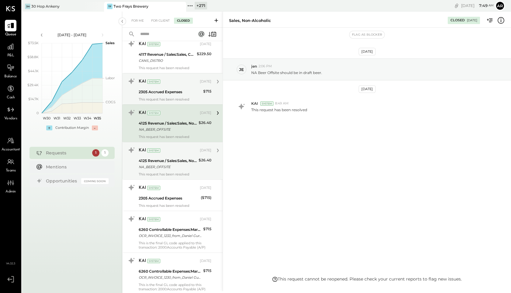
click at [176, 164] on div "NA_BEER_OFFSITE" at bounding box center [168, 167] width 58 height 6
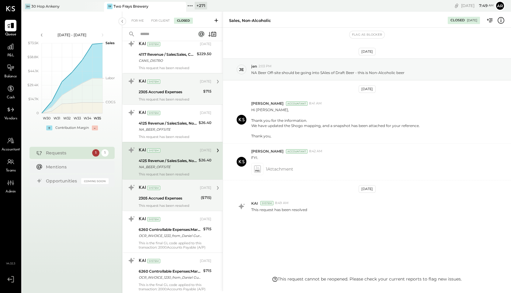
click at [180, 199] on div "2305 Accrued Expenses" at bounding box center [169, 198] width 60 height 6
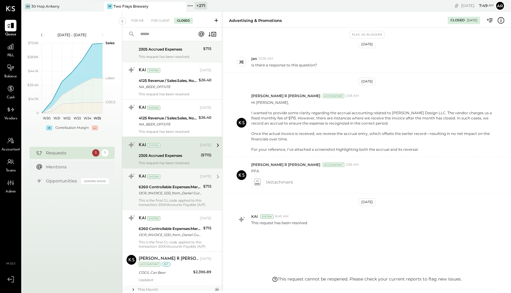
scroll to position [174, 0]
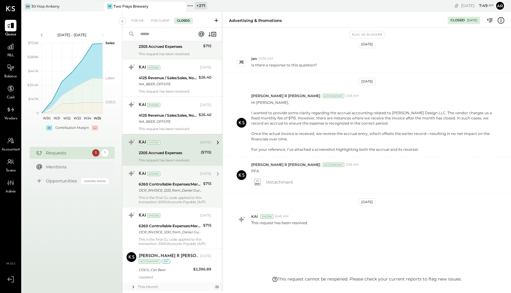
click at [177, 185] on div "6260 Controllable Expenses:Marketing & Advertising:Advertising & Promotions" at bounding box center [170, 184] width 63 height 6
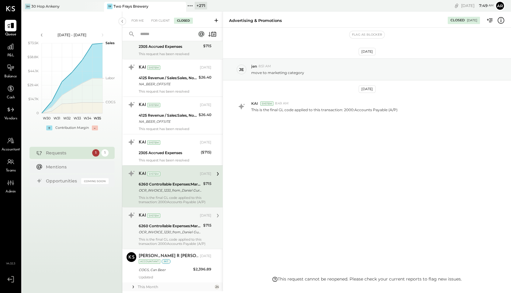
click at [177, 218] on div "KAI System [DATE]" at bounding box center [175, 215] width 73 height 9
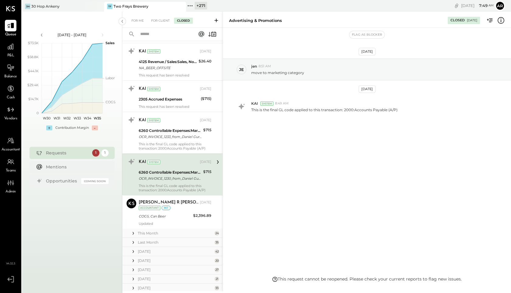
scroll to position [265, 0]
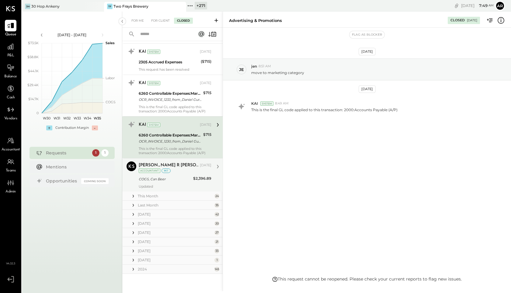
click at [170, 171] on div "[PERSON_NAME] R [PERSON_NAME] [DATE] Accountant int" at bounding box center [175, 167] width 73 height 12
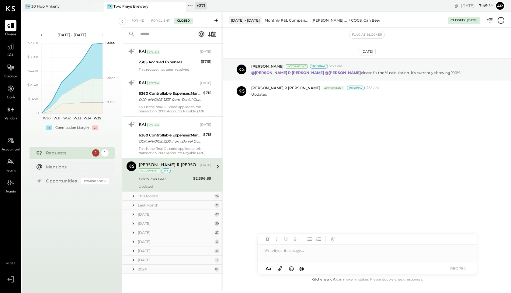
click at [134, 194] on icon at bounding box center [133, 196] width 6 height 6
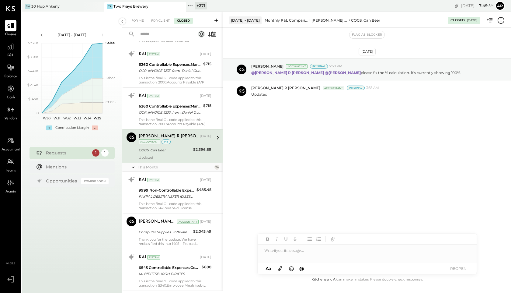
scroll to position [298, 0]
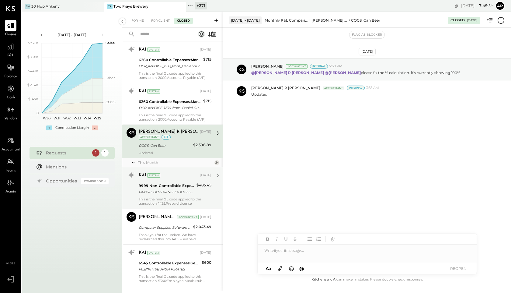
click at [152, 187] on div "9999 Non-Controllable Expenses:Other Income and Expenses:To Be Classified" at bounding box center [167, 186] width 56 height 6
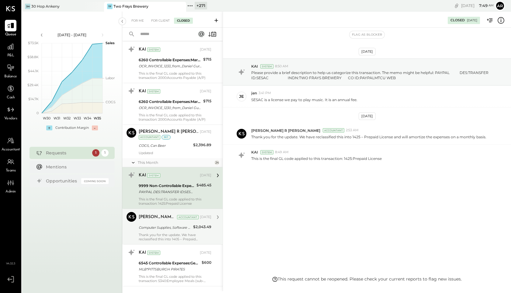
click at [153, 221] on div "Chintan R Dave Accountant Aug 12, 2025" at bounding box center [175, 217] width 73 height 9
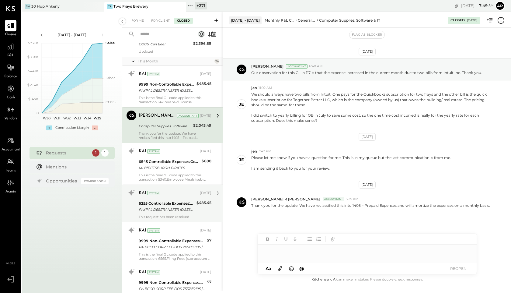
scroll to position [405, 0]
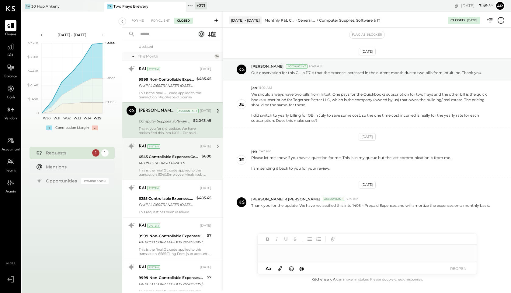
click at [150, 171] on div "This is the final GL code applied to this transaction: 5340:Employee Meals (sub…" at bounding box center [175, 172] width 73 height 9
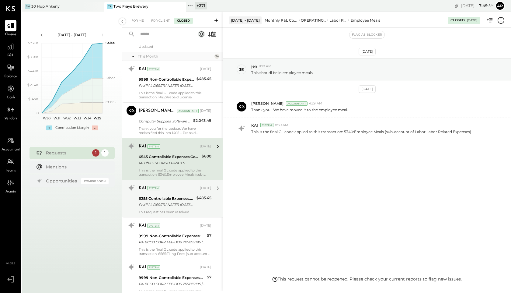
click at [157, 199] on div "6255 Controllable Expenses:Marketing & Advertising:Marketing & Public Relations" at bounding box center [167, 198] width 56 height 6
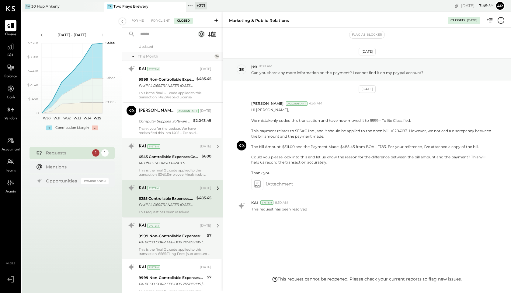
click at [160, 221] on div "KAI System [DATE]" at bounding box center [175, 225] width 73 height 10
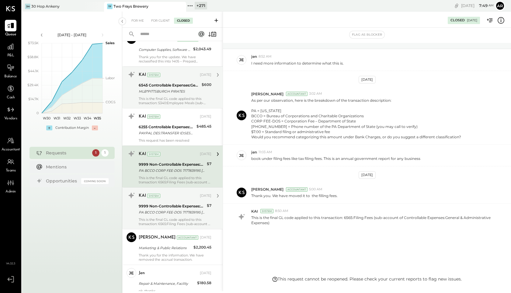
scroll to position [480, 0]
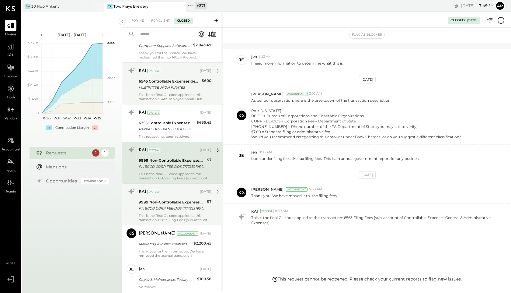
click at [159, 207] on div "PA BCCO CORP FEE-DOS 7177839195 [GEOGRAPHIC_DATA]" at bounding box center [172, 208] width 66 height 6
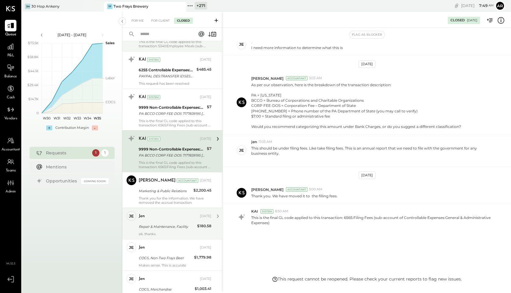
scroll to position [540, 0]
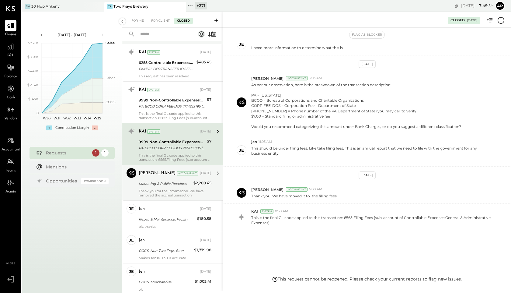
click at [156, 181] on div "Marketing & Public Relations" at bounding box center [165, 183] width 53 height 6
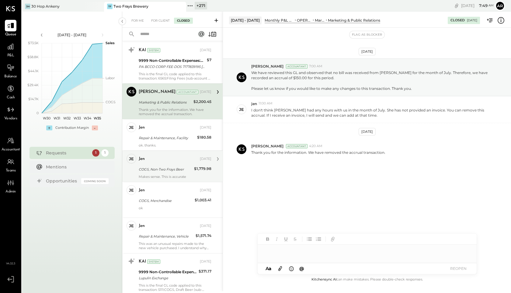
scroll to position [627, 0]
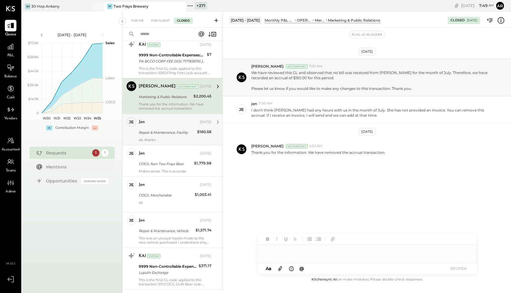
click at [152, 136] on div "jen Aug 07, 2025 Repair & Maintenance, Facility $180.58 ok. thanks." at bounding box center [175, 129] width 73 height 25
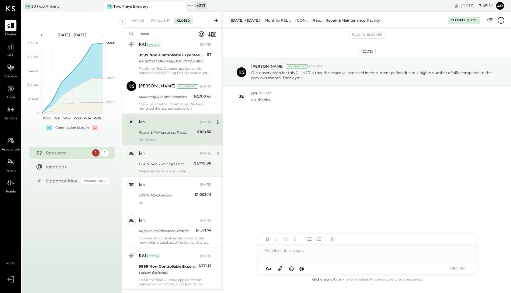
click at [157, 156] on div "jen Aug 07, 2025" at bounding box center [175, 153] width 73 height 9
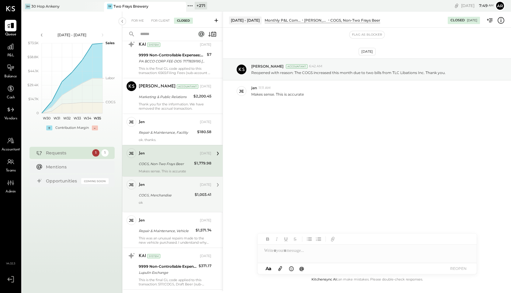
click at [162, 194] on div "COGS, Merchandise" at bounding box center [166, 195] width 54 height 6
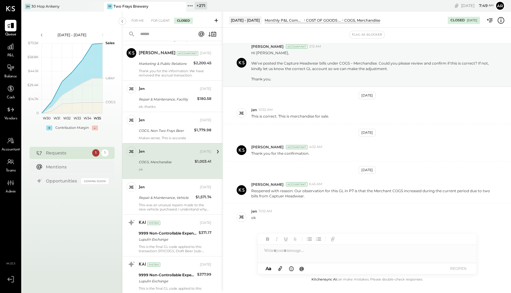
scroll to position [676, 0]
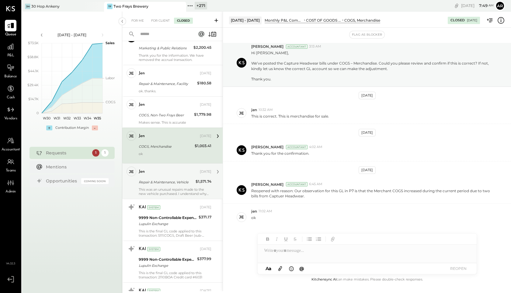
click at [162, 185] on div "Repair & Maintenance, Vehicle" at bounding box center [166, 181] width 55 height 7
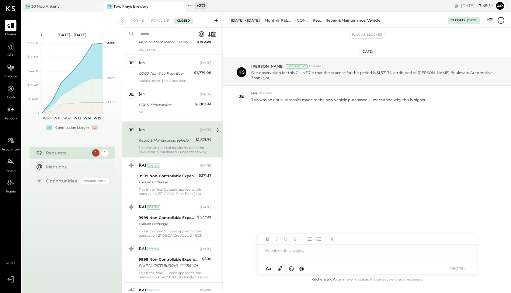
scroll to position [741, 0]
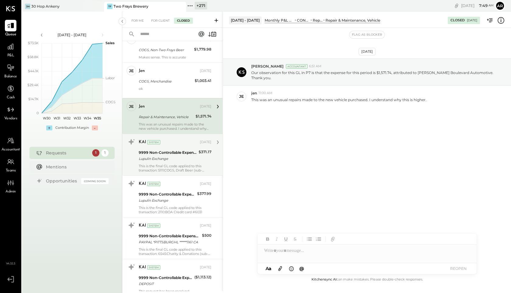
click at [161, 158] on div "Lupulin Exchange" at bounding box center [168, 158] width 58 height 6
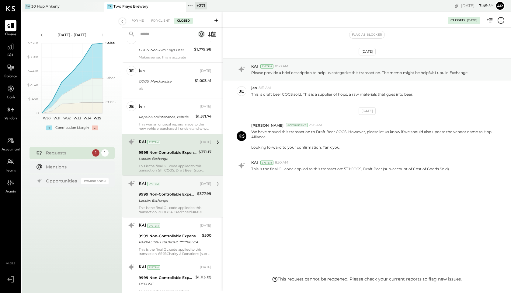
click at [165, 199] on div "Lupulin Exchange" at bounding box center [167, 200] width 57 height 6
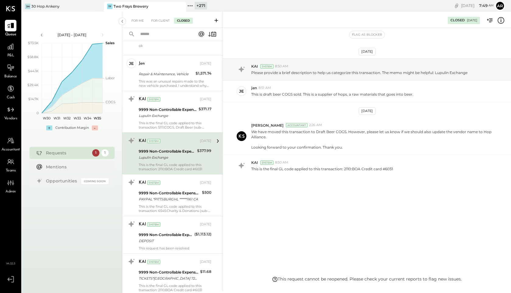
scroll to position [800, 0]
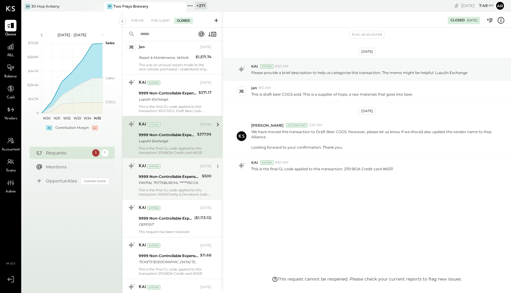
click at [160, 179] on div "9999 Non-Controllable Expenses:Other Income and Expenses:To Be Classified" at bounding box center [169, 176] width 61 height 6
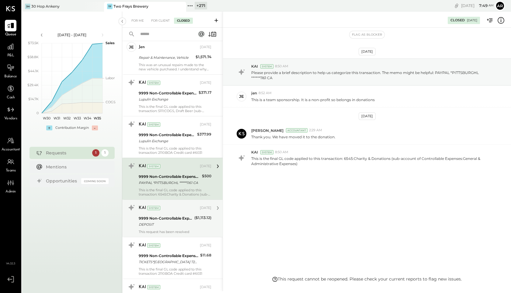
click at [168, 212] on div "KAI System Aug 07, 2025" at bounding box center [175, 208] width 73 height 10
